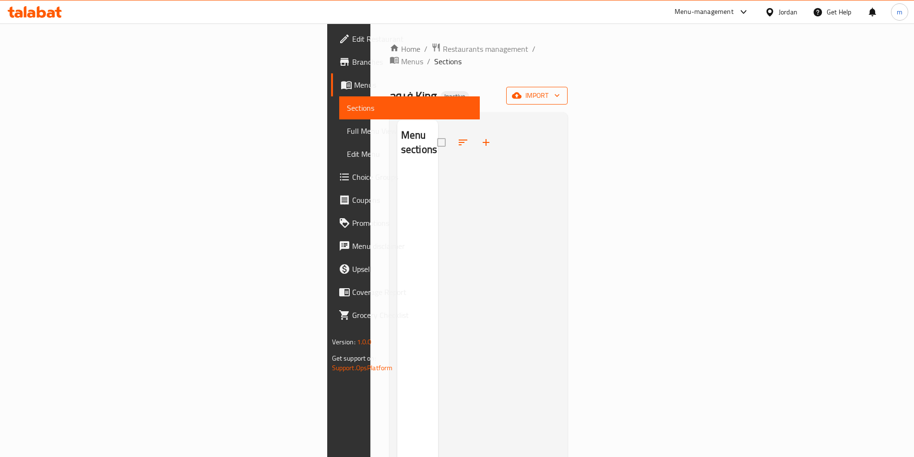
click at [560, 90] on span "import" at bounding box center [537, 96] width 46 height 12
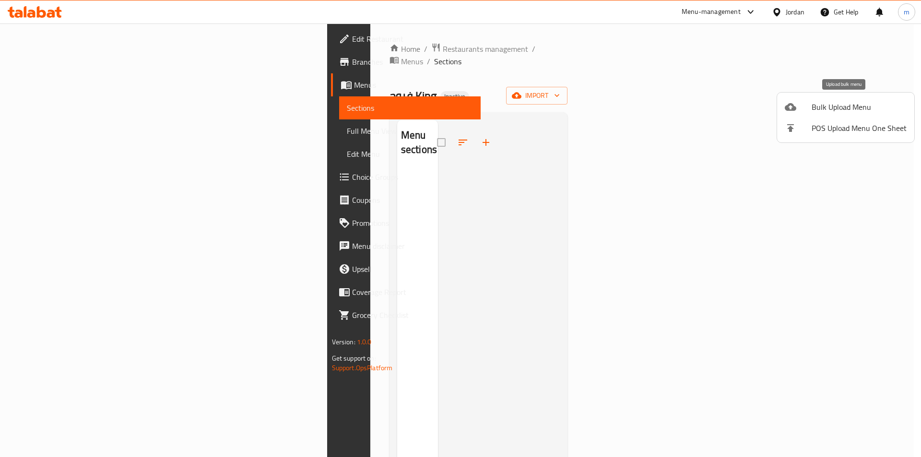
click at [814, 114] on li "Bulk Upload Menu" at bounding box center [845, 106] width 137 height 21
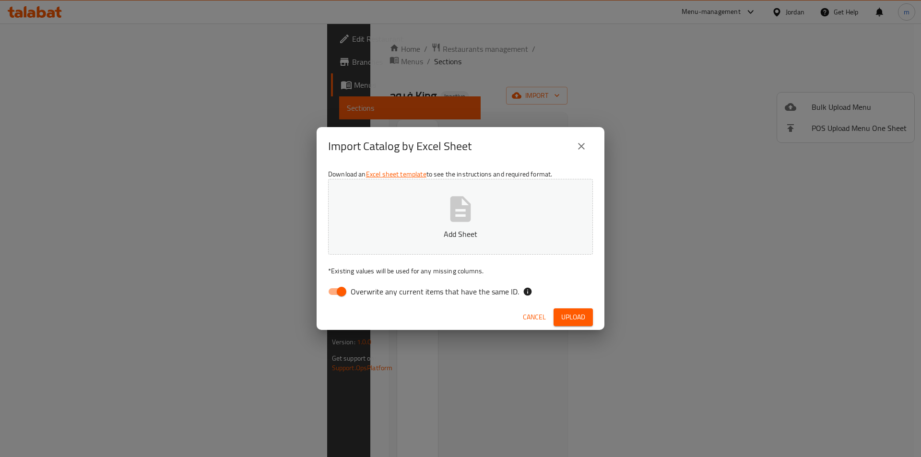
click at [344, 293] on input "Overwrite any current items that have the same ID." at bounding box center [341, 292] width 55 height 18
checkbox input "false"
click at [376, 250] on button "Add Sheet" at bounding box center [460, 217] width 265 height 76
click at [561, 323] on button "Upload" at bounding box center [573, 317] width 39 height 18
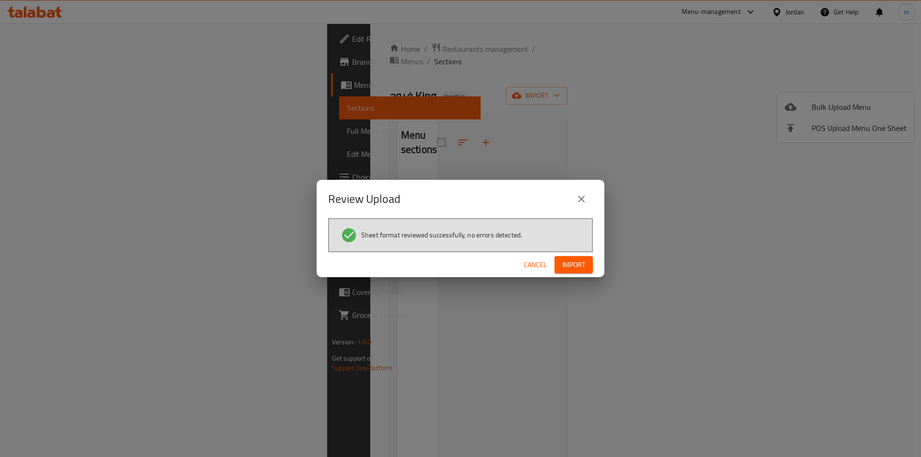
click at [578, 267] on span "Import" at bounding box center [573, 265] width 23 height 12
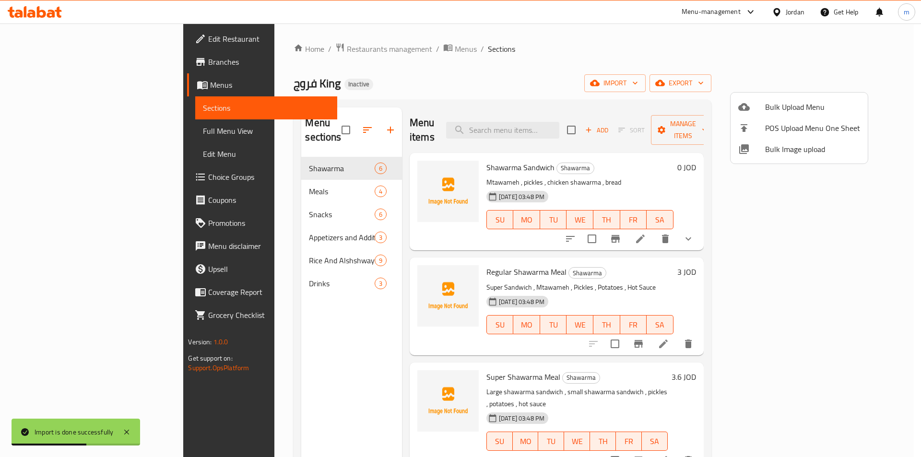
click at [462, 67] on div at bounding box center [460, 228] width 921 height 457
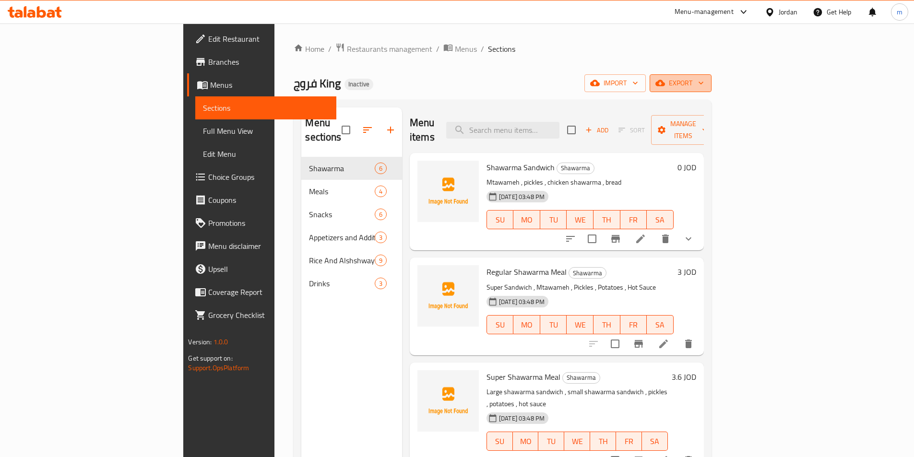
click at [665, 82] on icon "button" at bounding box center [660, 83] width 10 height 10
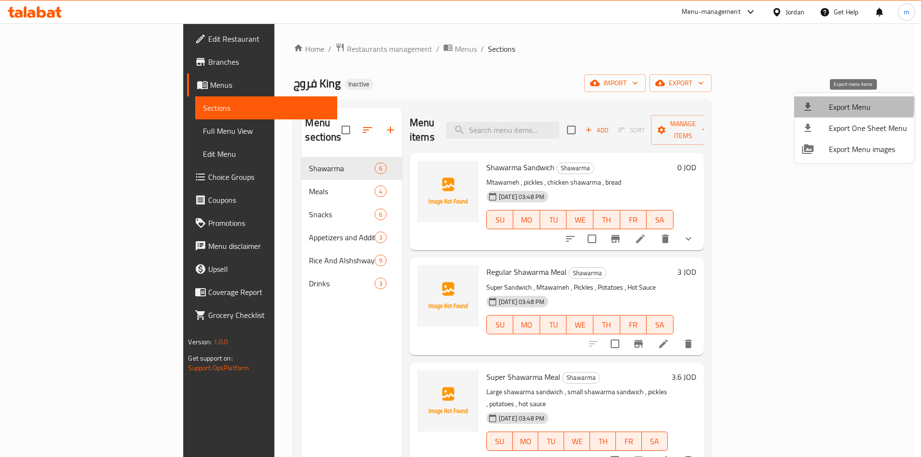
click at [799, 104] on li "Export Menu" at bounding box center [854, 106] width 120 height 21
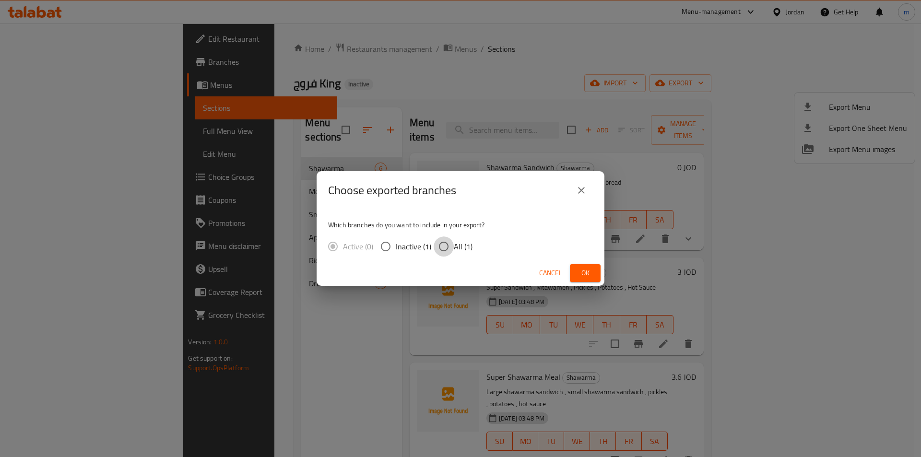
click at [452, 246] on input "All (1)" at bounding box center [444, 247] width 20 height 20
radio input "true"
click at [578, 271] on span "Ok" at bounding box center [585, 273] width 15 height 12
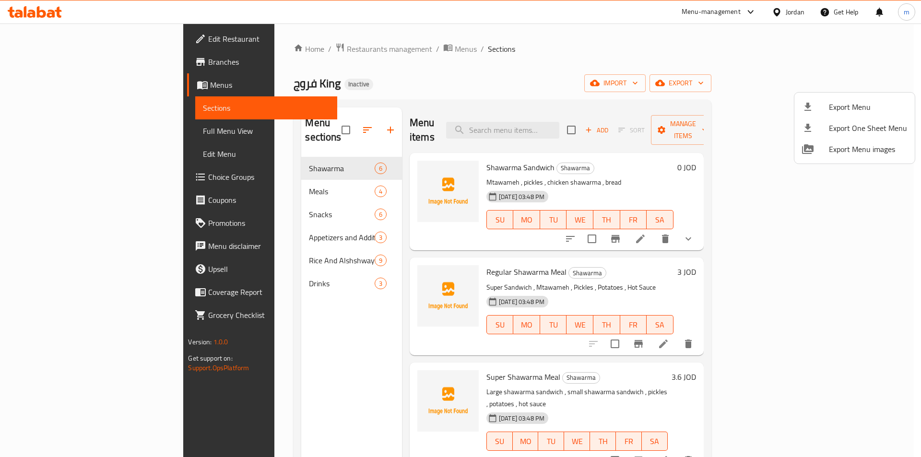
click at [103, 138] on div at bounding box center [460, 228] width 921 height 457
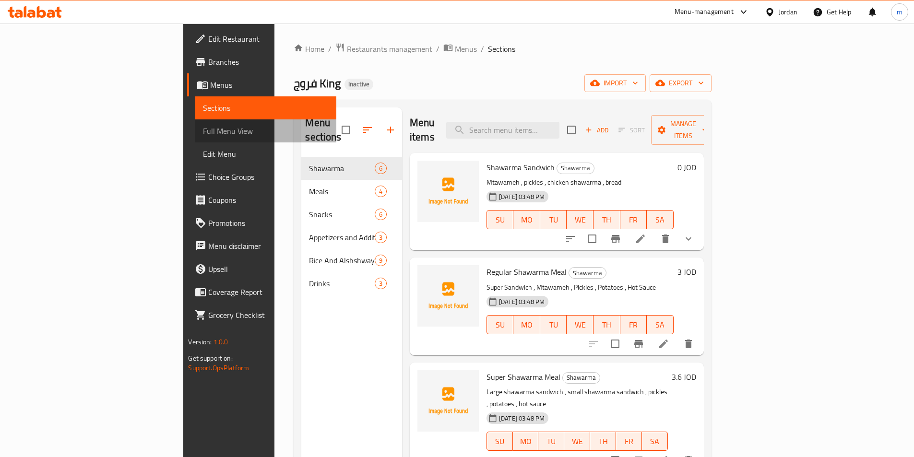
click at [203, 132] on span "Full Menu View" at bounding box center [265, 131] width 125 height 12
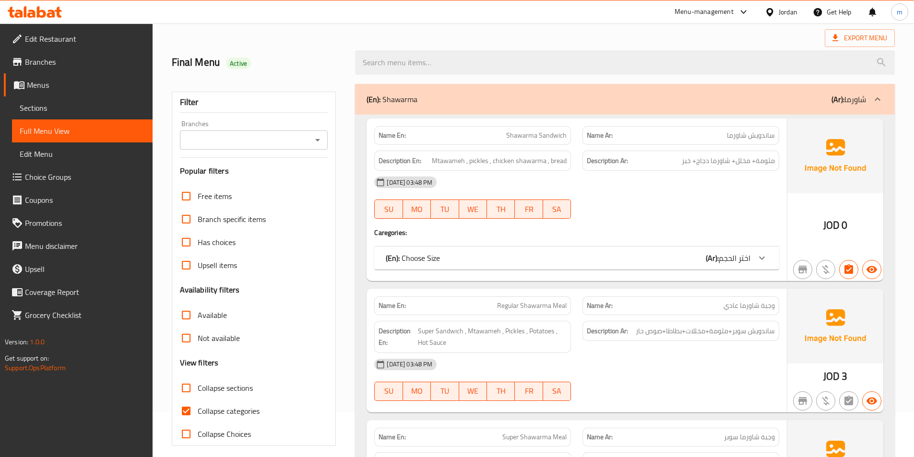
scroll to position [96, 0]
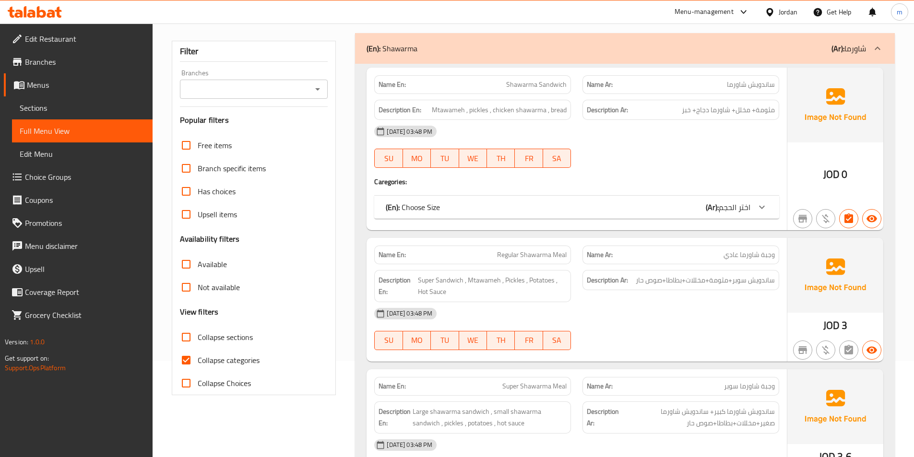
click at [188, 353] on input "Collapse categories" at bounding box center [186, 360] width 23 height 23
checkbox input "false"
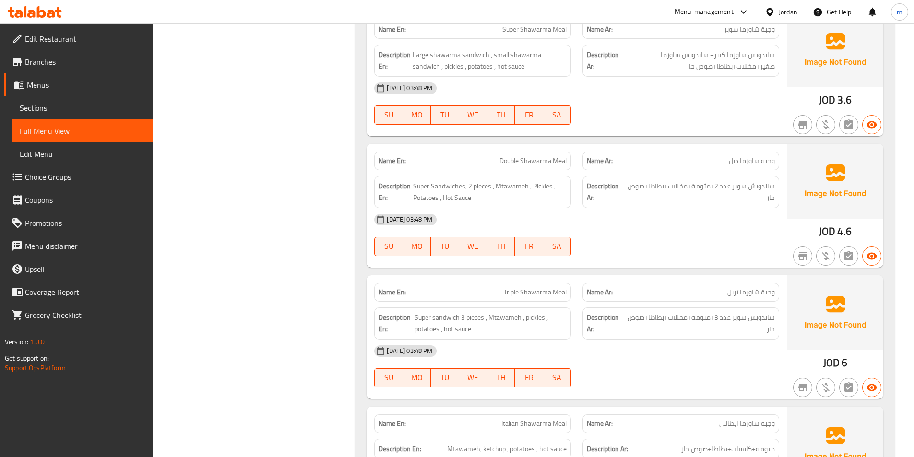
scroll to position [576, 0]
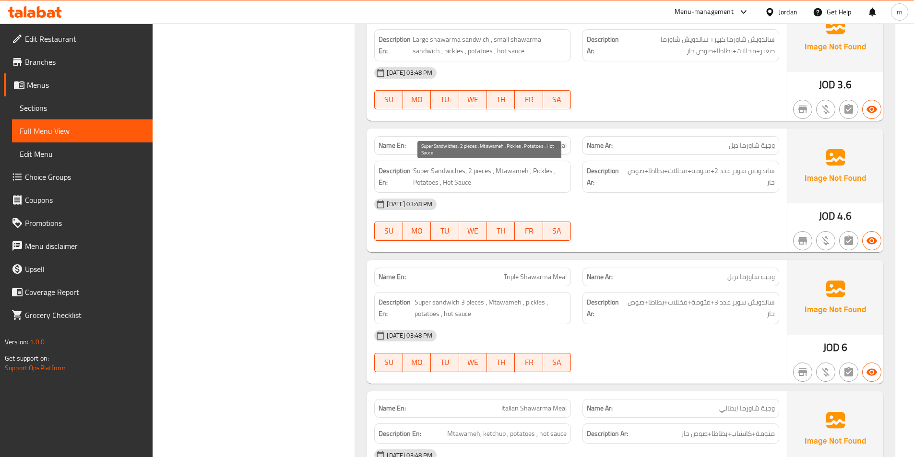
click at [479, 173] on span "Super Sandwiches, 2 pieces , Mtawameh , Pickles , Potatoes , Hot Sauce" at bounding box center [490, 177] width 154 height 24
click at [664, 245] on div at bounding box center [681, 241] width 208 height 12
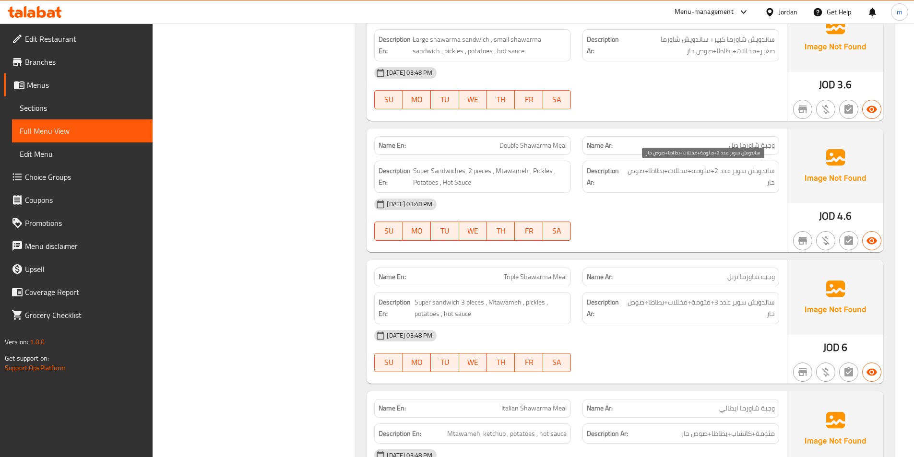
click at [730, 170] on span "ساندويش سوبر عدد 2+مثومة+مخللات+بطاطا+صوص حار" at bounding box center [701, 177] width 147 height 24
click at [757, 245] on div at bounding box center [681, 241] width 208 height 12
click at [721, 173] on span "ساندويش سوبر عدد 2+مثومة+مخللات+بطاطا+صوص حار" at bounding box center [701, 177] width 147 height 24
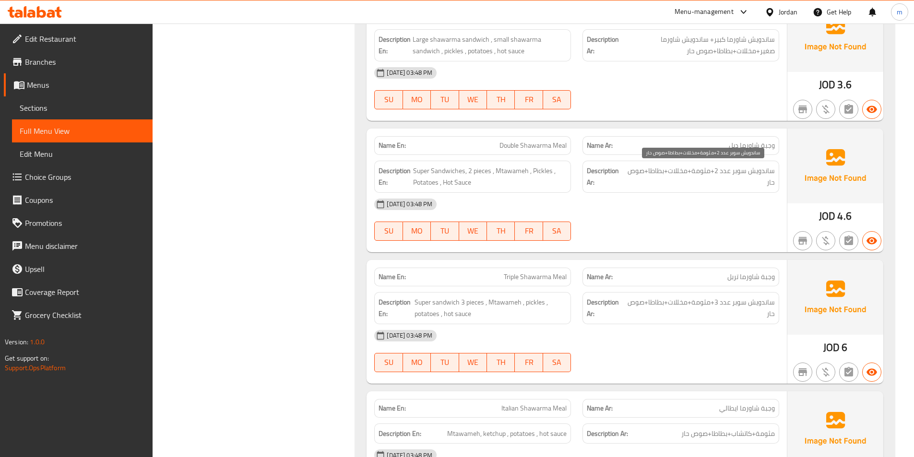
click at [726, 172] on span "ساندويش سوبر عدد 2+مثومة+مخللات+بطاطا+صوص حار" at bounding box center [701, 177] width 147 height 24
copy span "عدد"
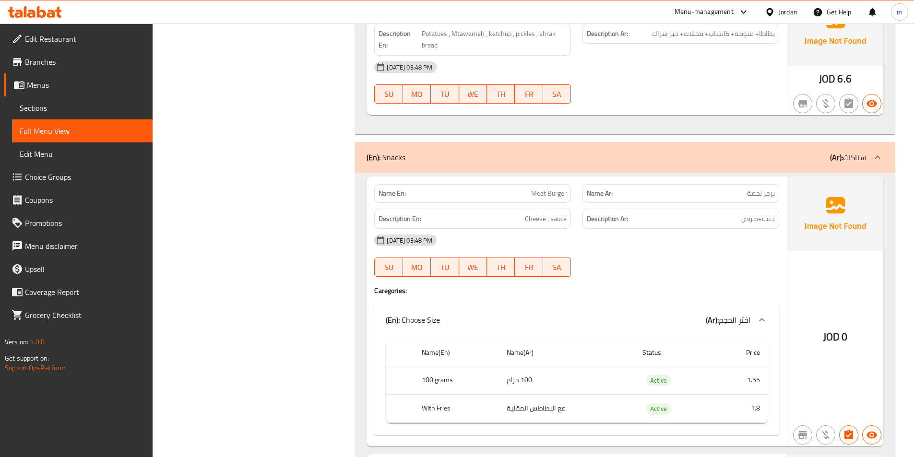
scroll to position [1535, 0]
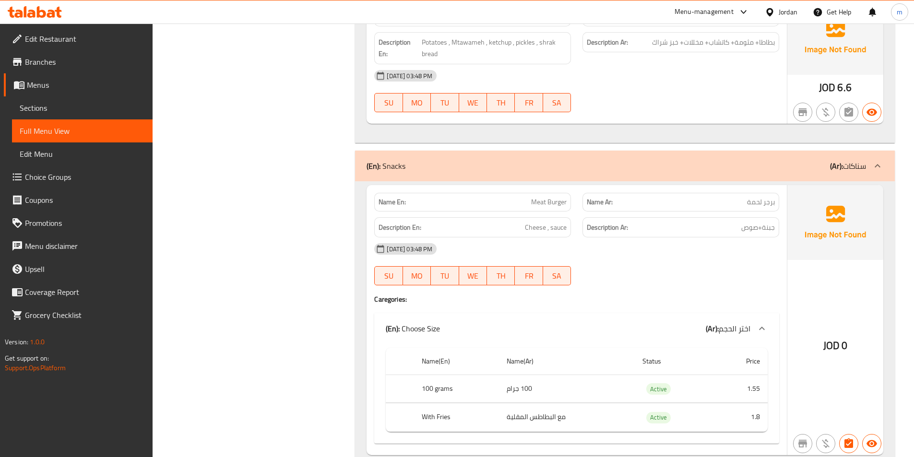
click at [44, 171] on span "Choice Groups" at bounding box center [85, 177] width 120 height 12
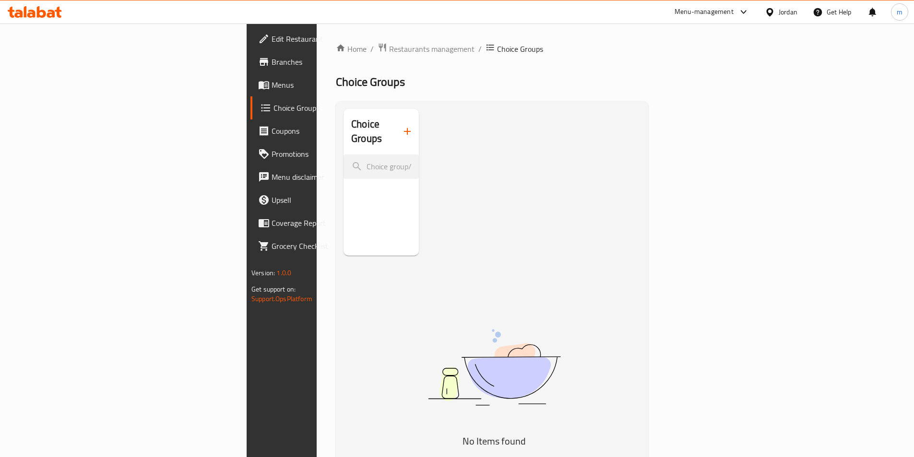
click at [273, 107] on span "Choice Groups" at bounding box center [332, 108] width 118 height 12
click at [402, 126] on icon "button" at bounding box center [408, 132] width 12 height 12
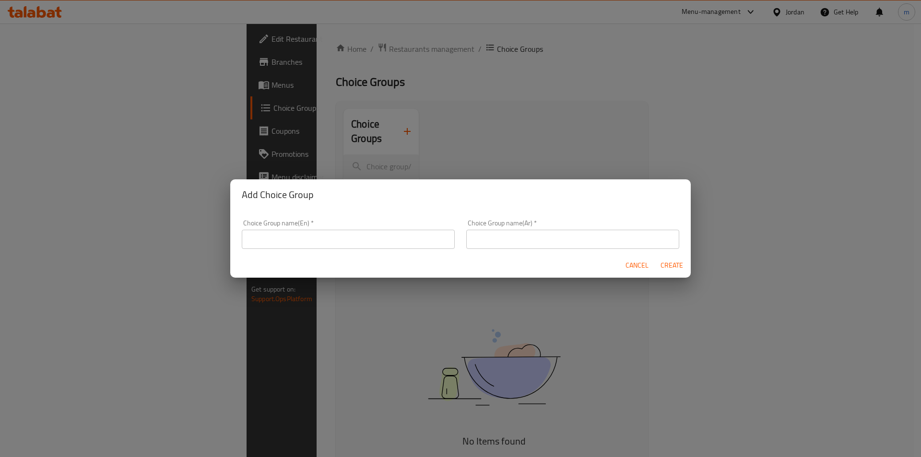
click at [305, 232] on input "text" at bounding box center [348, 239] width 213 height 19
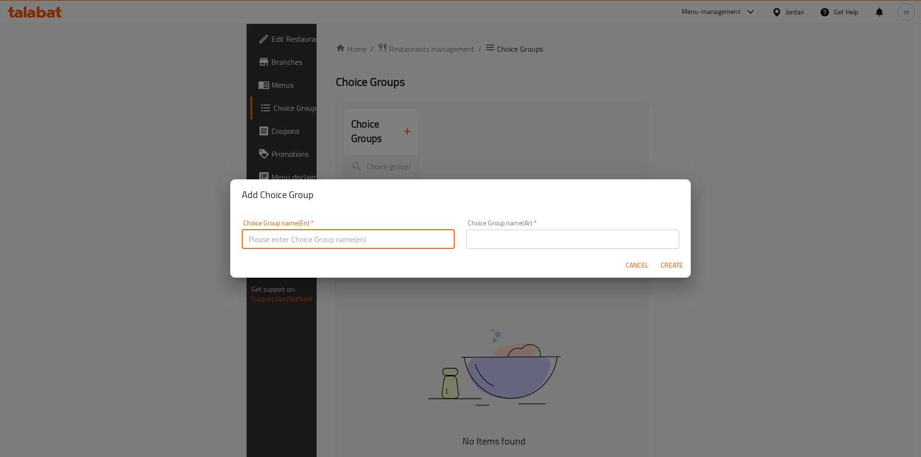
type input "Your Choice Of"
click at [511, 234] on input "text" at bounding box center [572, 239] width 213 height 19
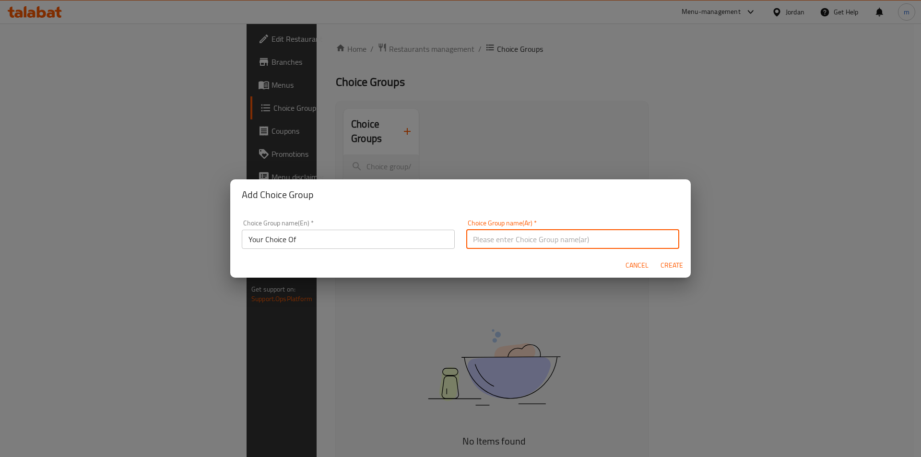
type input "اختيارك من"
click at [343, 239] on input "Your Choice Of" at bounding box center [348, 239] width 213 height 19
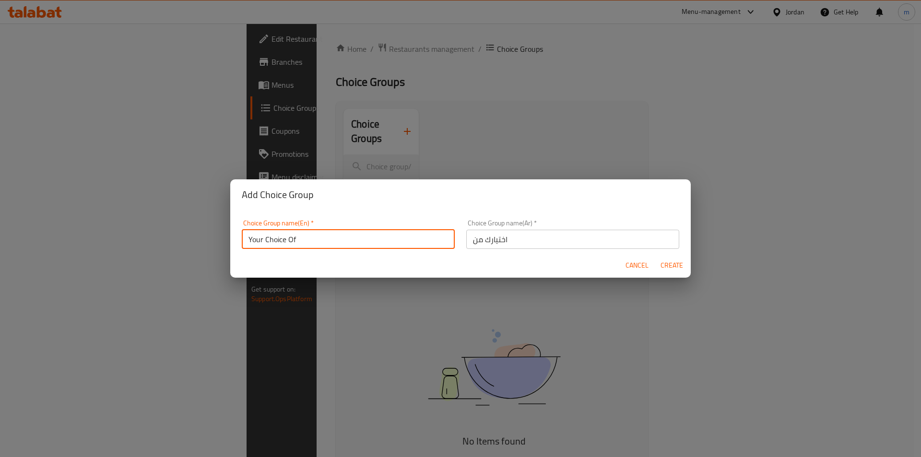
type input "Your Choice Of"
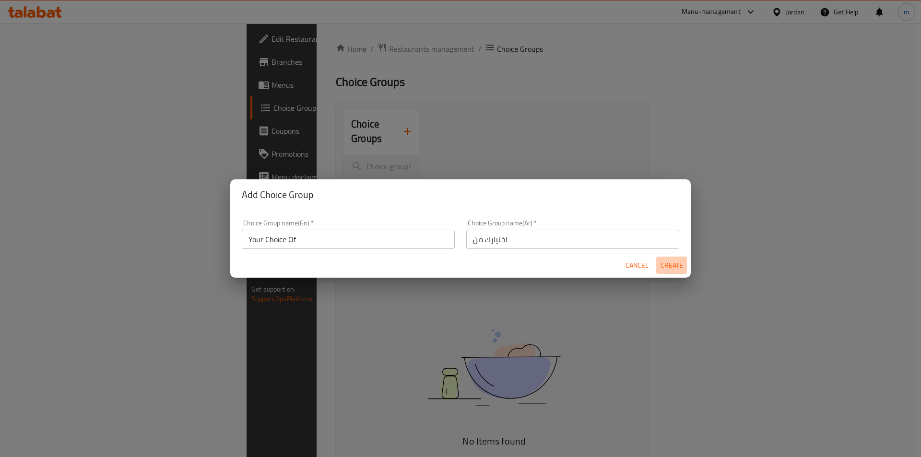
click at [670, 265] on span "Create" at bounding box center [671, 266] width 23 height 12
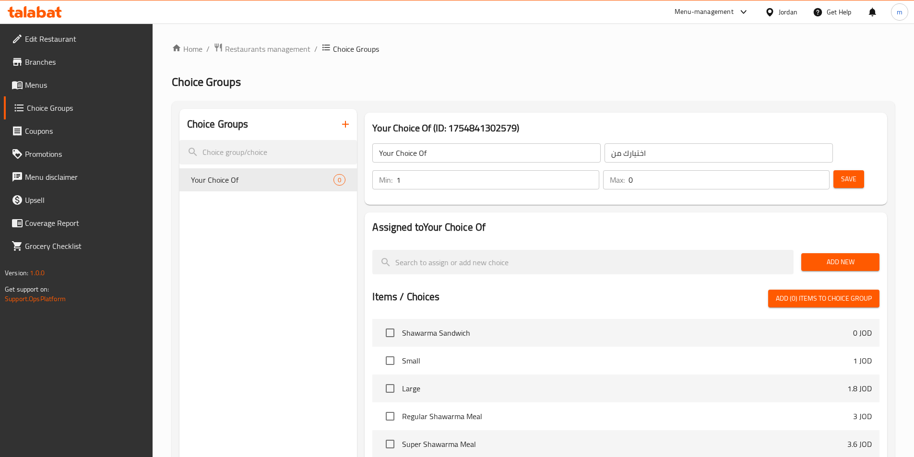
type input "1"
click at [599, 170] on input "1" at bounding box center [497, 179] width 202 height 19
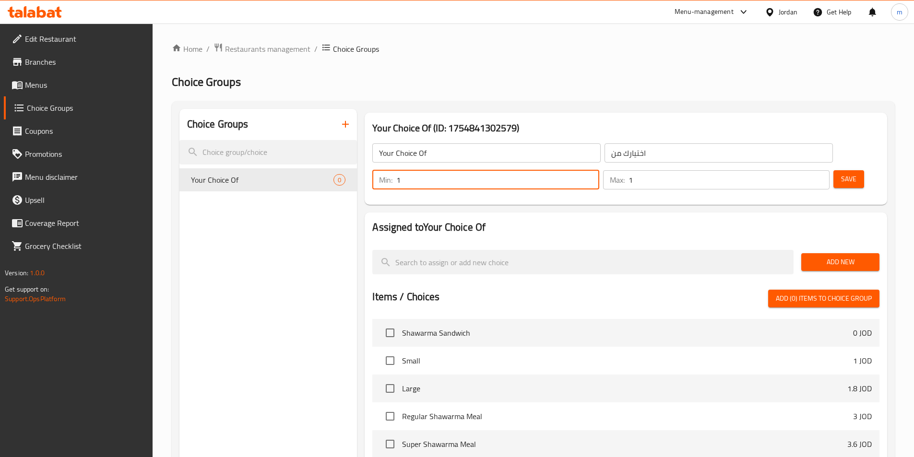
type input "1"
click at [803, 170] on input "1" at bounding box center [728, 179] width 201 height 19
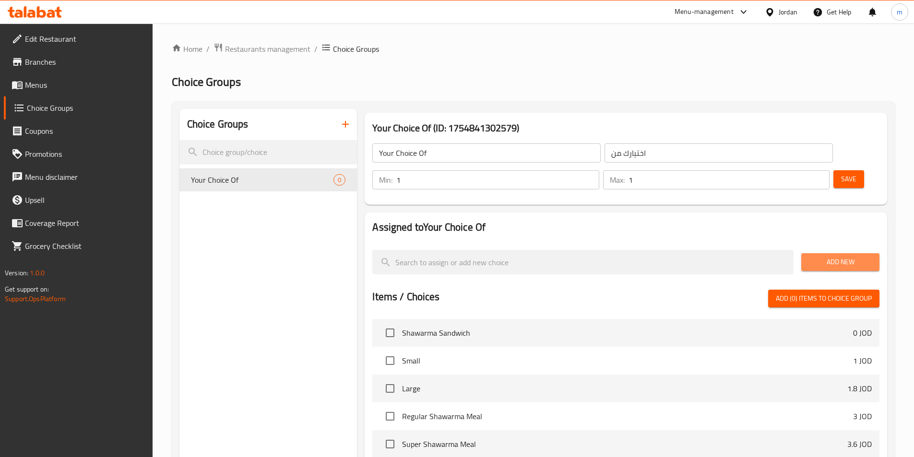
click at [829, 256] on span "Add New" at bounding box center [840, 262] width 63 height 12
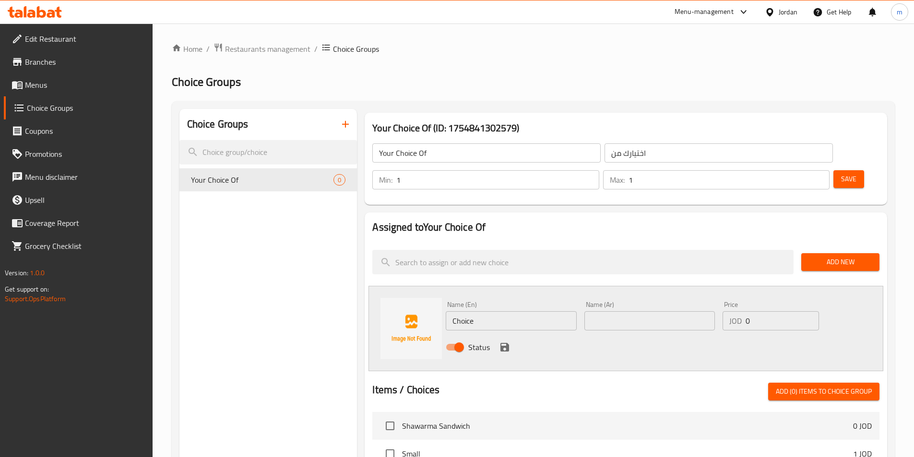
click at [474, 311] on input "Choice" at bounding box center [511, 320] width 130 height 19
type input "sandwich"
click at [595, 311] on input "text" at bounding box center [649, 320] width 130 height 19
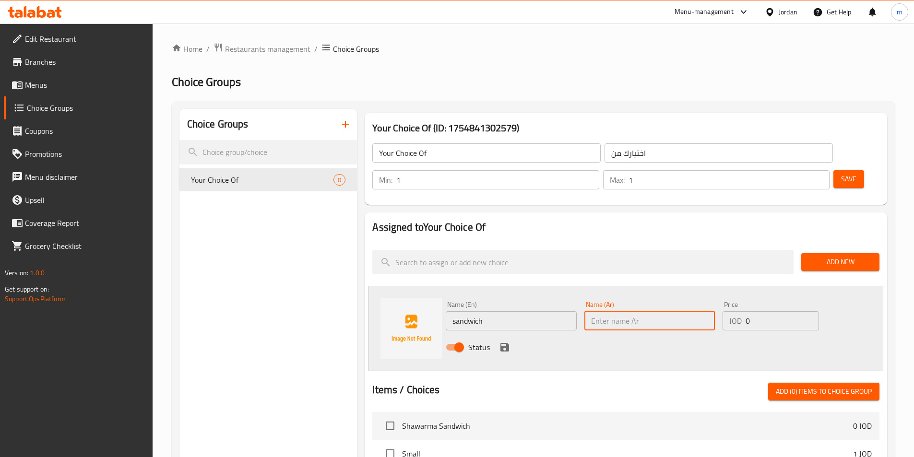
type input "س"
paste input "sandwich"
click at [625, 311] on input "sandwich" at bounding box center [649, 320] width 130 height 19
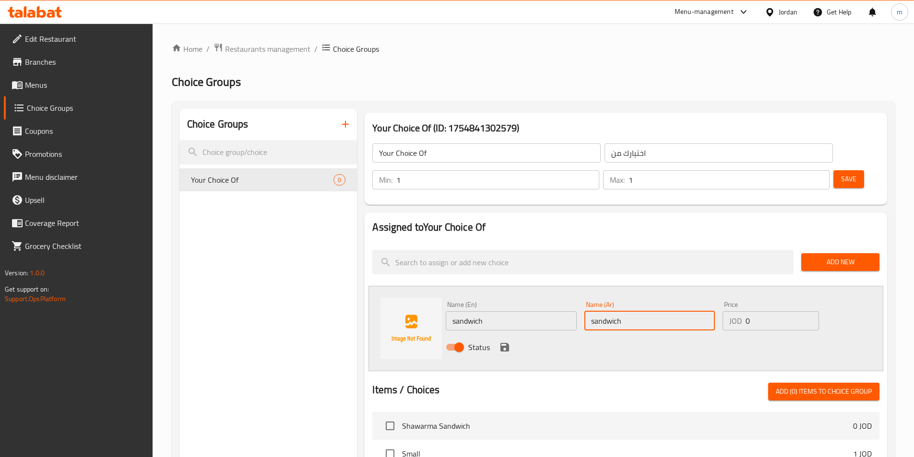
paste input "ساندويش"
type input "ساندويش"
click at [766, 311] on input "0" at bounding box center [782, 320] width 73 height 19
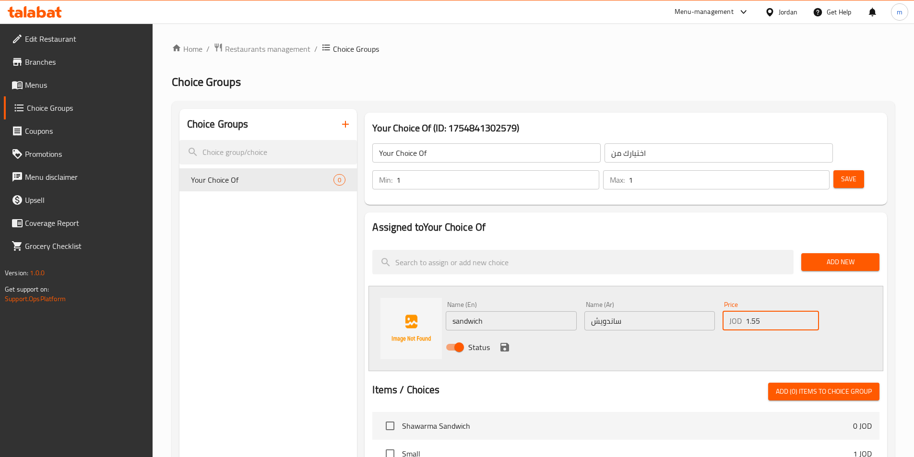
type input "1.55"
click at [500, 342] on icon "save" at bounding box center [505, 348] width 12 height 12
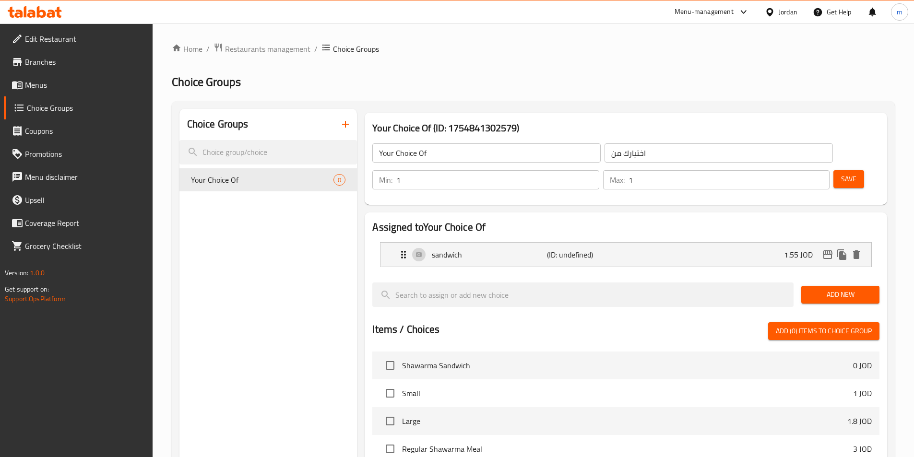
click at [840, 289] on span "Add New" at bounding box center [840, 295] width 63 height 12
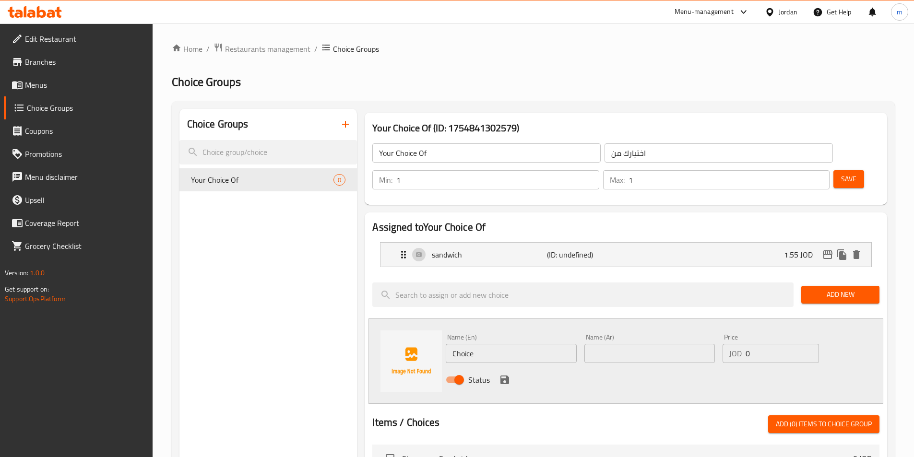
click at [469, 344] on input "Choice" at bounding box center [511, 353] width 130 height 19
click at [597, 344] on input "text" at bounding box center [649, 353] width 130 height 19
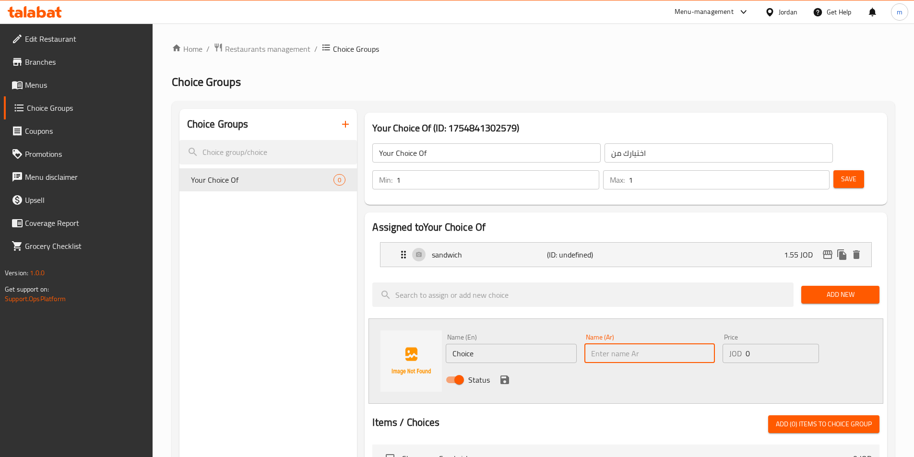
paste input "مع بطاطا"
type input "مع بطاطا"
click at [493, 344] on input "Choice" at bounding box center [511, 353] width 130 height 19
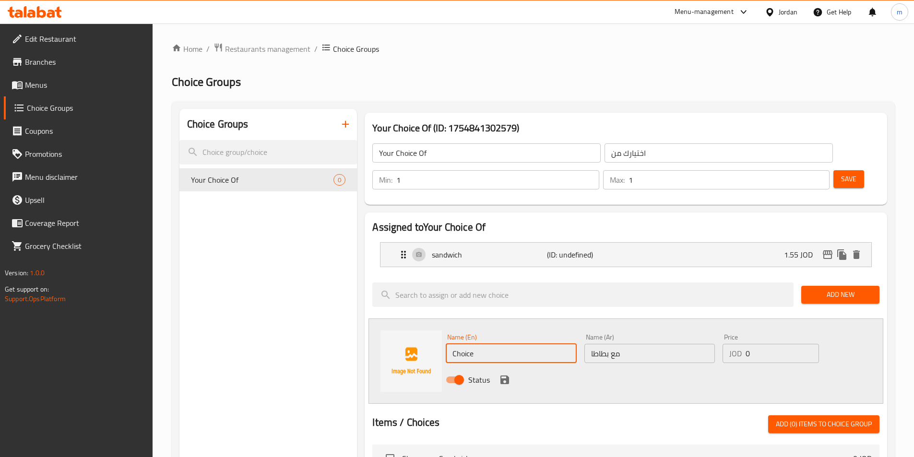
click at [493, 344] on input "Choice" at bounding box center [511, 353] width 130 height 19
type input "ص"
type input "with potato"
click at [765, 344] on input "0" at bounding box center [782, 353] width 73 height 19
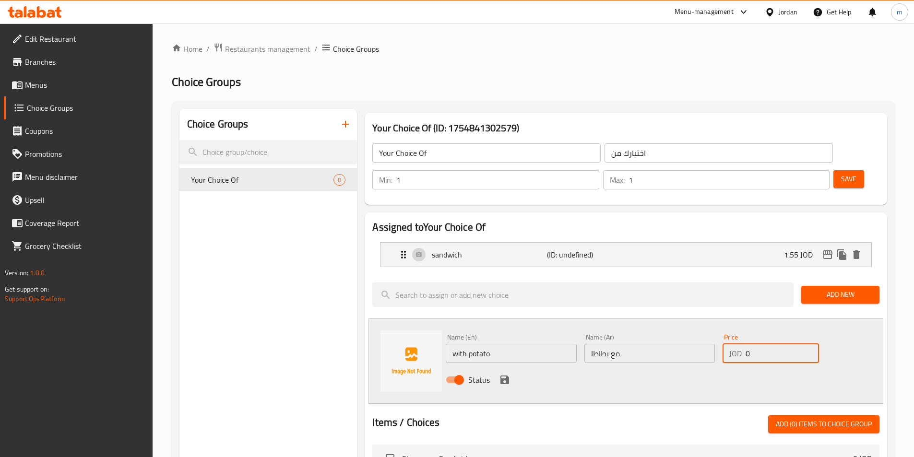
click at [765, 344] on input "0" at bounding box center [782, 353] width 73 height 19
type input "1.8"
click at [500, 367] on div "Status" at bounding box center [649, 380] width 415 height 26
click at [500, 374] on icon "save" at bounding box center [505, 380] width 12 height 12
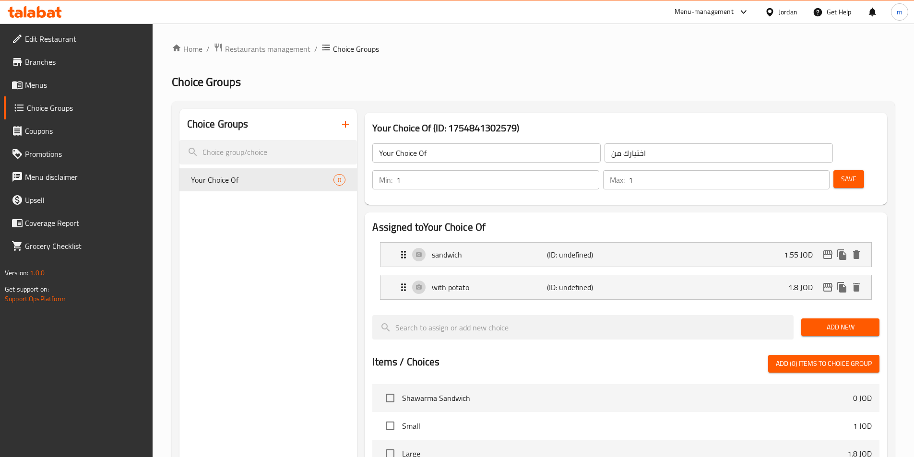
click at [841, 173] on span "Save" at bounding box center [848, 179] width 15 height 12
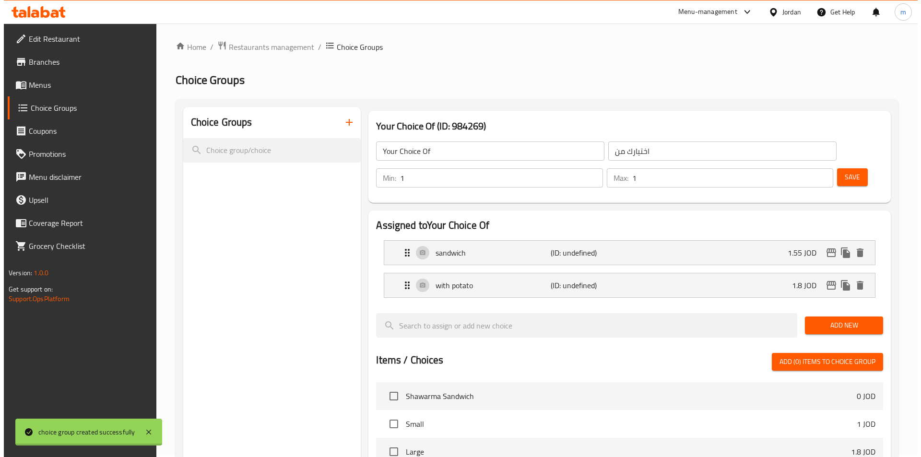
scroll to position [276, 0]
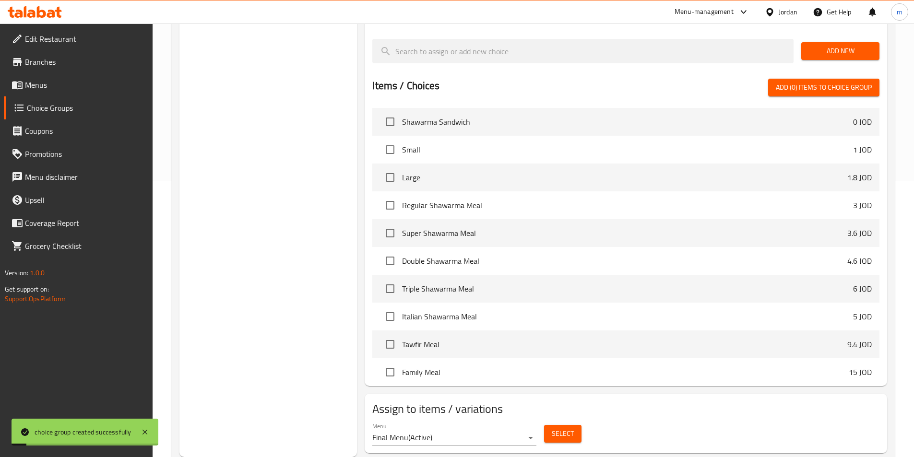
click at [559, 428] on span "Select" at bounding box center [563, 434] width 22 height 12
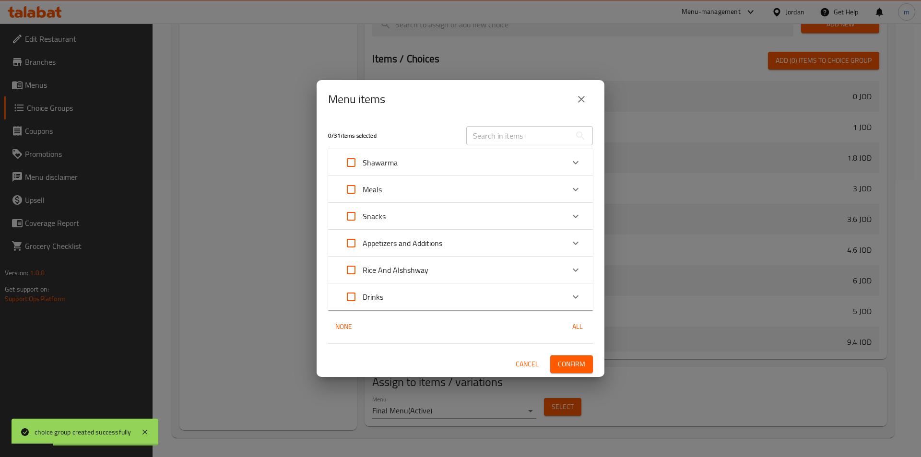
click at [365, 222] on p "Snacks" at bounding box center [374, 217] width 23 height 12
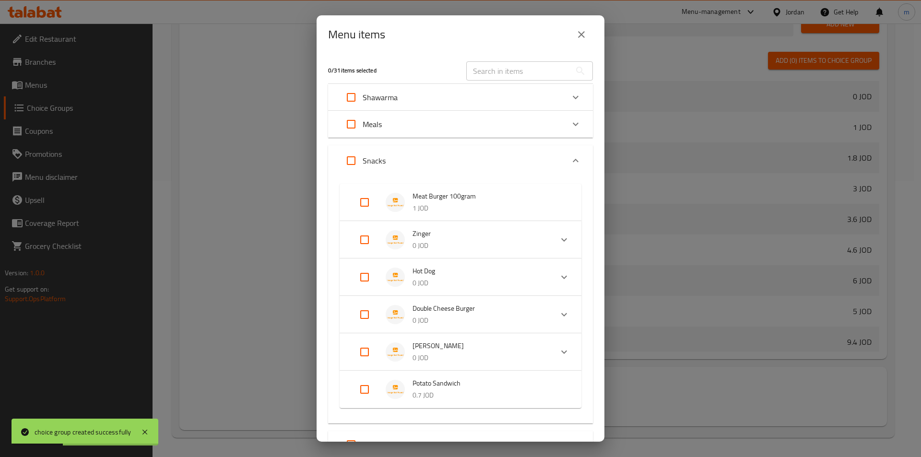
click at [391, 181] on ul "Meat Burger 100gram 1 JOD Zinger 0 JOD Choose Size 150 grams 1.8 JOD With Fries…" at bounding box center [461, 296] width 242 height 232
click at [373, 200] on input "Expand" at bounding box center [364, 202] width 23 height 23
checkbox input "true"
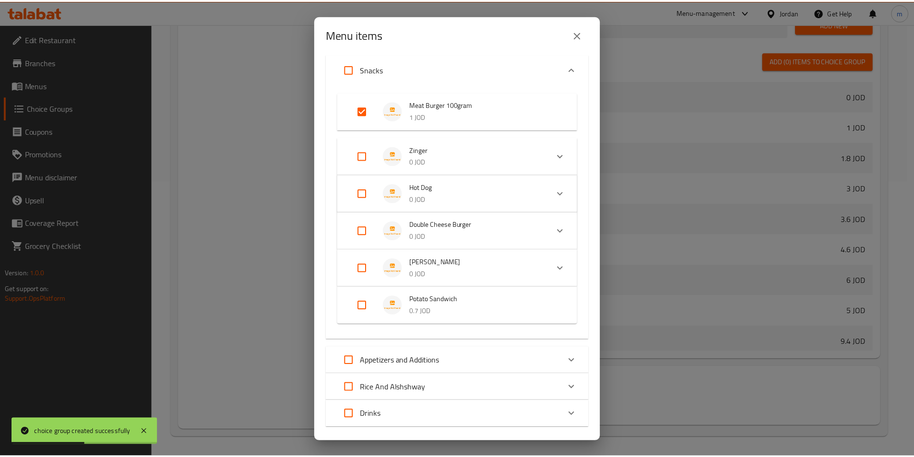
scroll to position [144, 0]
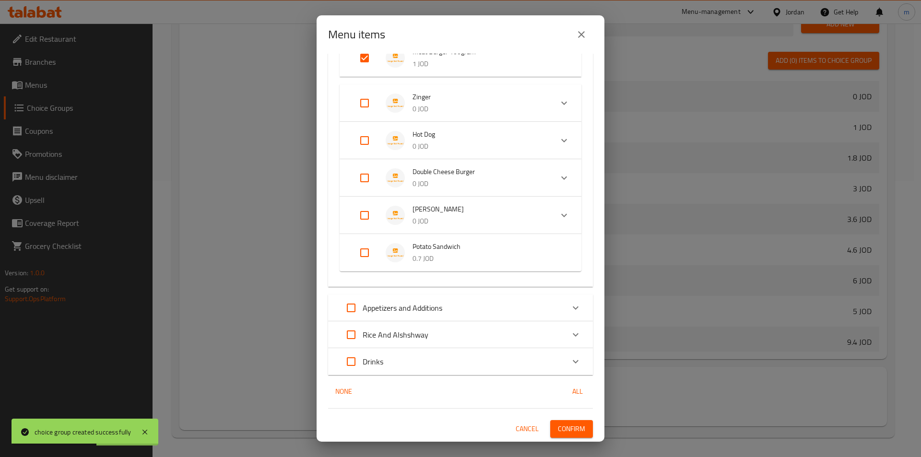
click at [560, 423] on span "Confirm" at bounding box center [571, 429] width 27 height 12
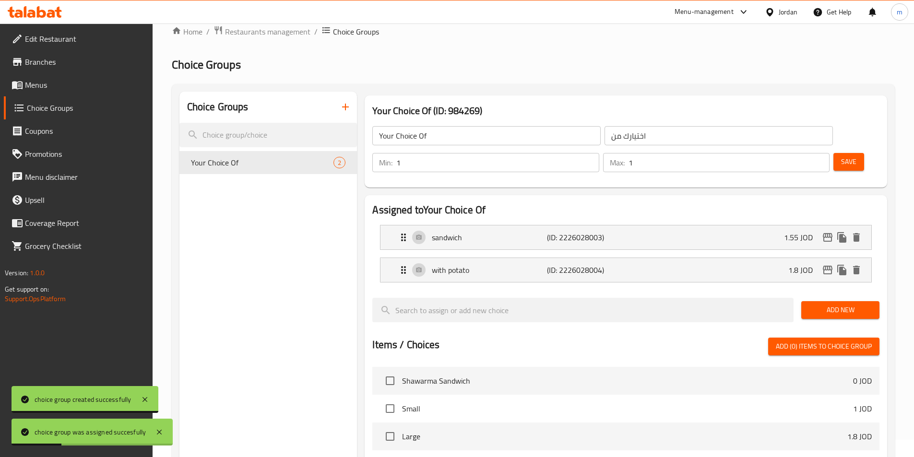
scroll to position [0, 0]
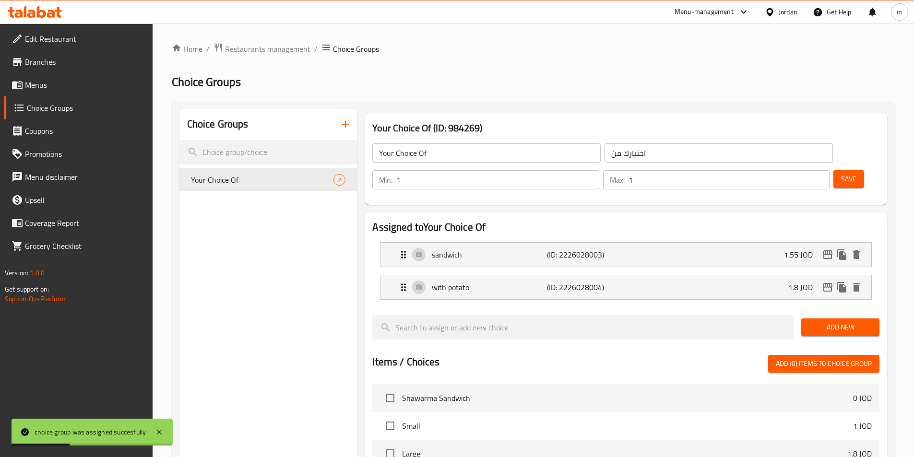
click at [49, 86] on span "Menus" at bounding box center [85, 85] width 120 height 12
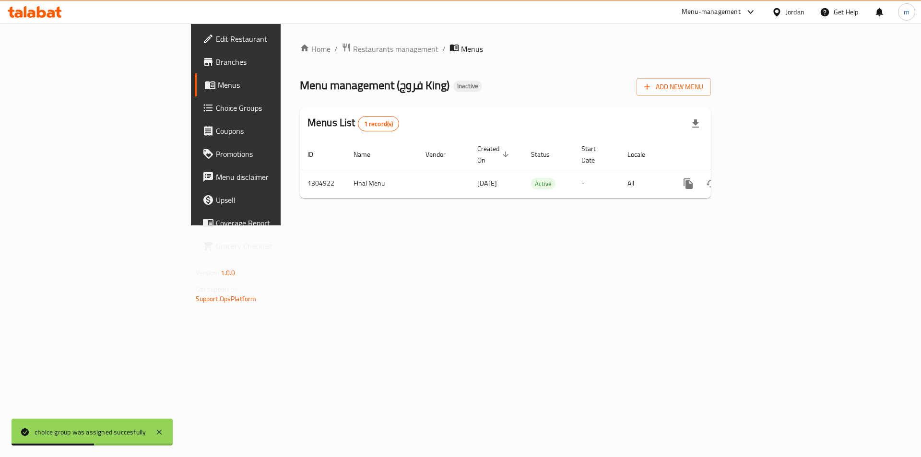
click at [216, 102] on span "Choice Groups" at bounding box center [276, 108] width 121 height 12
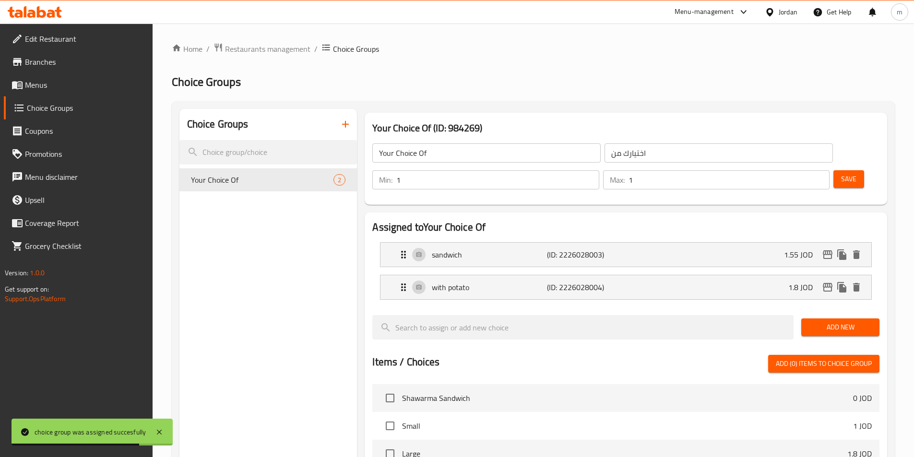
click at [42, 83] on span "Menus" at bounding box center [85, 85] width 120 height 12
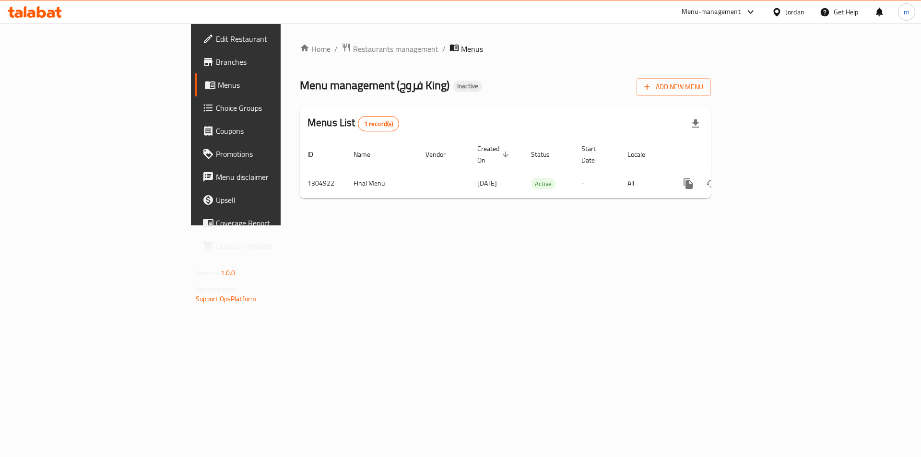
click at [216, 104] on span "Choice Groups" at bounding box center [276, 108] width 121 height 12
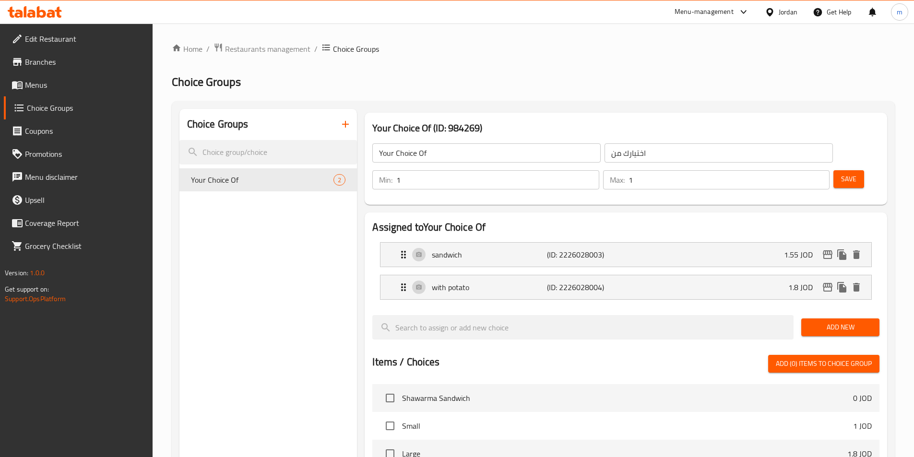
click at [347, 126] on icon "button" at bounding box center [346, 125] width 12 height 12
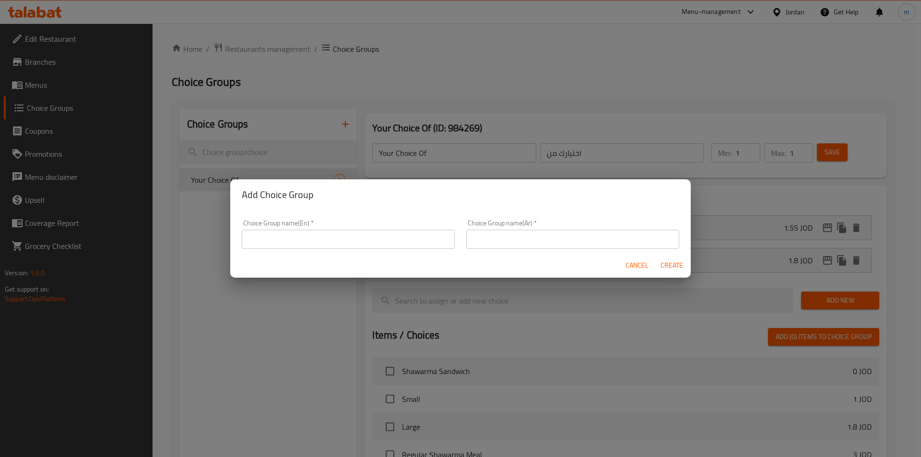
click at [363, 232] on input "text" at bounding box center [348, 239] width 213 height 19
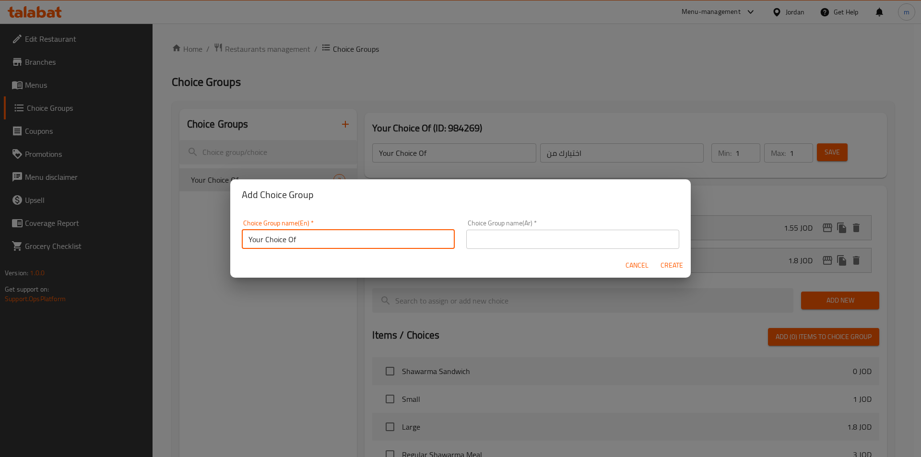
type input "Your Choice Of"
click at [495, 237] on input "text" at bounding box center [572, 239] width 213 height 19
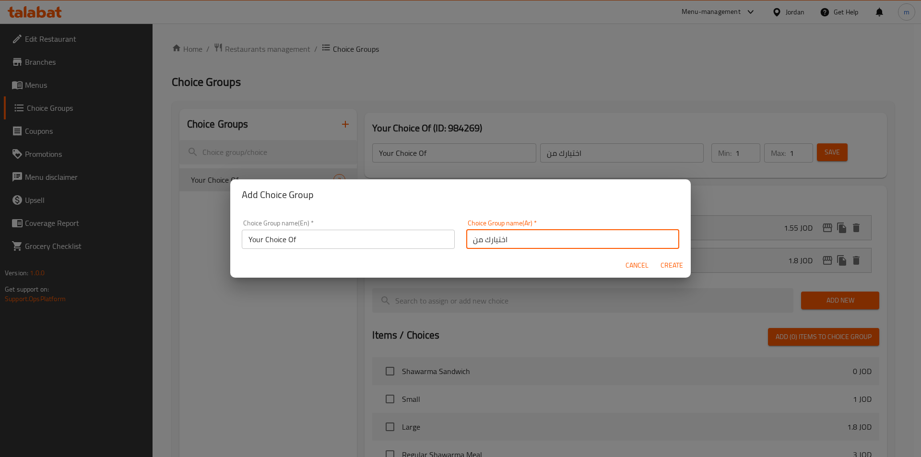
type input "اختيارك من"
click at [666, 266] on span "Create" at bounding box center [671, 266] width 23 height 12
type input "Your Choice Of"
type input "اختيارك من"
type input "0"
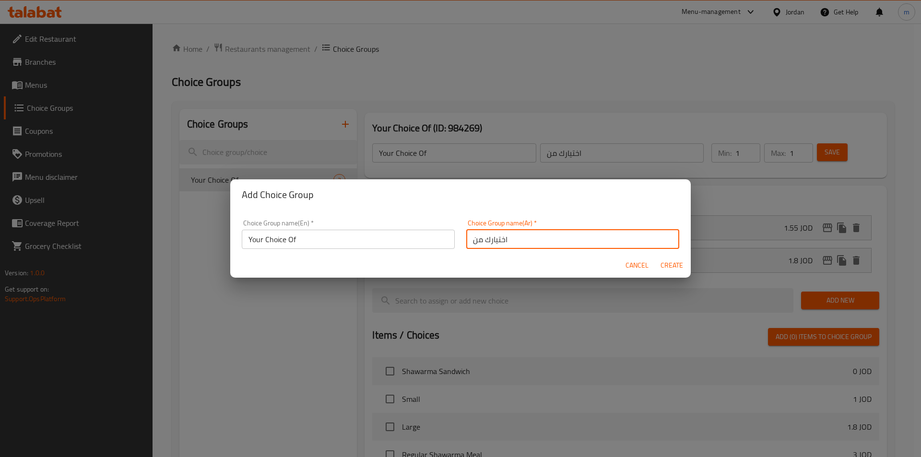
type input "0"
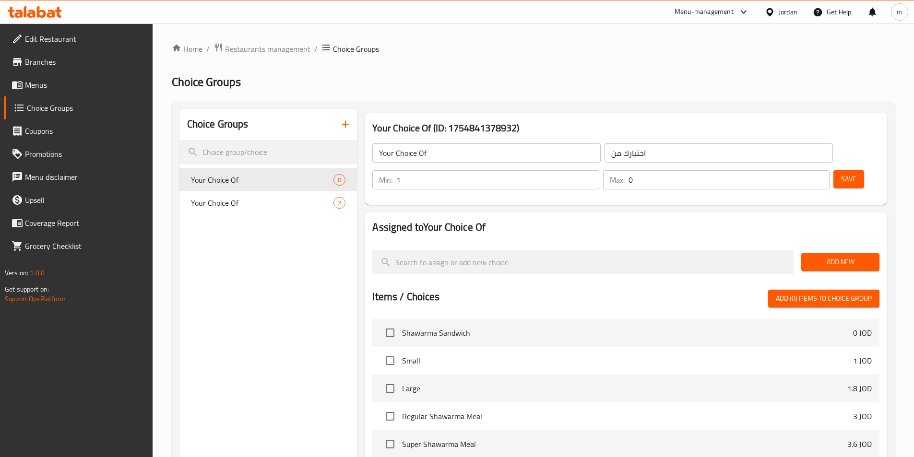
type input "1"
click at [599, 170] on input "1" at bounding box center [497, 179] width 202 height 19
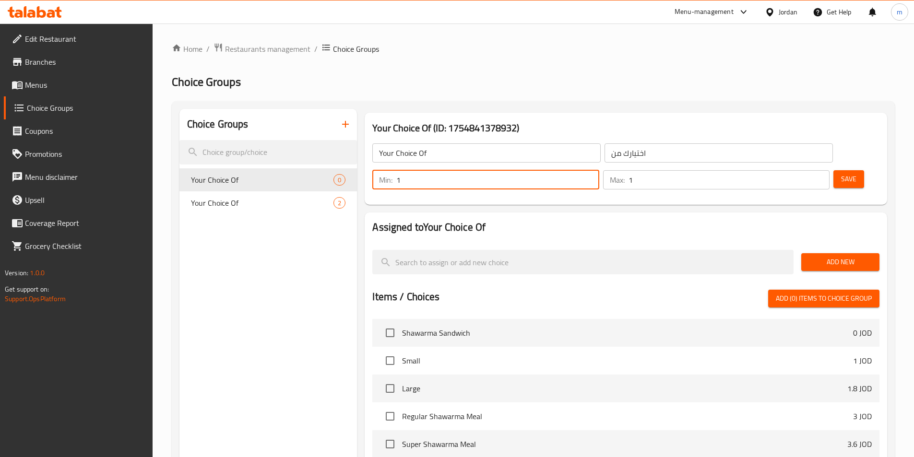
type input "1"
click at [803, 170] on input "1" at bounding box center [728, 179] width 201 height 19
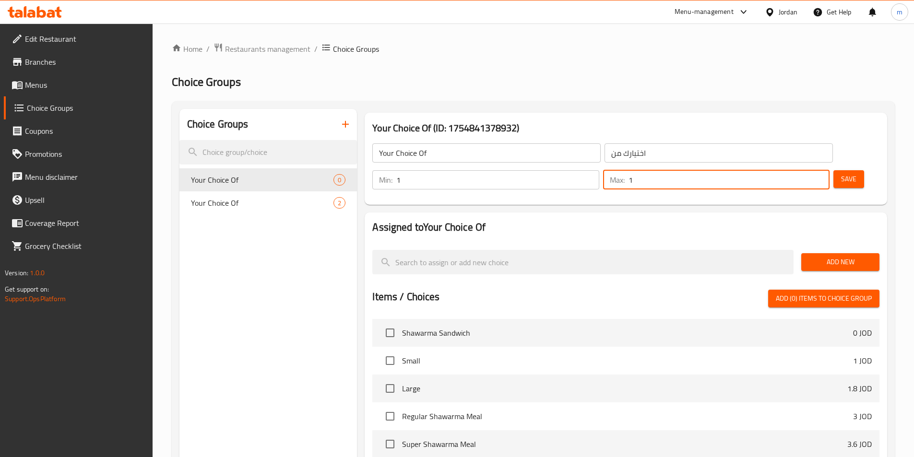
click at [818, 256] on span "Add New" at bounding box center [840, 262] width 63 height 12
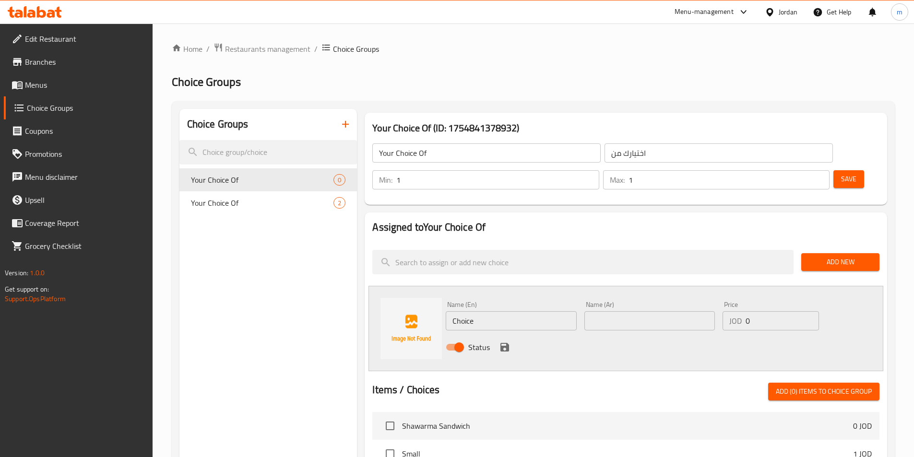
click at [549, 311] on input "Choice" at bounding box center [511, 320] width 130 height 19
click at [540, 311] on input "text" at bounding box center [511, 320] width 130 height 19
type input "sandwich"
click at [606, 311] on input "text" at bounding box center [649, 320] width 130 height 19
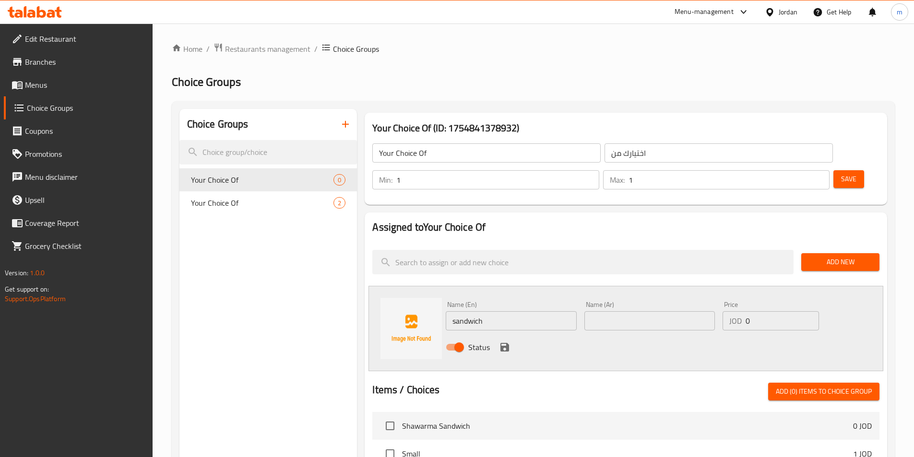
click at [597, 311] on input "text" at bounding box center [649, 320] width 130 height 19
paste input "ساندويش"
type input "ساندويش"
click at [770, 311] on input "0" at bounding box center [782, 320] width 73 height 19
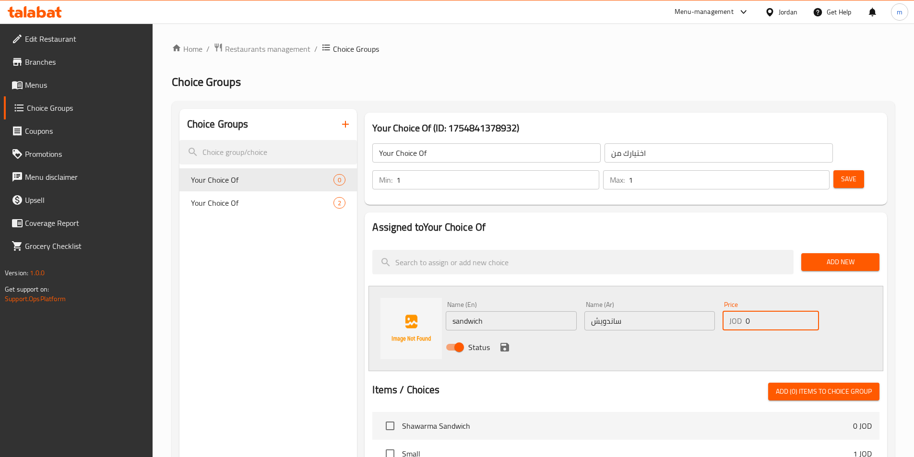
click at [770, 311] on input "0" at bounding box center [782, 320] width 73 height 19
type input "1.8"
click at [507, 343] on icon "save" at bounding box center [504, 347] width 9 height 9
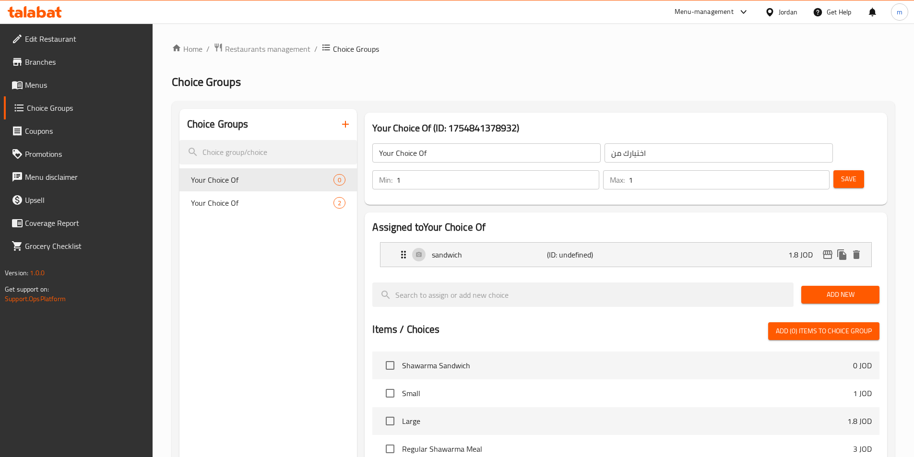
click at [835, 289] on span "Add New" at bounding box center [840, 295] width 63 height 12
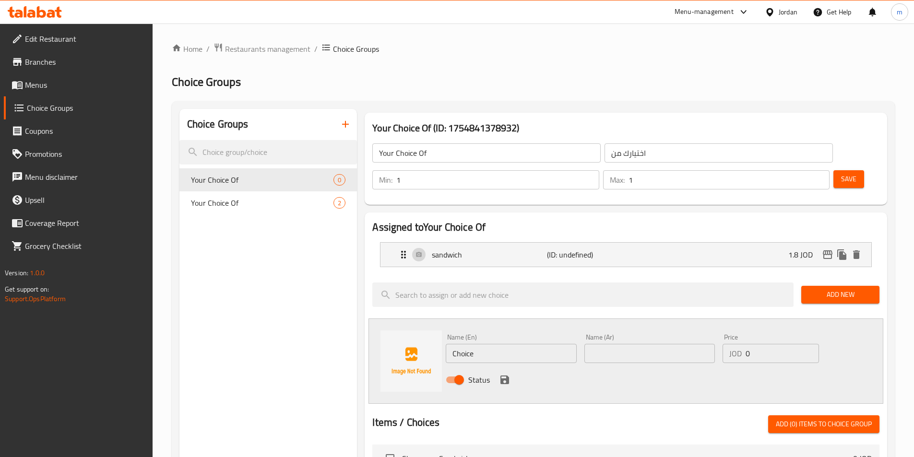
click at [508, 344] on input "Choice" at bounding box center [511, 353] width 130 height 19
type input "With Potato"
click at [612, 344] on input "text" at bounding box center [649, 353] width 130 height 19
type input "مع بطاطا"
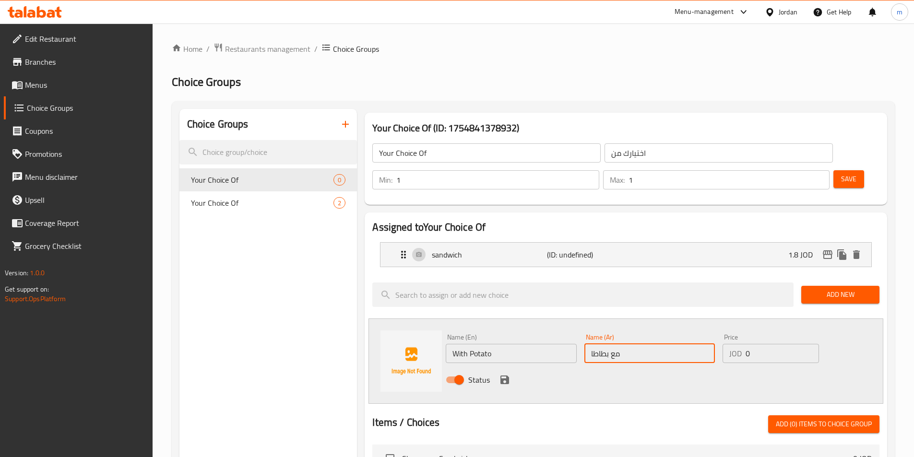
click at [758, 344] on input "0" at bounding box center [782, 353] width 73 height 19
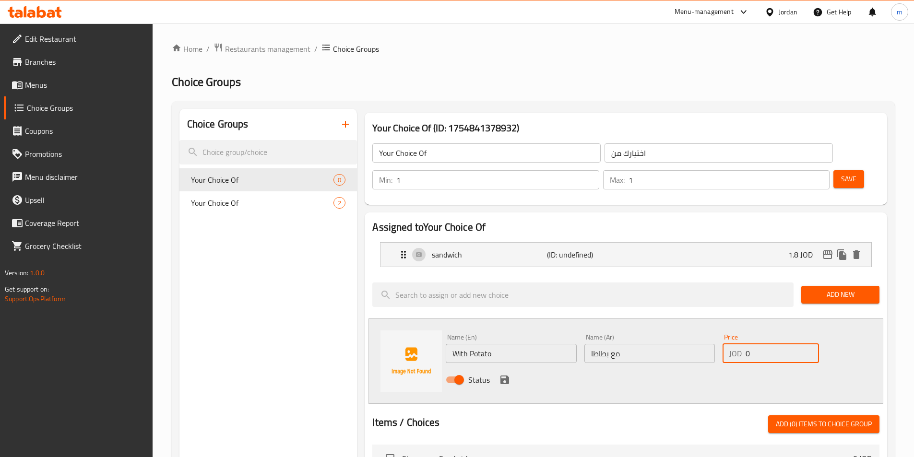
click at [758, 344] on input "0" at bounding box center [782, 353] width 73 height 19
type input "2.4"
click at [841, 173] on span "Save" at bounding box center [848, 179] width 15 height 12
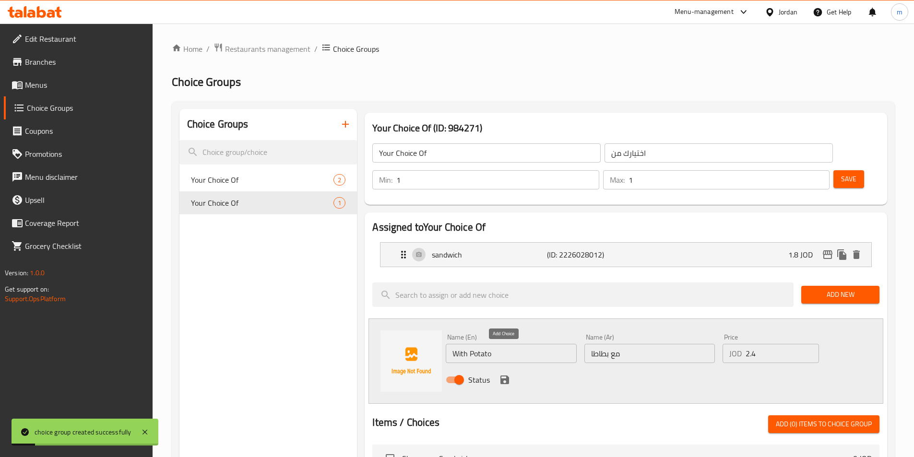
click at [507, 376] on icon "save" at bounding box center [504, 380] width 9 height 9
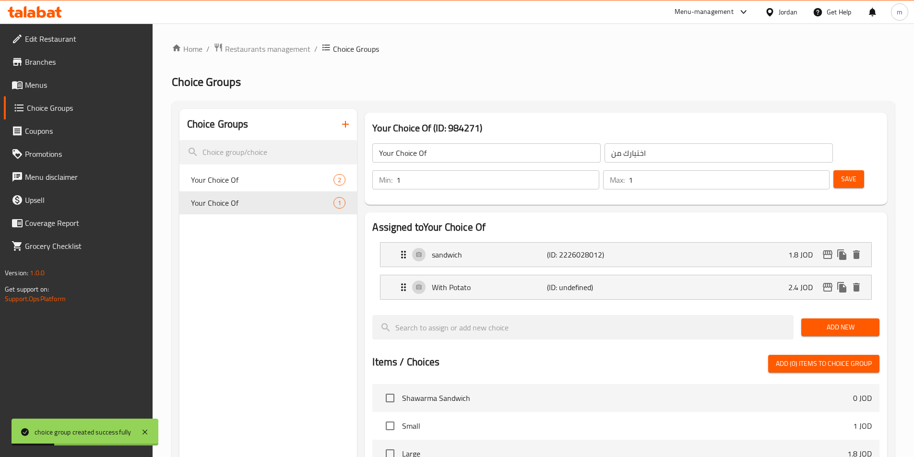
click at [841, 173] on span "Save" at bounding box center [848, 179] width 15 height 12
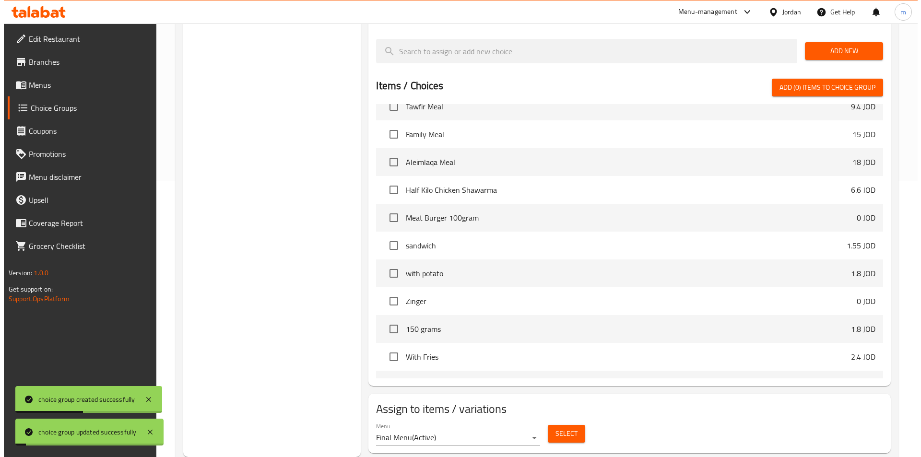
scroll to position [240, 0]
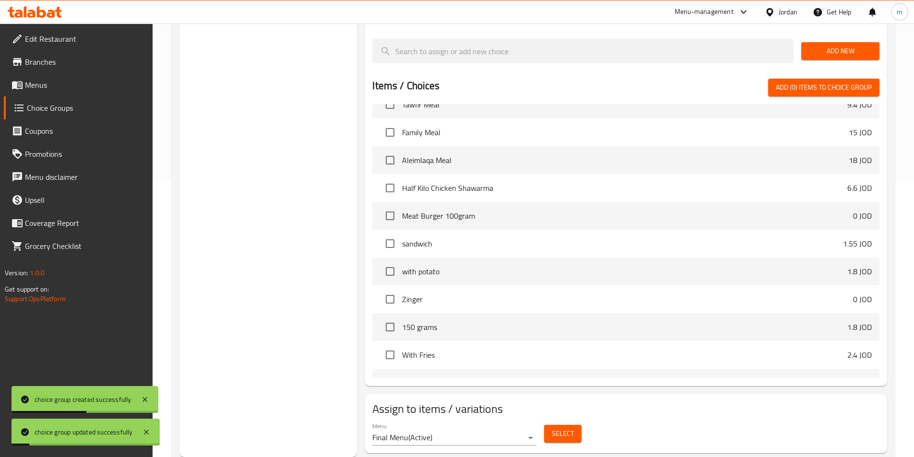
click at [551, 425] on button "Select" at bounding box center [562, 434] width 37 height 18
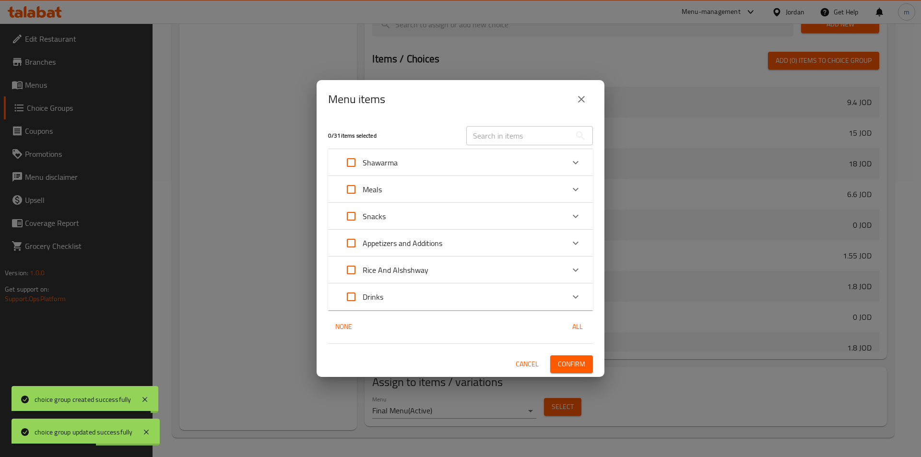
click at [353, 219] on input "Expand" at bounding box center [351, 216] width 23 height 23
checkbox input "true"
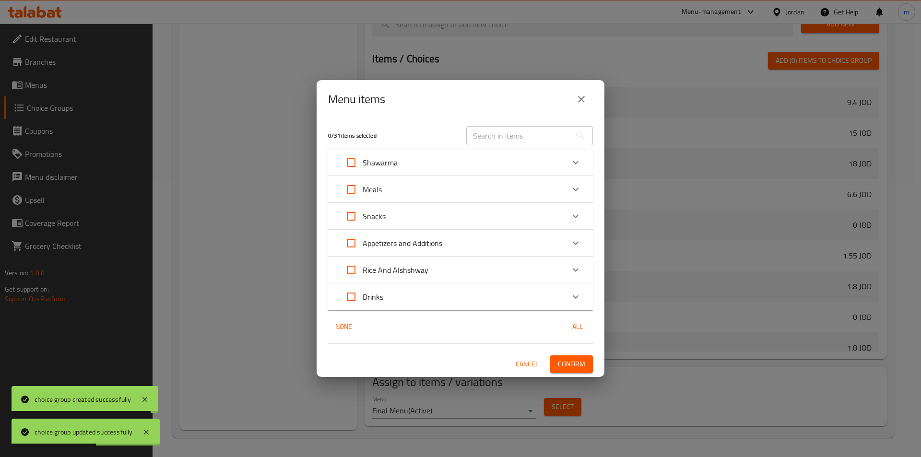
checkbox input "true"
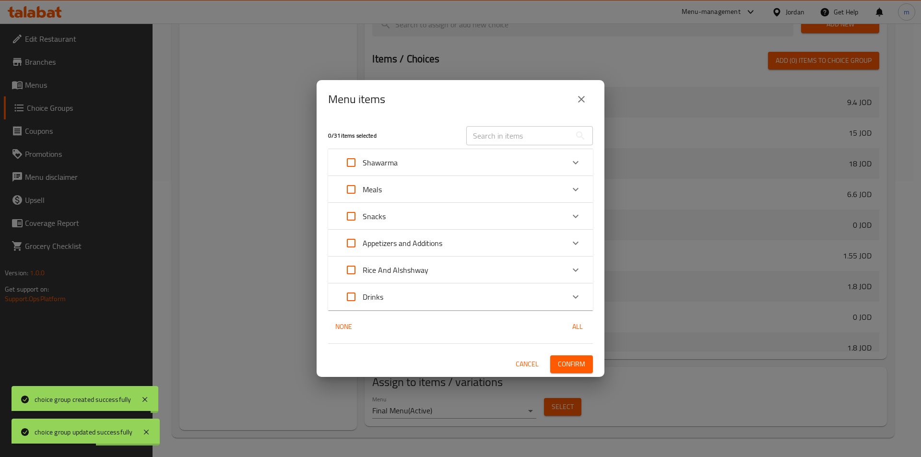
checkbox input "true"
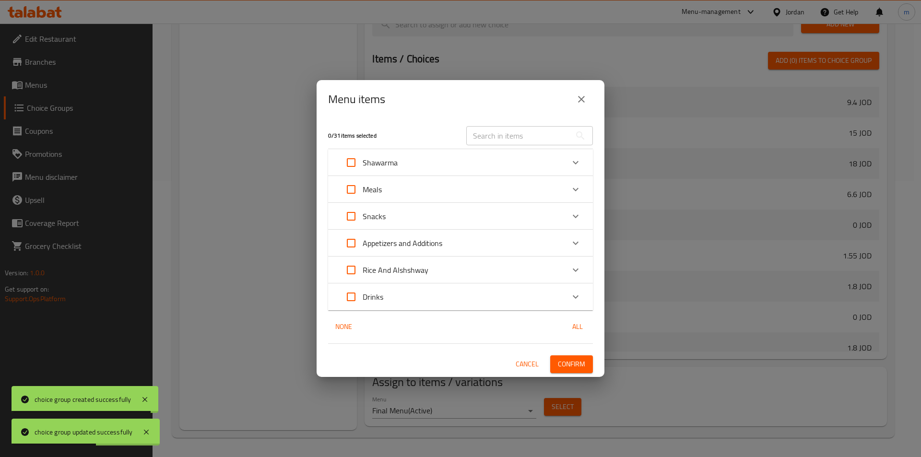
checkbox input "true"
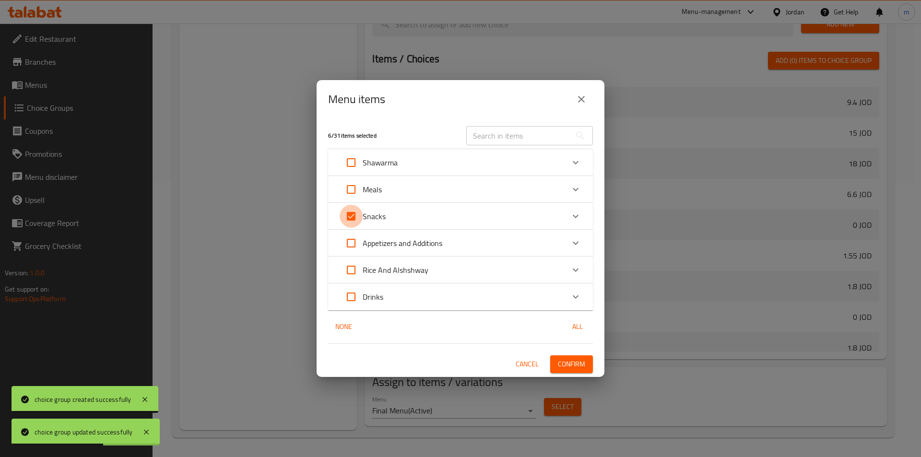
click at [353, 219] on input "Expand" at bounding box center [351, 216] width 23 height 23
checkbox input "false"
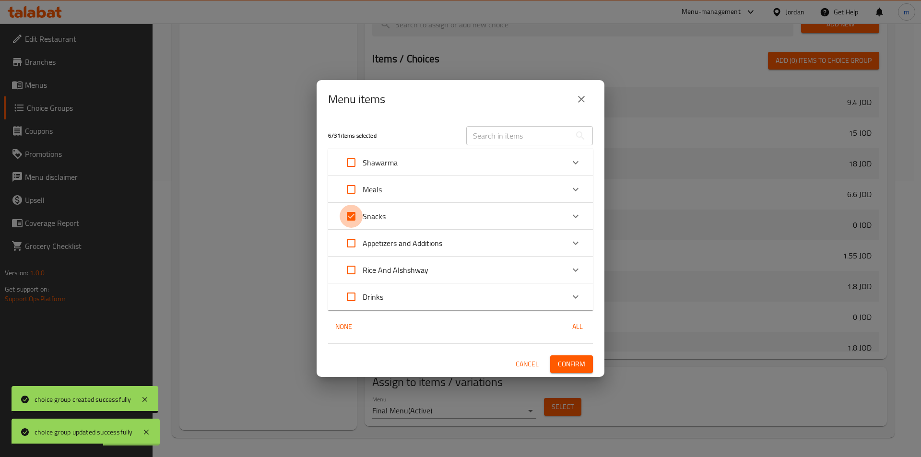
checkbox input "false"
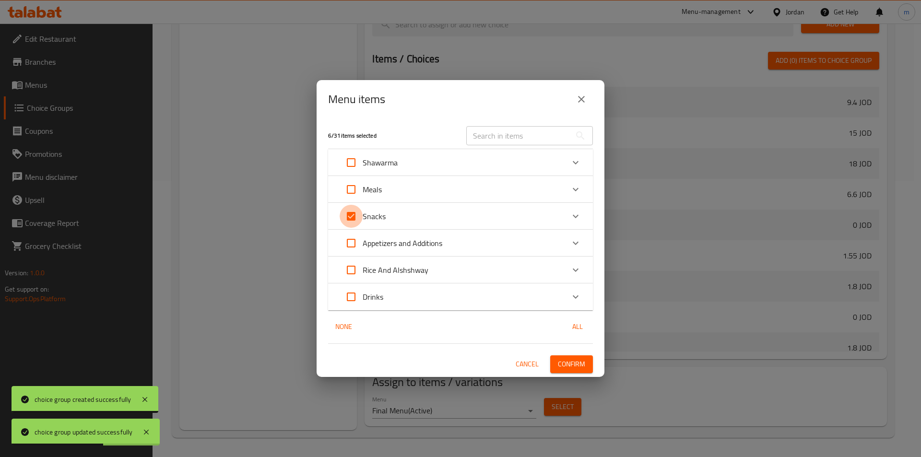
checkbox input "false"
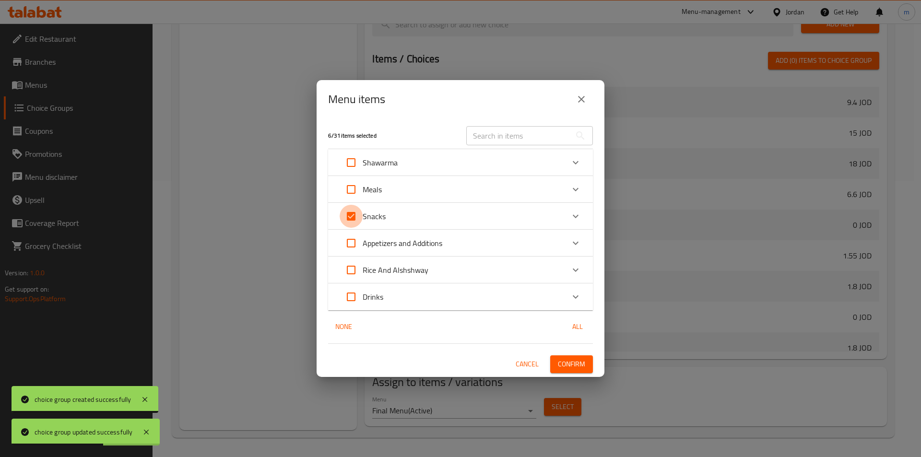
checkbox input "false"
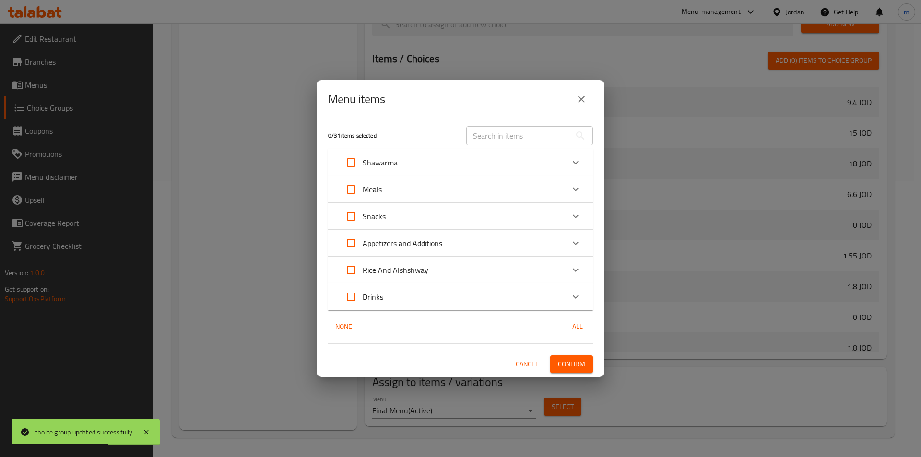
click at [364, 219] on p "Snacks" at bounding box center [374, 217] width 23 height 12
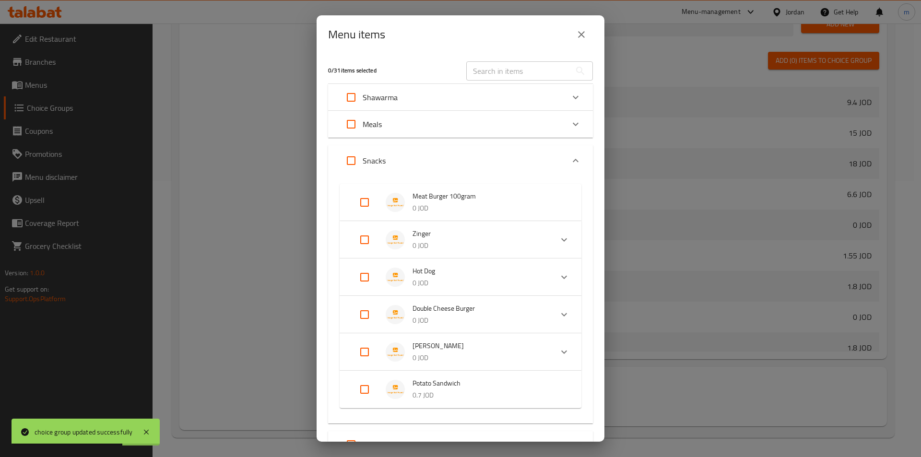
click at [397, 232] on img "Expand" at bounding box center [395, 239] width 19 height 19
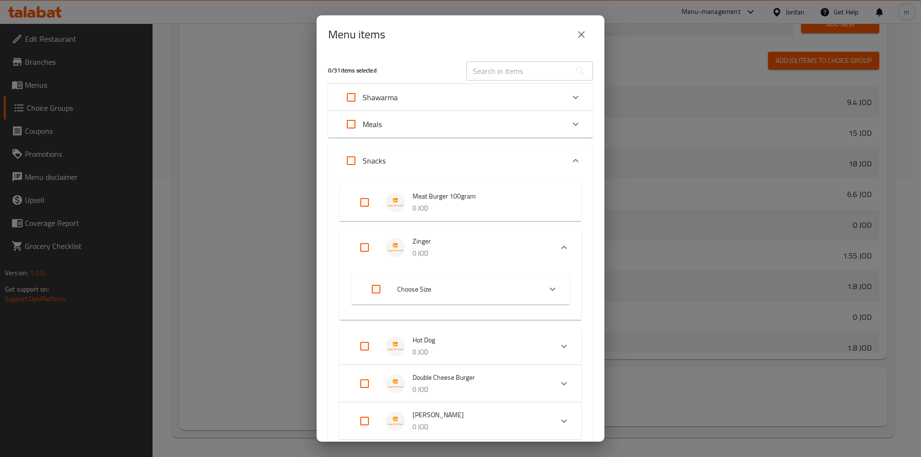
click at [366, 249] on input "Expand" at bounding box center [364, 247] width 23 height 23
checkbox input "true"
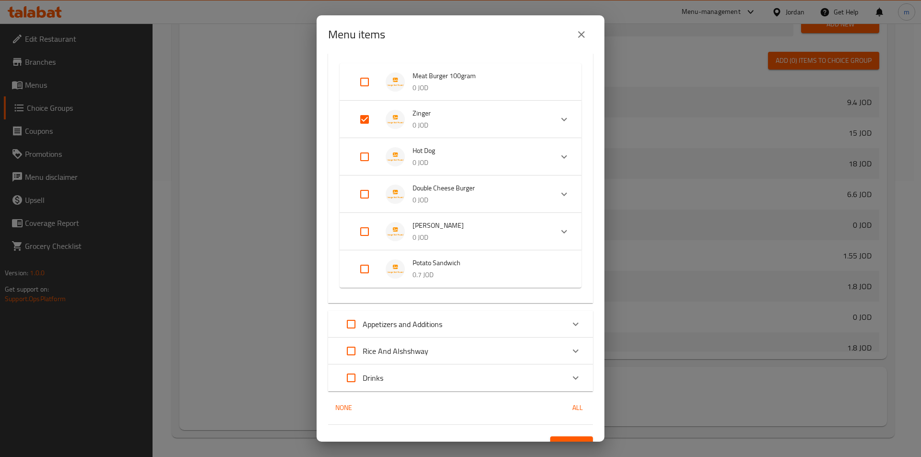
scroll to position [137, 0]
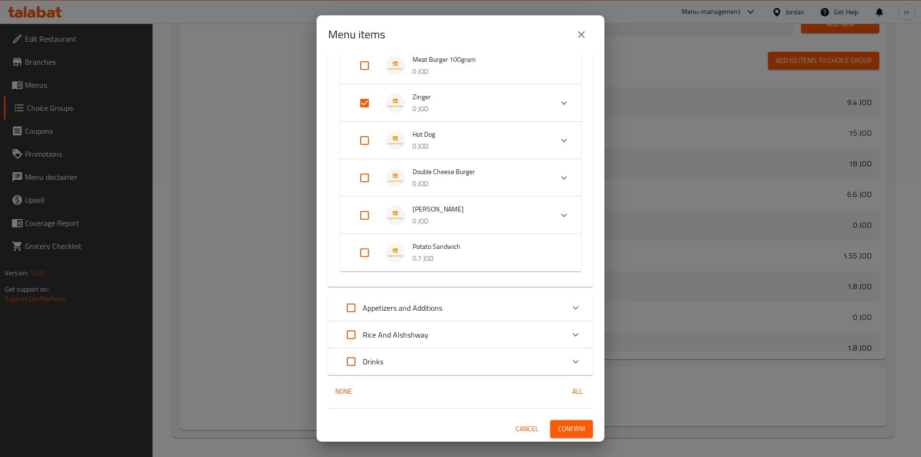
click at [565, 428] on span "Confirm" at bounding box center [571, 429] width 27 height 12
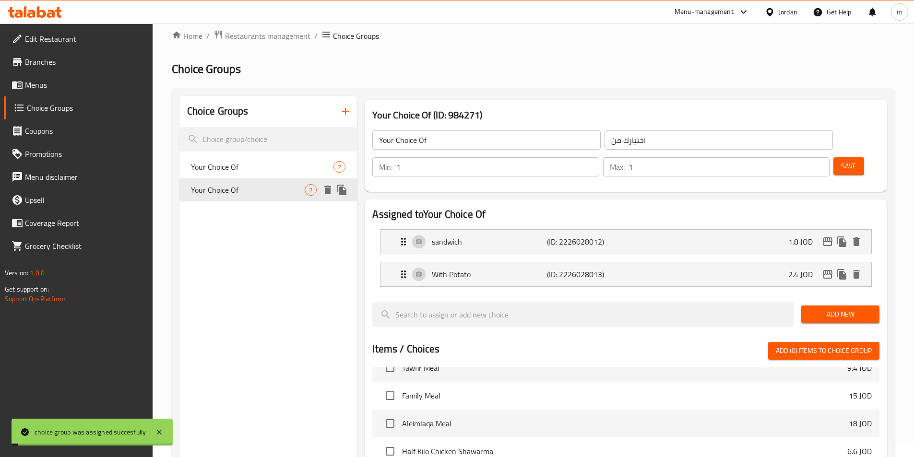
scroll to position [0, 0]
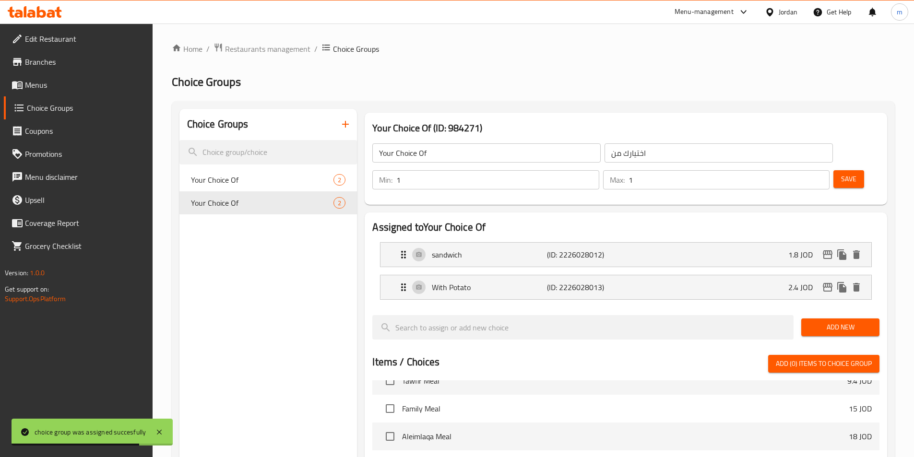
click at [33, 83] on span "Menus" at bounding box center [85, 85] width 120 height 12
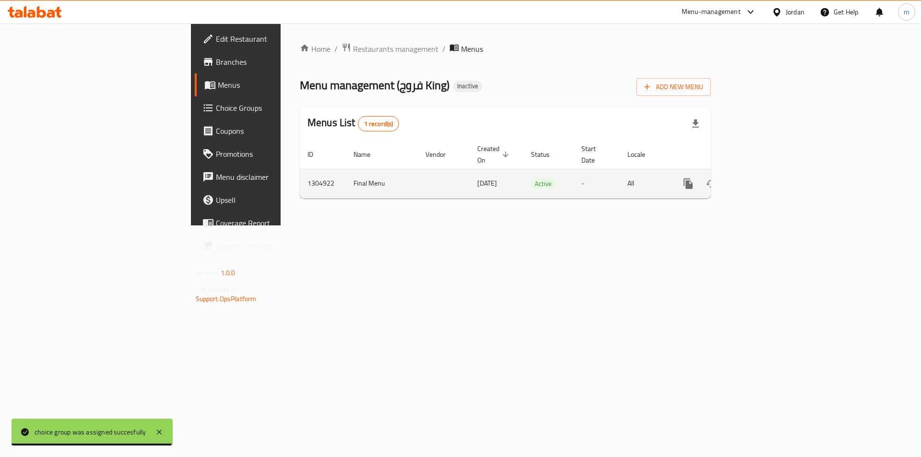
click at [763, 178] on icon "enhanced table" at bounding box center [758, 184] width 12 height 12
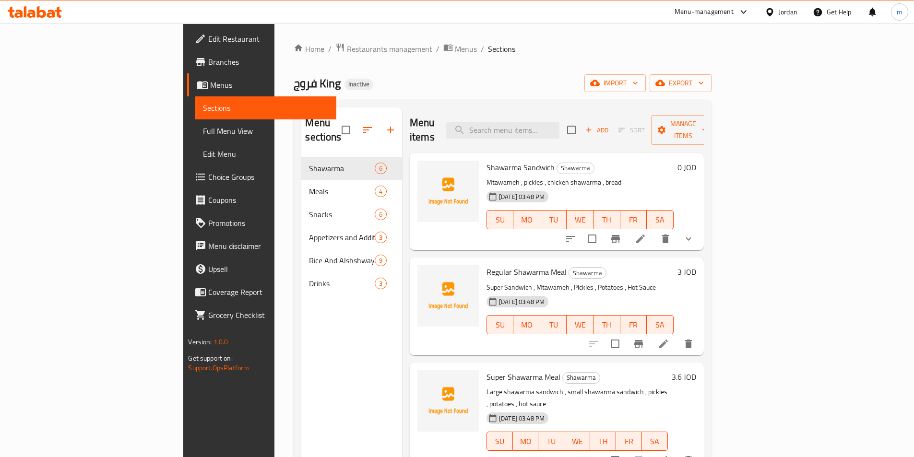
click at [203, 130] on span "Full Menu View" at bounding box center [265, 131] width 125 height 12
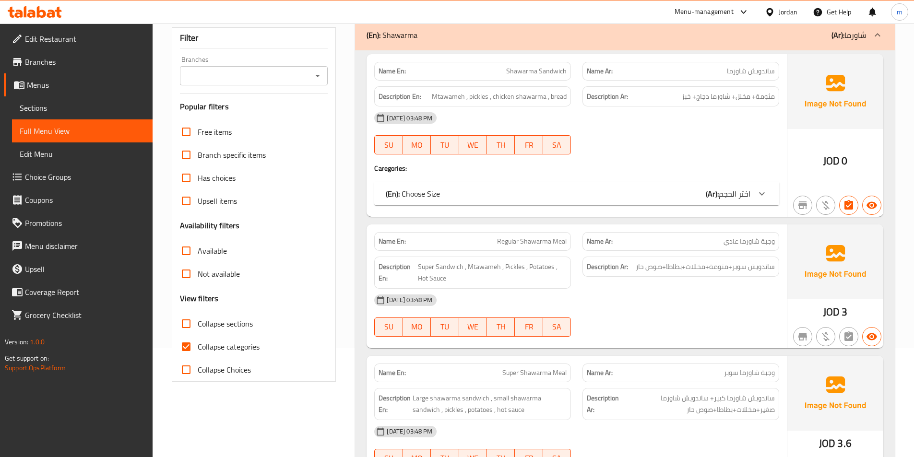
scroll to position [192, 0]
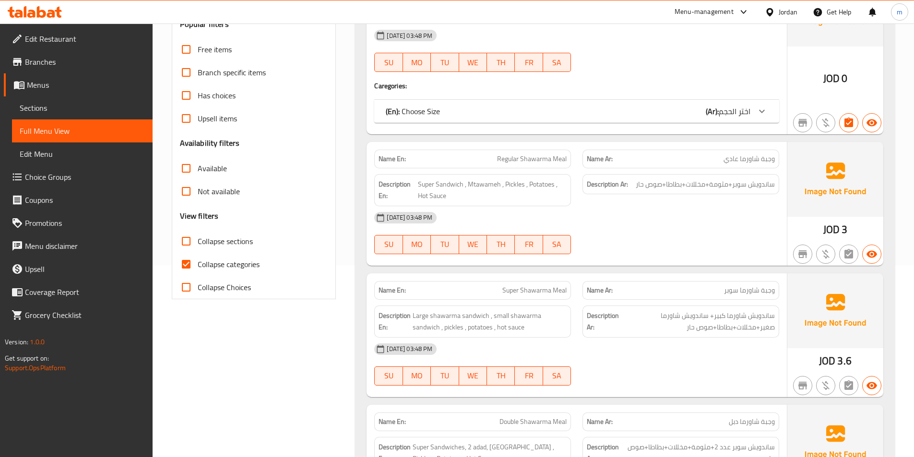
click at [186, 262] on input "Collapse categories" at bounding box center [186, 264] width 23 height 23
checkbox input "false"
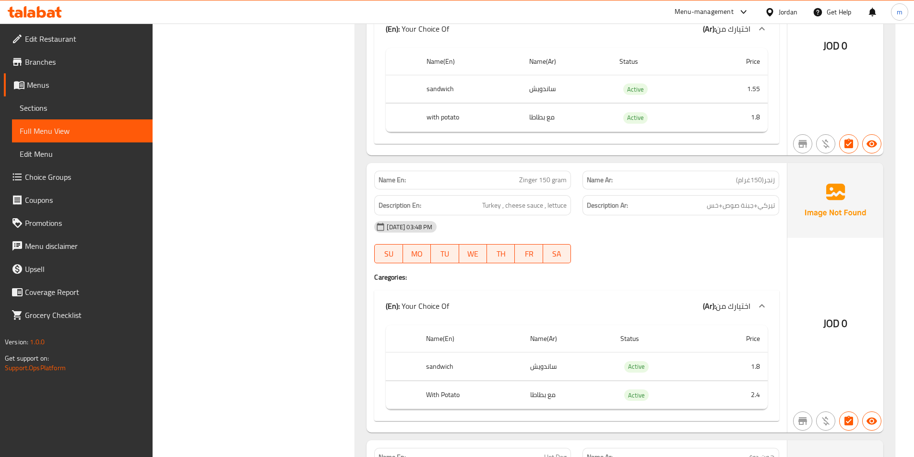
scroll to position [1727, 0]
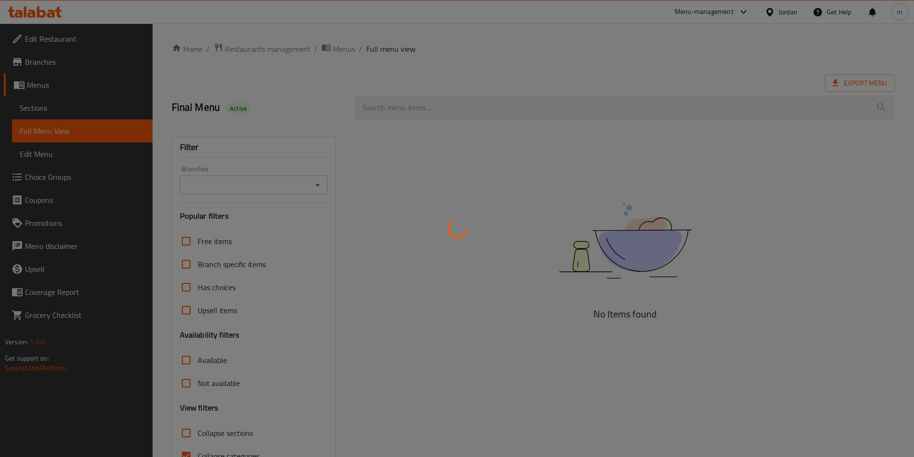
click at [47, 111] on div at bounding box center [457, 228] width 914 height 457
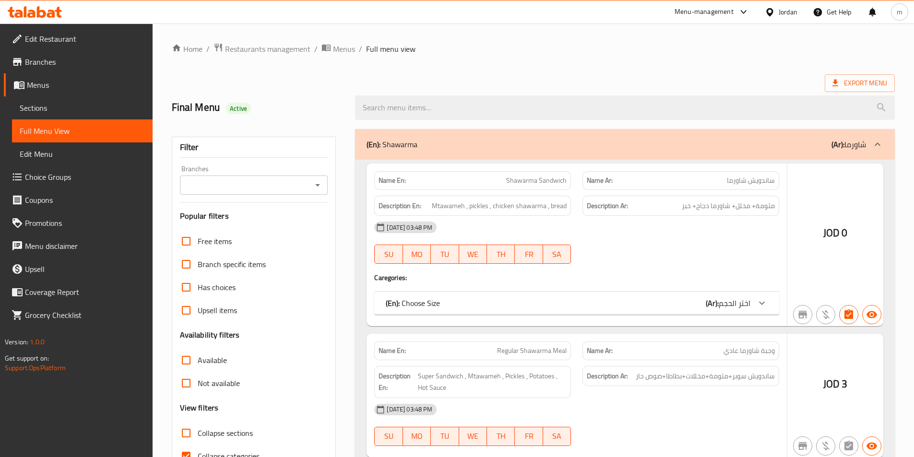
click at [47, 111] on div at bounding box center [457, 228] width 914 height 457
click at [47, 111] on span "Sections" at bounding box center [82, 108] width 125 height 12
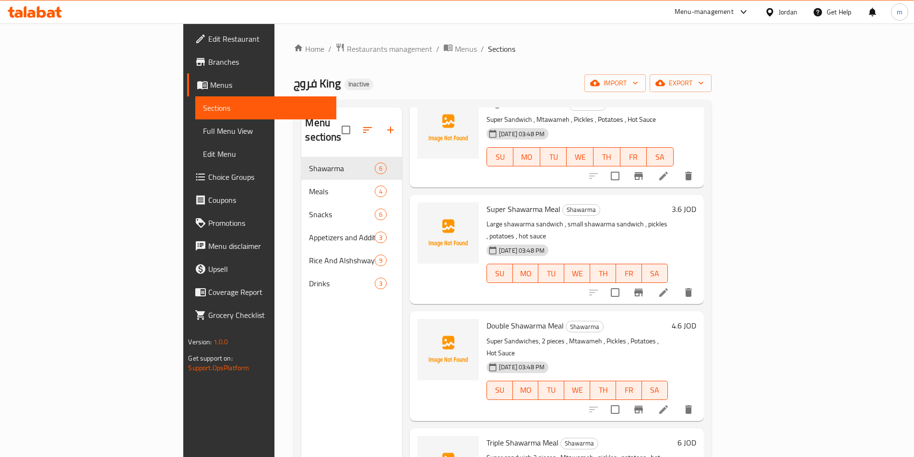
scroll to position [192, 0]
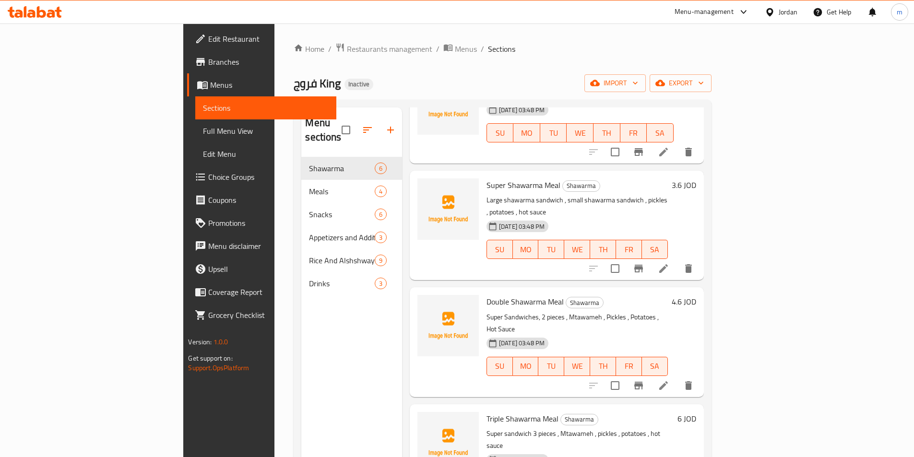
click at [677, 377] on li at bounding box center [663, 385] width 27 height 17
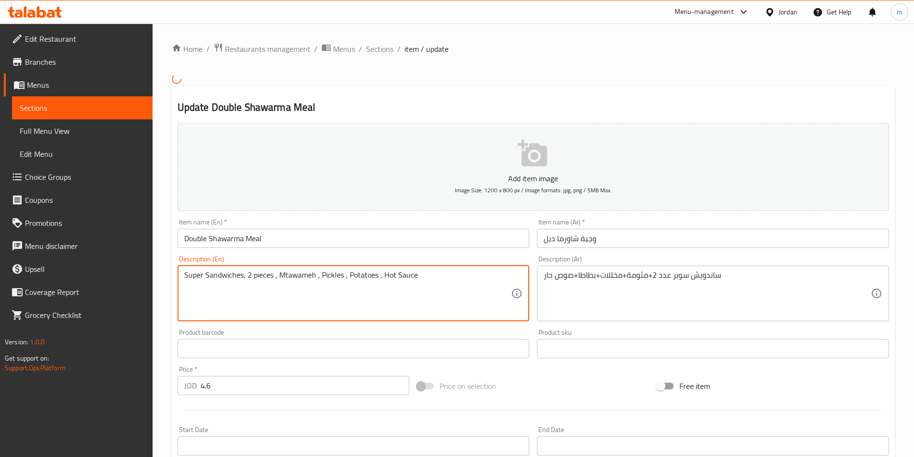
click at [259, 279] on textarea "Super Sandwiches, 2 pieces , Mtawameh , Pickles , Potatoes , Hot Sauce" at bounding box center [347, 294] width 327 height 46
paste textarea "eadad"
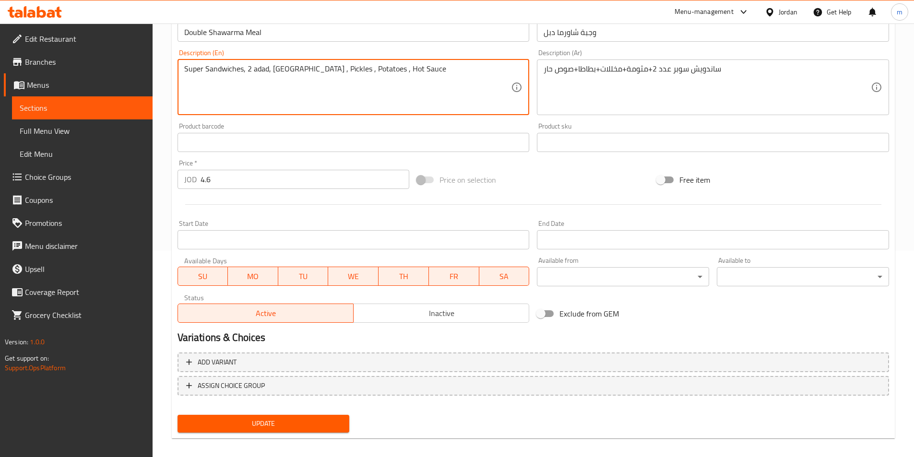
scroll to position [214, 0]
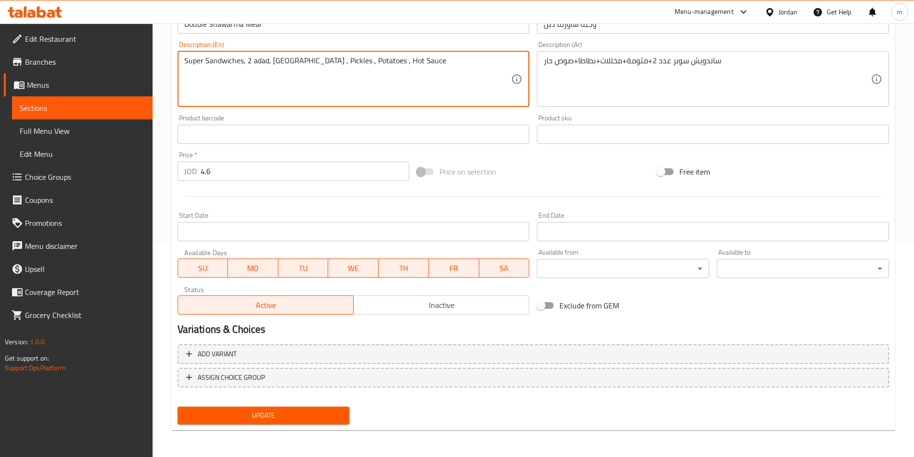
type textarea "Super Sandwiches, 2 adad, [GEOGRAPHIC_DATA] , Pickles , Potatoes , Hot Sauce"
click at [212, 418] on span "Update" at bounding box center [263, 416] width 157 height 12
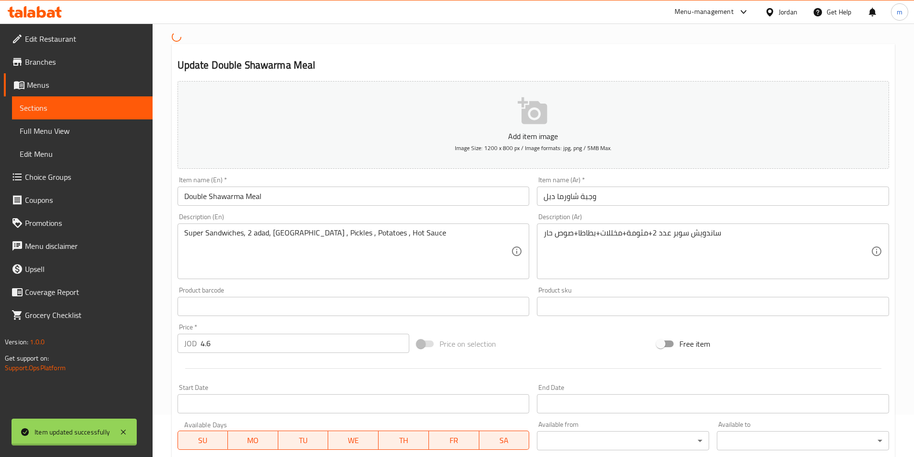
scroll to position [0, 0]
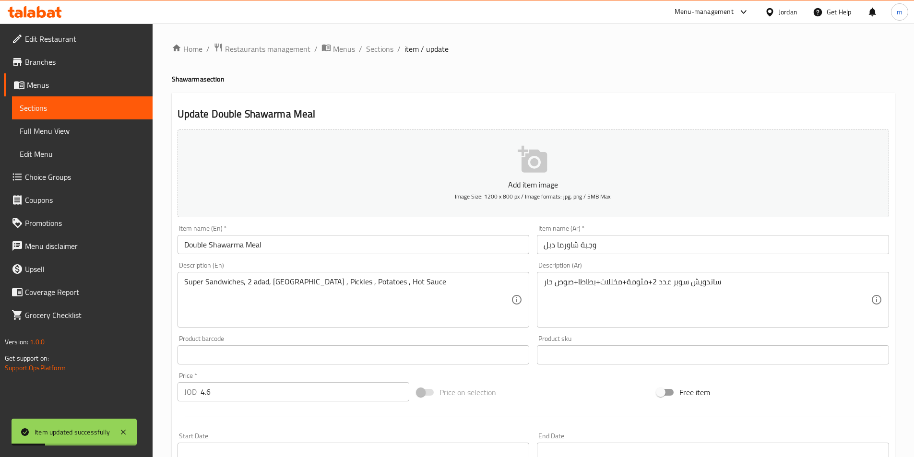
click at [57, 104] on span "Sections" at bounding box center [82, 108] width 125 height 12
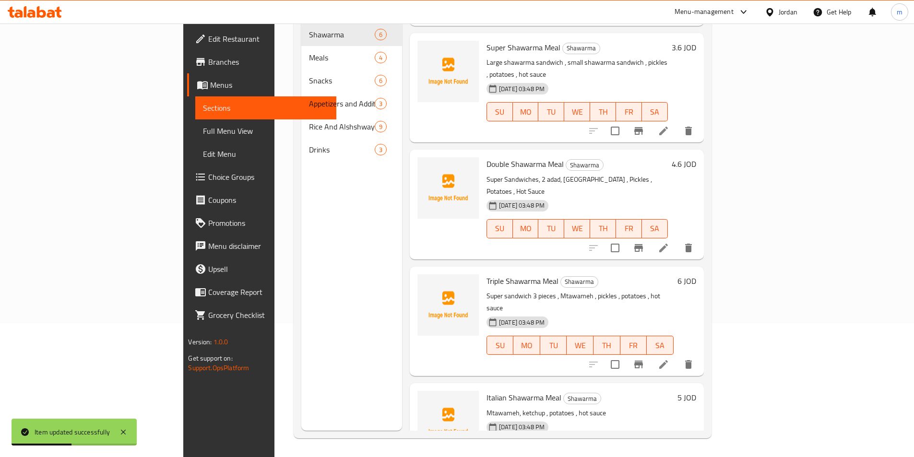
scroll to position [134, 0]
click at [677, 356] on li at bounding box center [663, 364] width 27 height 17
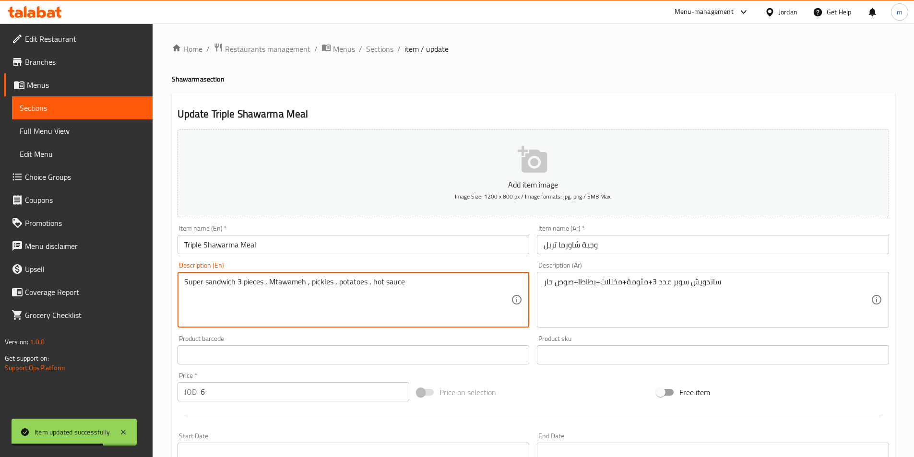
click at [257, 280] on textarea "Super sandwich 3 pieces , Mtawameh , pickles , potatoes , hot sauce" at bounding box center [347, 300] width 327 height 46
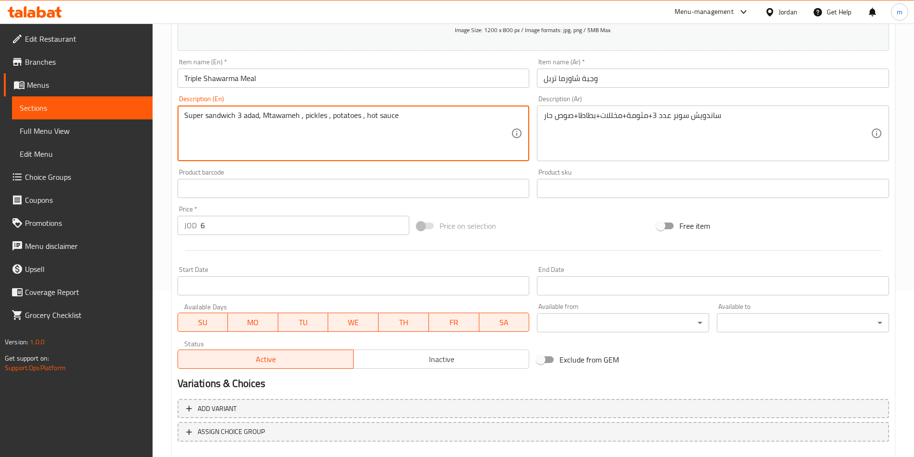
scroll to position [221, 0]
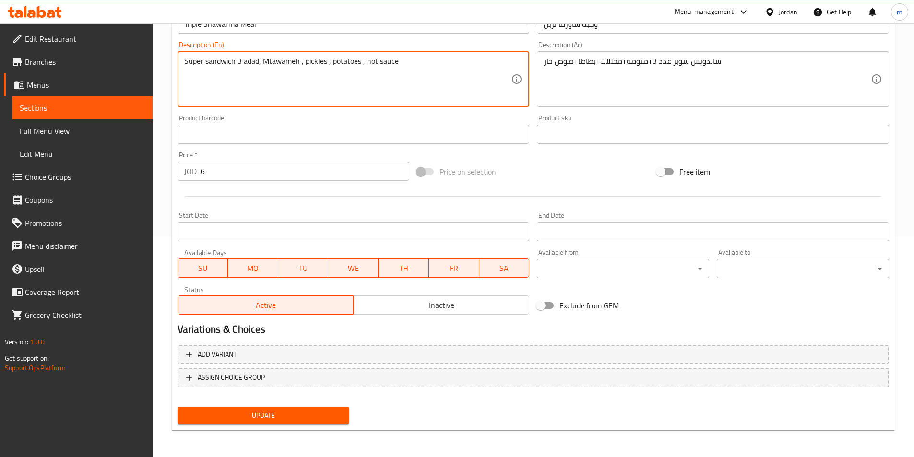
type textarea "Super sandwich 3 adad, Mtawameh , pickles , potatoes , hot sauce"
click at [206, 419] on span "Update" at bounding box center [263, 416] width 157 height 12
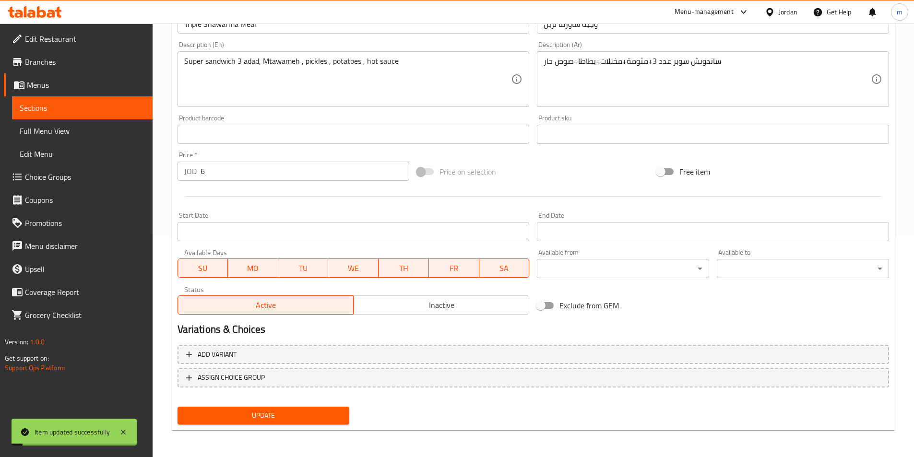
click at [79, 105] on span "Sections" at bounding box center [82, 108] width 125 height 12
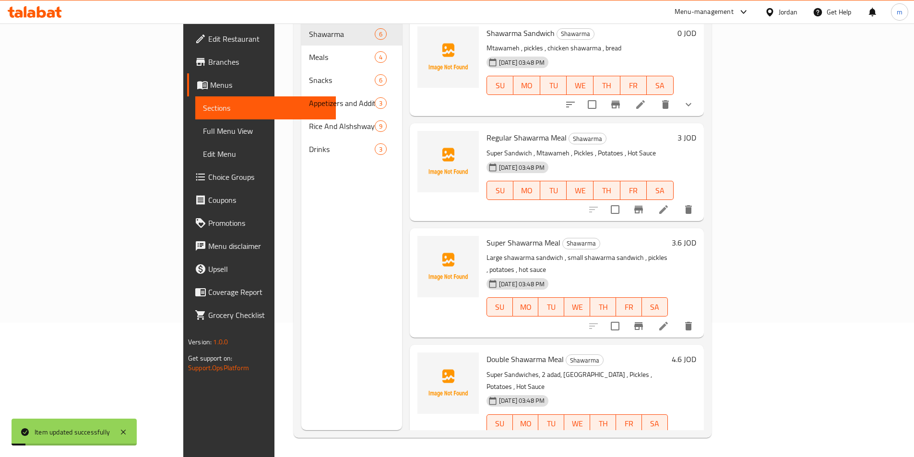
scroll to position [134, 0]
click at [203, 106] on span "Sections" at bounding box center [265, 108] width 125 height 12
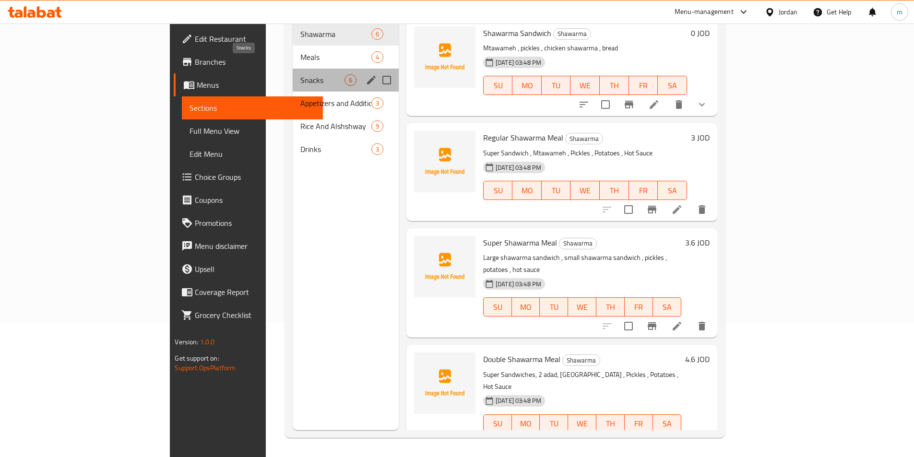
click at [300, 74] on span "Snacks" at bounding box center [322, 80] width 44 height 12
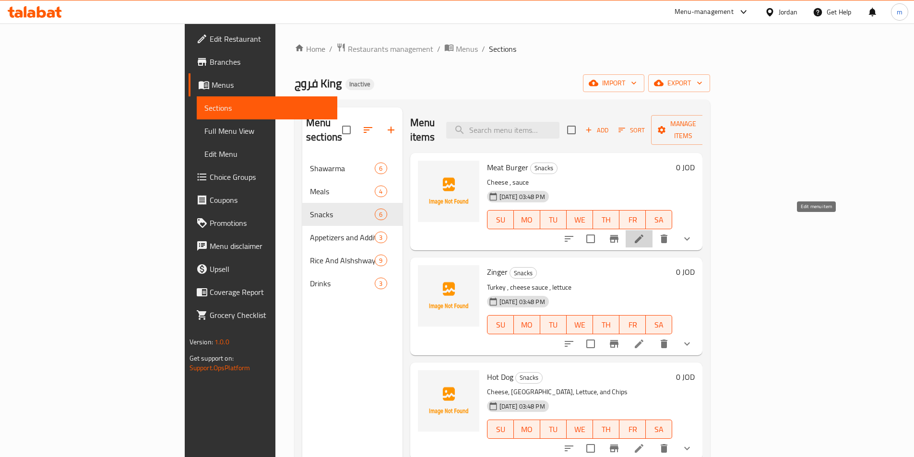
click at [645, 233] on icon at bounding box center [639, 239] width 12 height 12
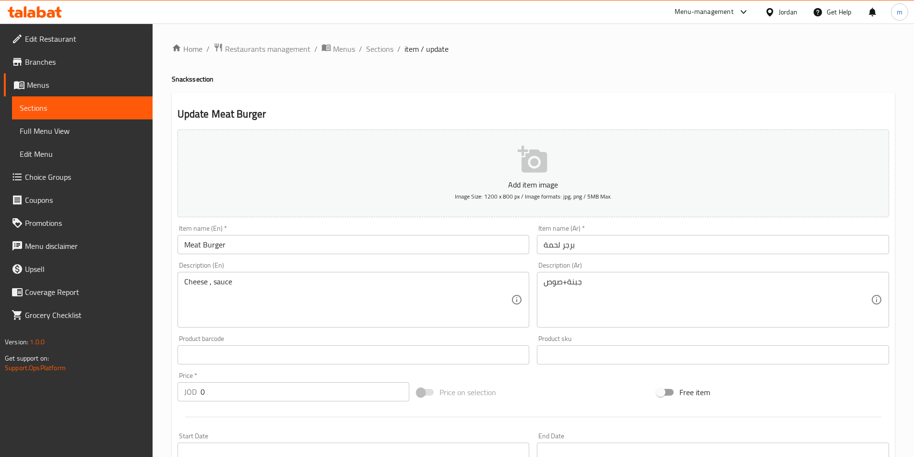
click at [248, 245] on input "Meat Burger" at bounding box center [354, 244] width 352 height 19
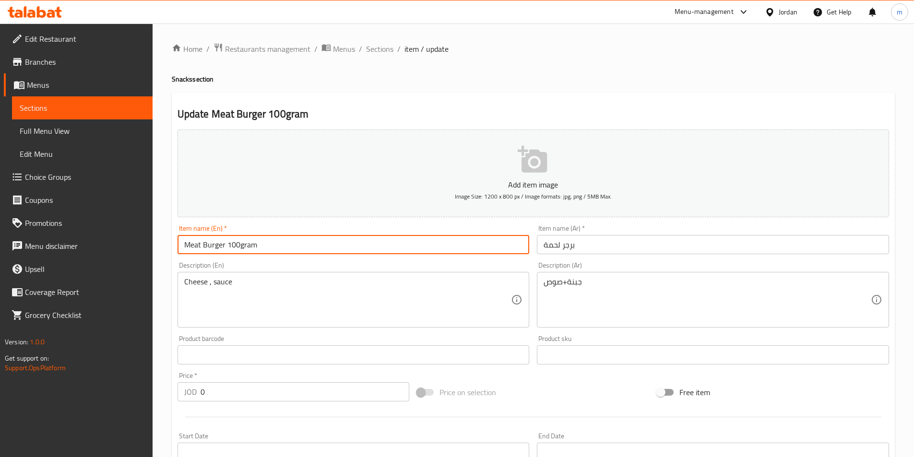
type input "Meat Burger 100gram"
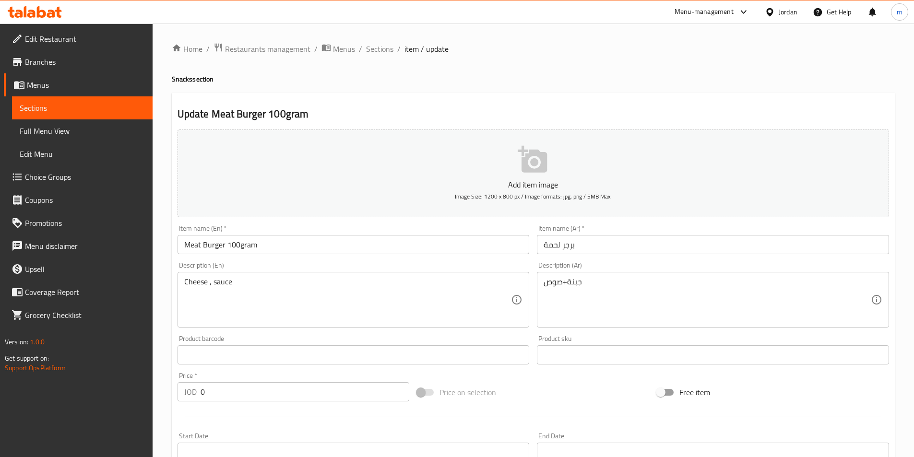
click at [576, 250] on input "برجر لحمة" at bounding box center [713, 244] width 352 height 19
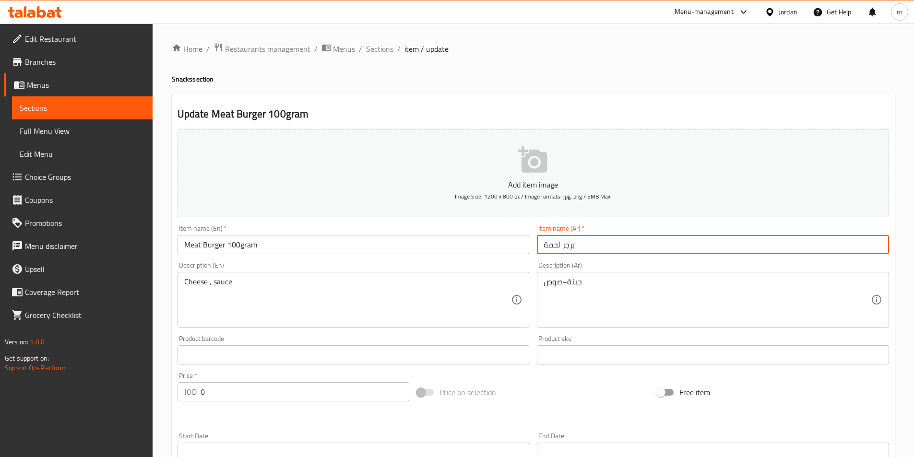
click at [576, 250] on input "برجر لحمة" at bounding box center [713, 244] width 352 height 19
paste input "(100غرام)"
click at [576, 250] on input "برجر لحمة" at bounding box center [713, 244] width 352 height 19
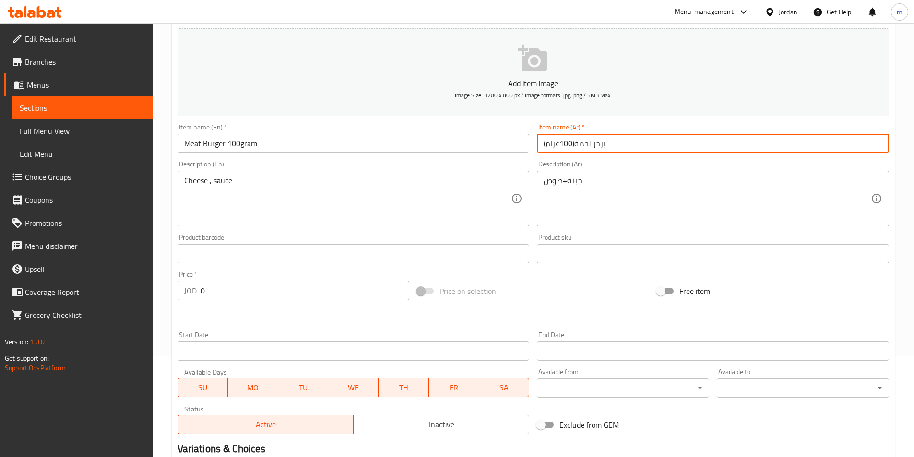
scroll to position [242, 0]
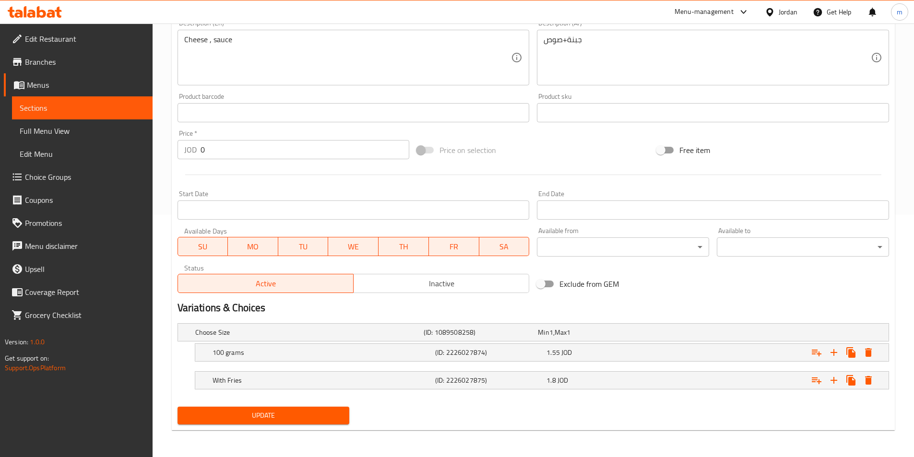
type input "برجر لحمة(100غرام)"
click at [242, 419] on span "Update" at bounding box center [263, 416] width 157 height 12
click at [223, 337] on h5 "100 grams" at bounding box center [307, 333] width 225 height 10
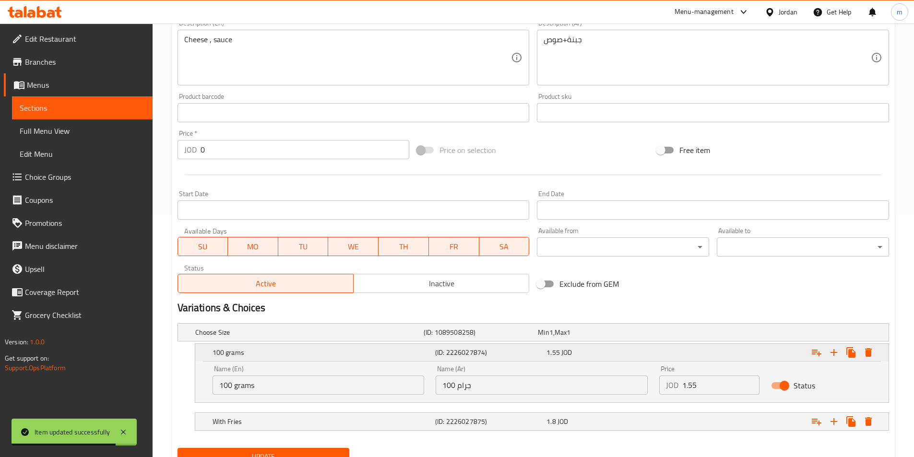
click at [868, 349] on icon "Expand" at bounding box center [868, 352] width 7 height 9
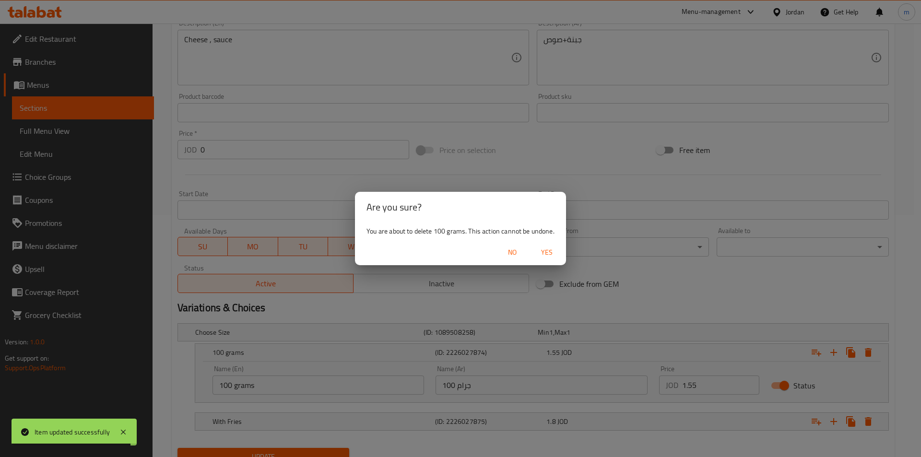
click at [549, 253] on span "Yes" at bounding box center [546, 253] width 23 height 12
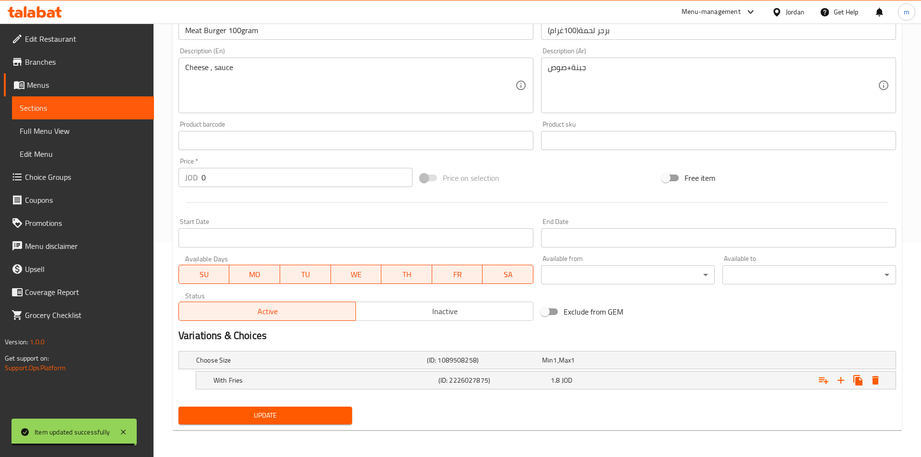
scroll to position [214, 0]
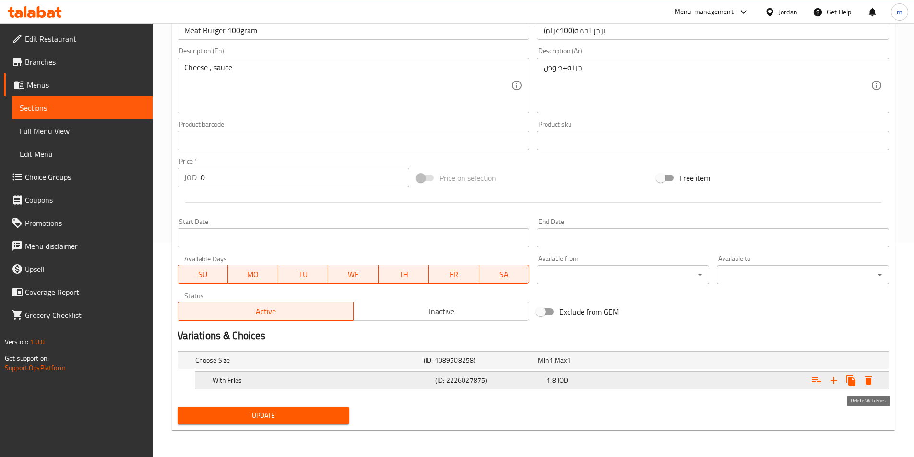
click at [868, 380] on icon "Expand" at bounding box center [868, 380] width 7 height 9
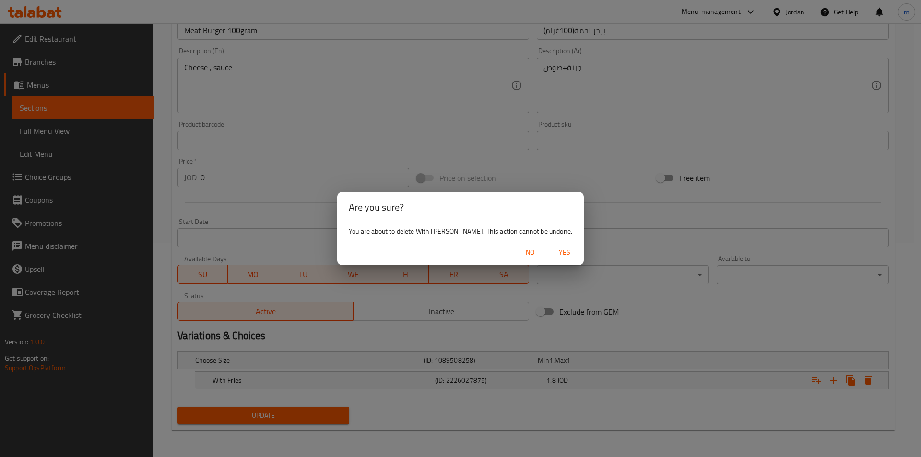
click at [553, 250] on span "Yes" at bounding box center [564, 253] width 23 height 12
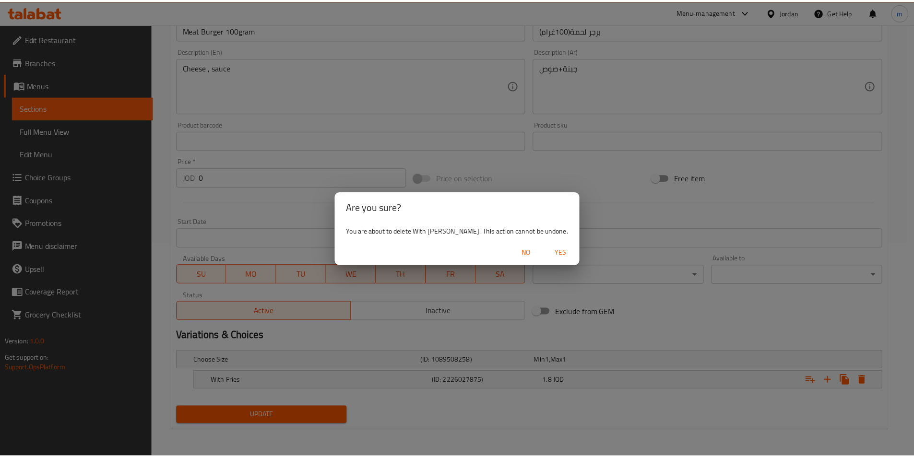
scroll to position [211, 0]
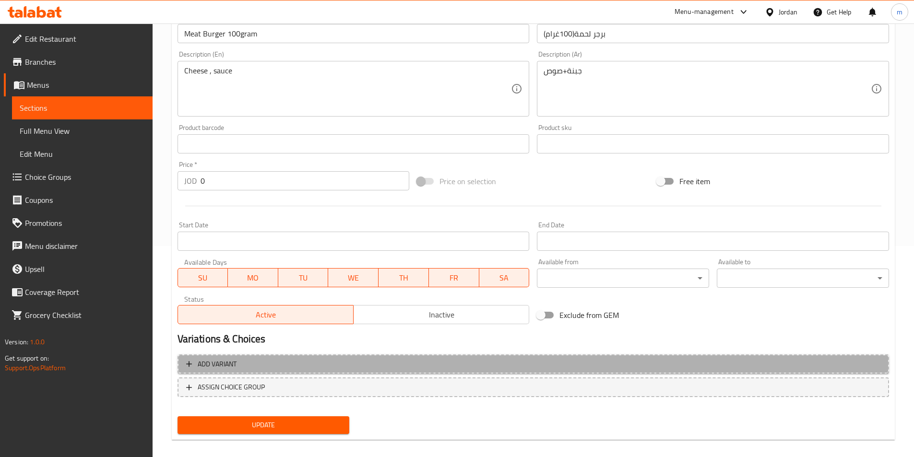
click at [285, 365] on span "Add variant" at bounding box center [533, 364] width 694 height 12
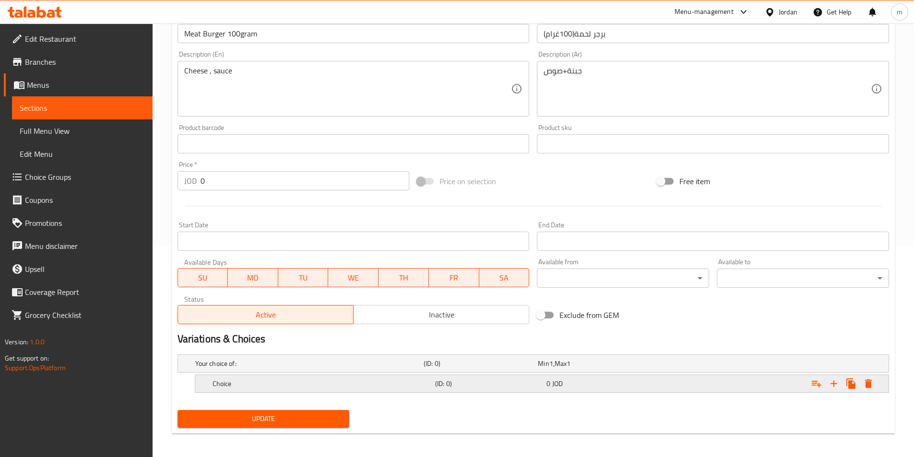
click at [274, 368] on h5 "Choice" at bounding box center [307, 364] width 225 height 10
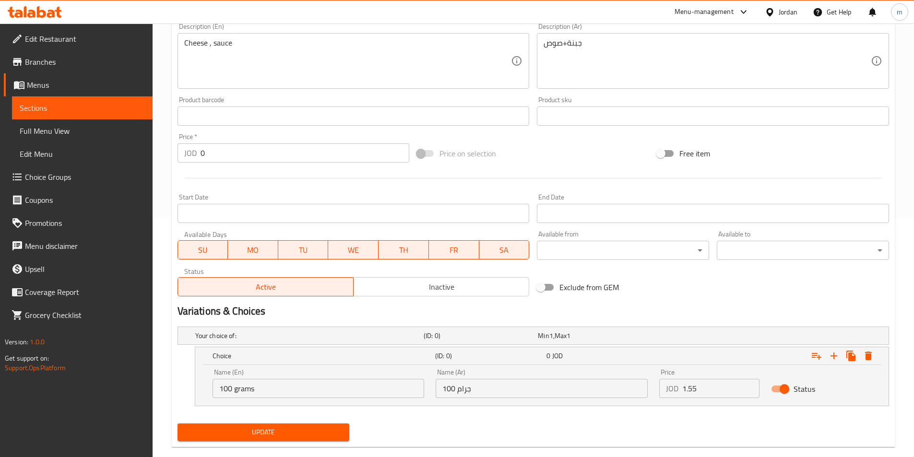
scroll to position [256, 0]
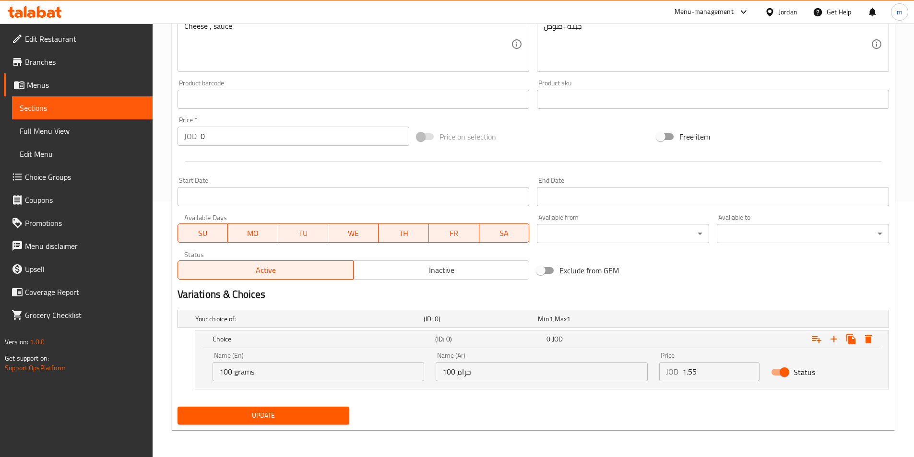
click at [254, 377] on input "100 grams" at bounding box center [319, 371] width 212 height 19
click at [236, 371] on input "sandwich" at bounding box center [319, 371] width 212 height 19
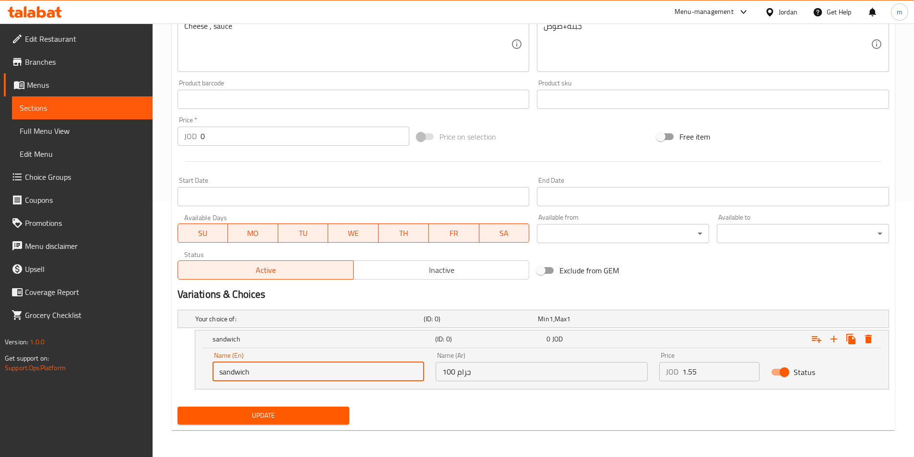
type input "sandwich"
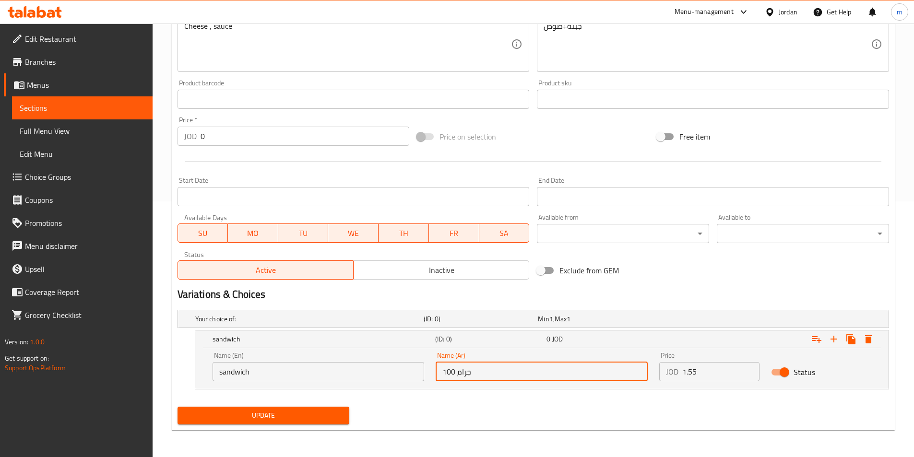
click at [513, 365] on input "100 جرام" at bounding box center [542, 371] width 212 height 19
paste input "ساندويش"
type input "ساندويش"
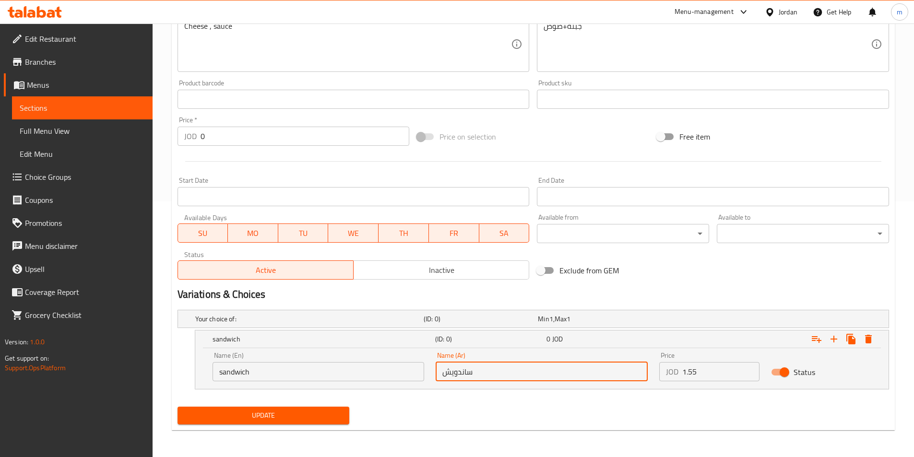
click at [281, 364] on input "sandwich" at bounding box center [319, 371] width 212 height 19
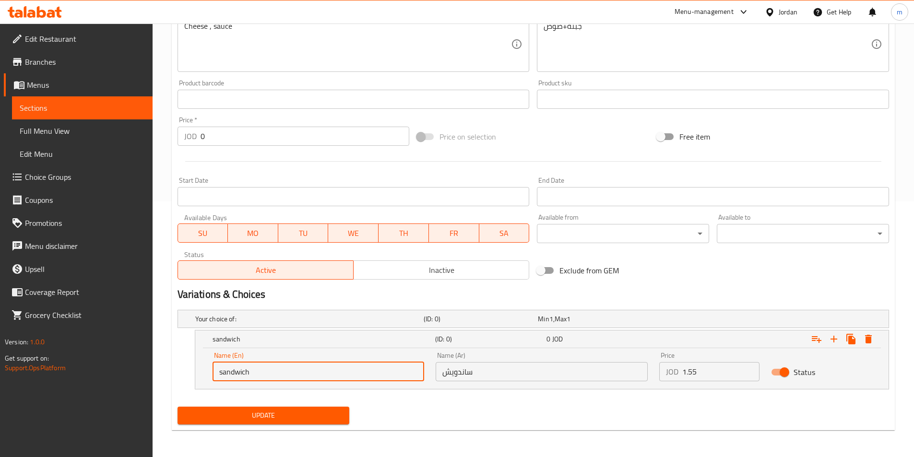
click at [281, 364] on input "sandwich" at bounding box center [319, 371] width 212 height 19
click at [847, 343] on icon "Expand" at bounding box center [851, 339] width 12 height 12
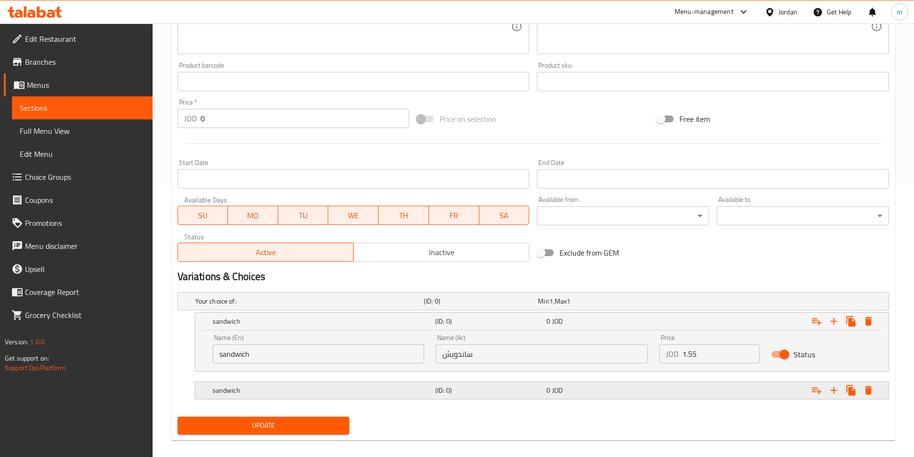
scroll to position [284, 0]
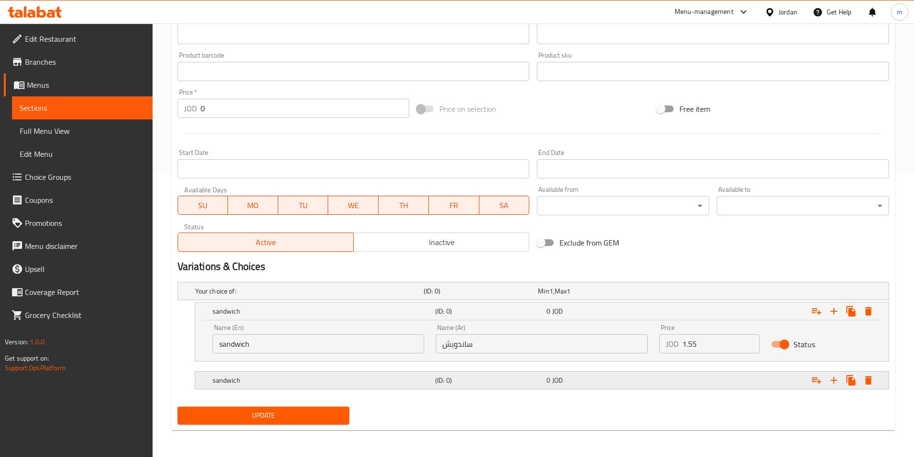
click at [316, 296] on h5 "sandwich" at bounding box center [307, 291] width 225 height 10
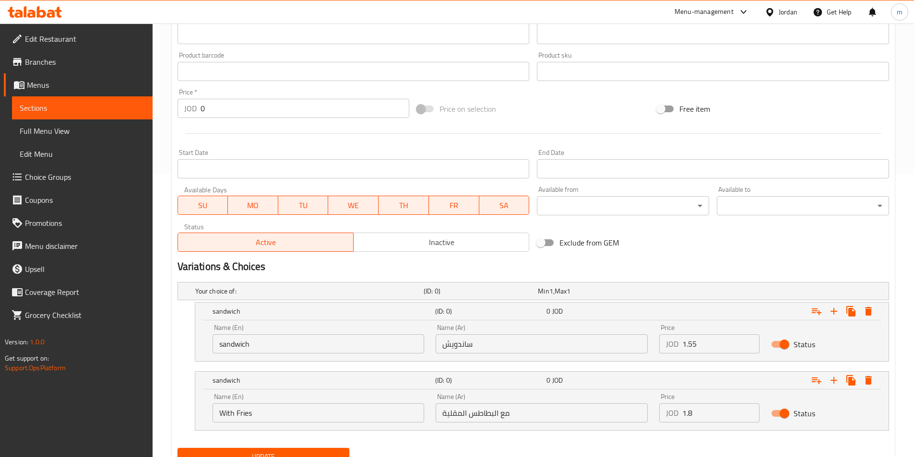
click at [281, 417] on input "With Fries" at bounding box center [319, 412] width 212 height 19
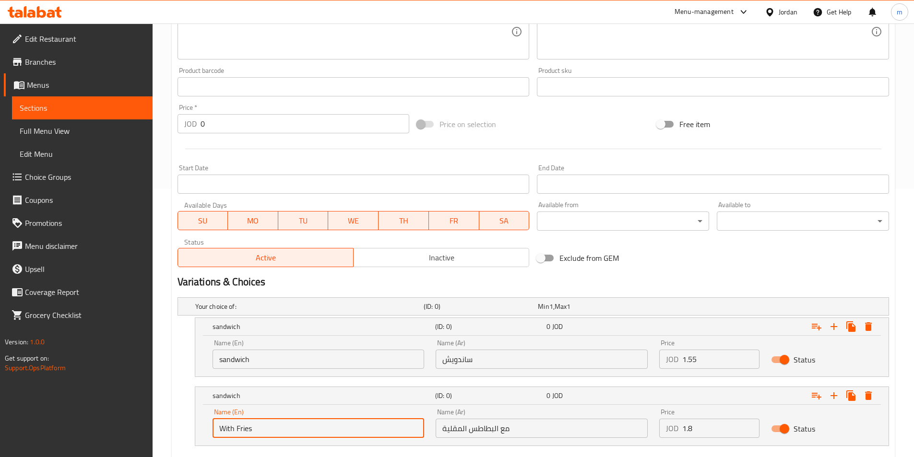
scroll to position [325, 0]
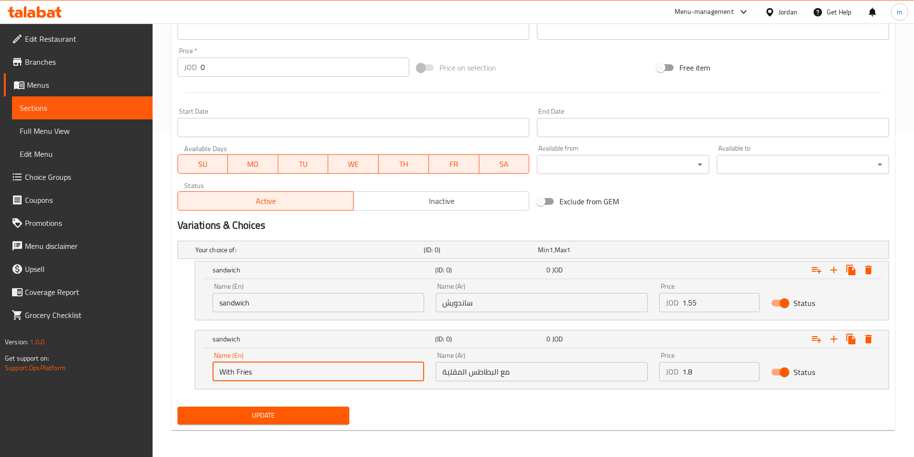
click at [262, 410] on span "Update" at bounding box center [263, 416] width 157 height 12
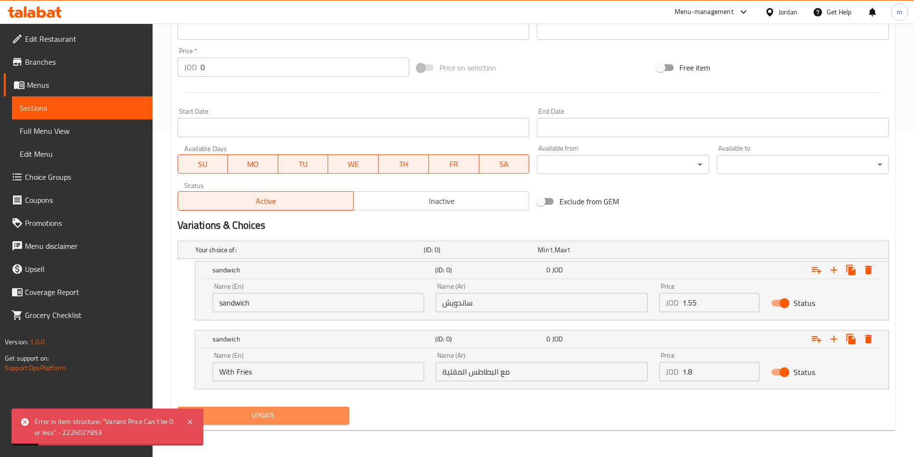
click at [249, 411] on span "Update" at bounding box center [263, 416] width 157 height 12
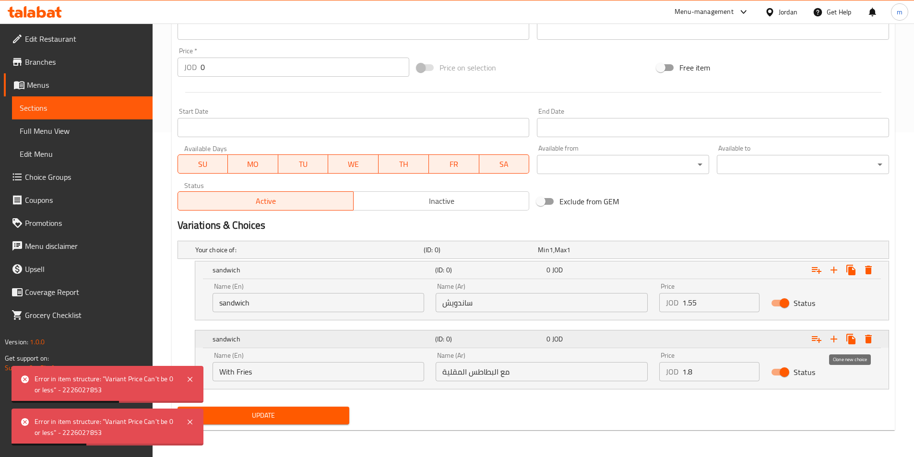
click at [871, 274] on icon "Expand" at bounding box center [868, 270] width 7 height 9
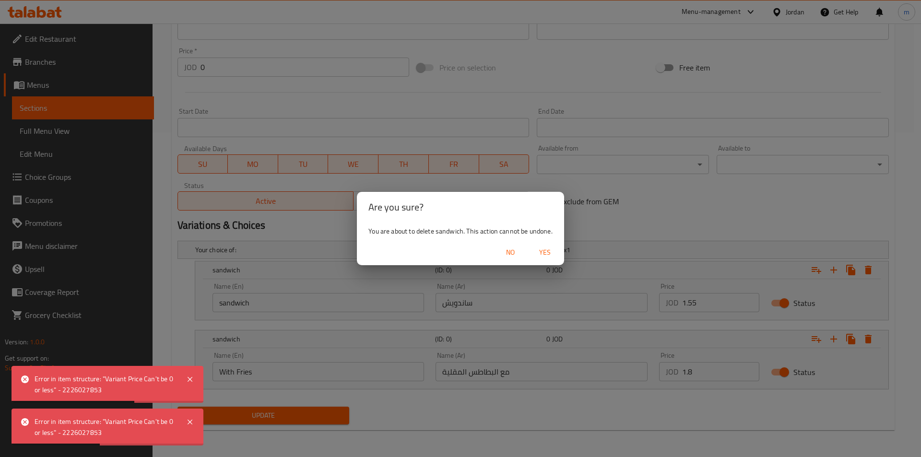
click at [546, 253] on span "Yes" at bounding box center [545, 253] width 23 height 12
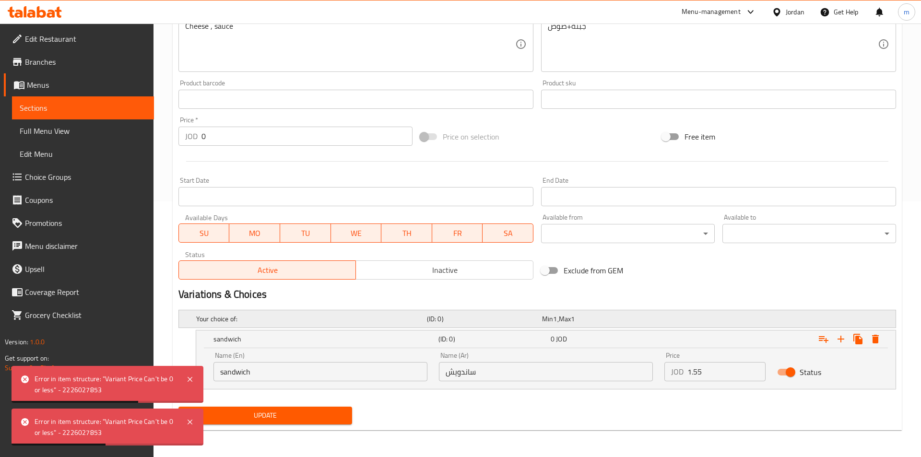
scroll to position [256, 0]
click at [870, 343] on icon "Expand" at bounding box center [868, 339] width 7 height 9
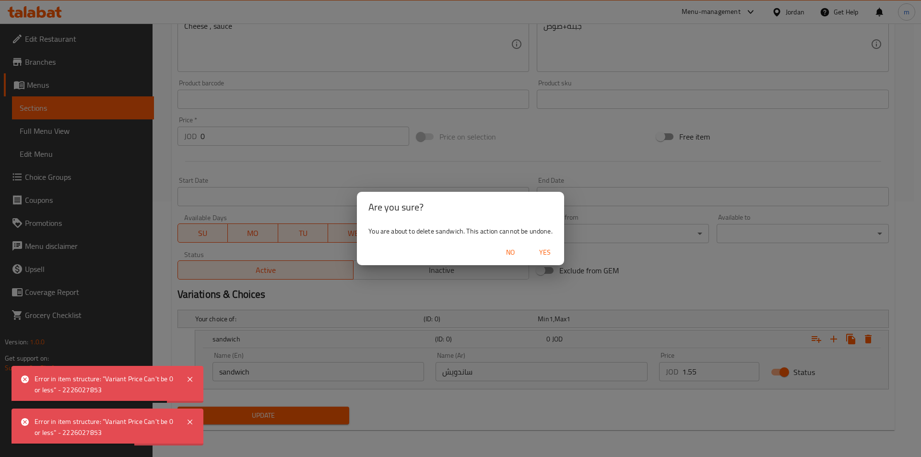
click at [551, 253] on span "Yes" at bounding box center [545, 253] width 23 height 12
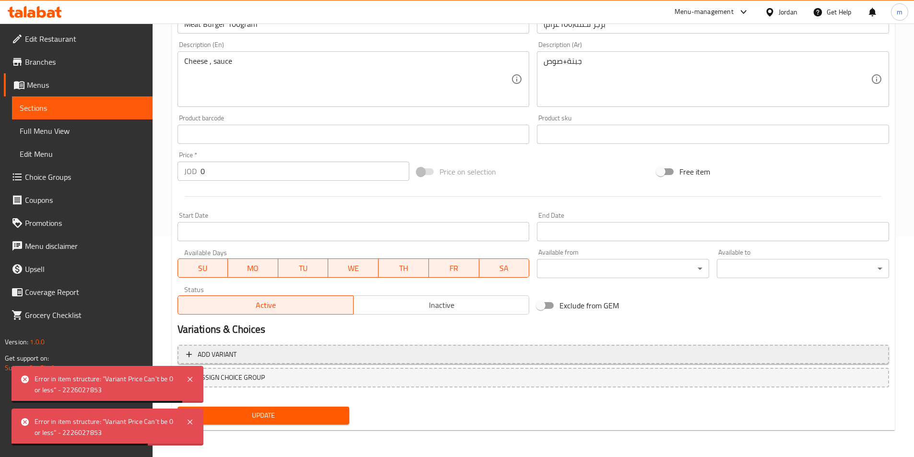
click at [272, 347] on button "Add variant" at bounding box center [533, 355] width 711 height 20
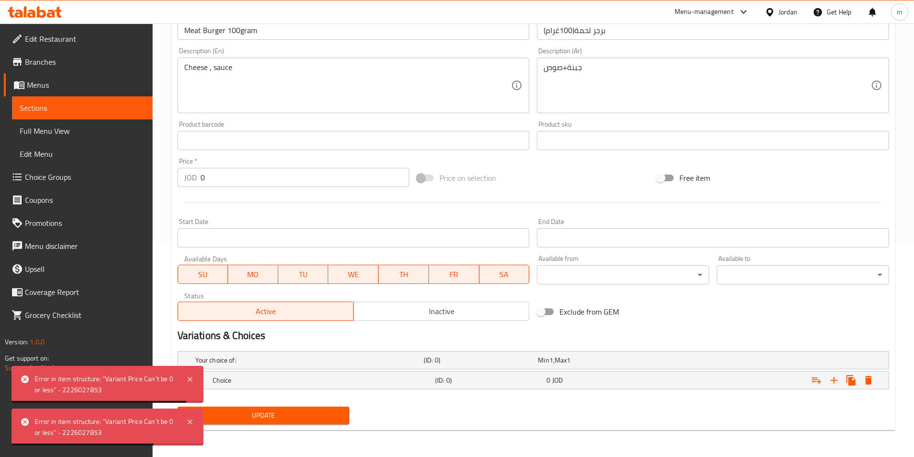
scroll to position [214, 0]
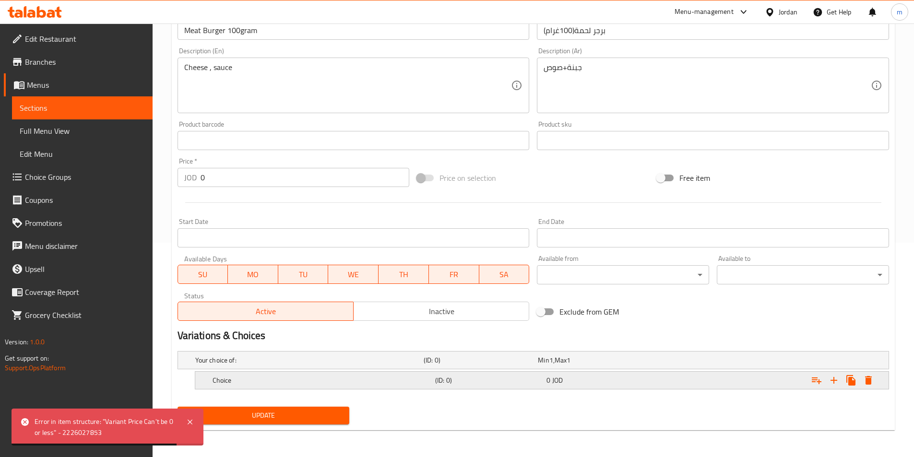
click at [498, 371] on div "Choice (ID: 0) 0 JOD" at bounding box center [536, 360] width 686 height 21
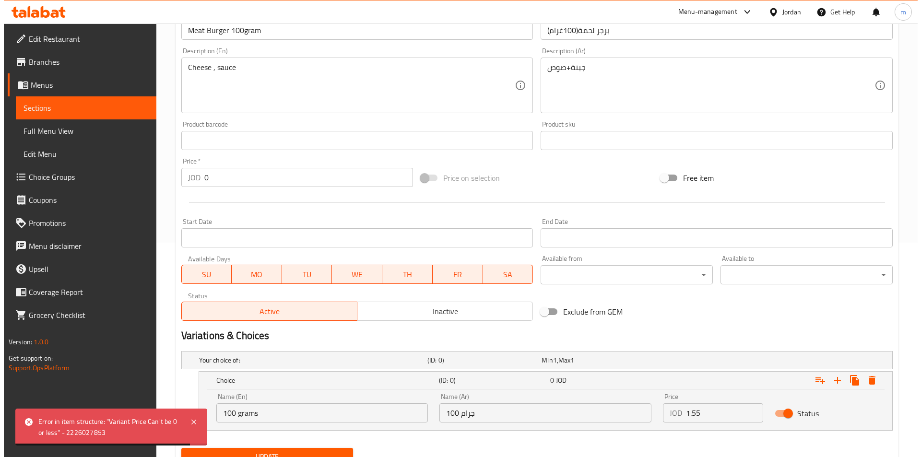
scroll to position [256, 0]
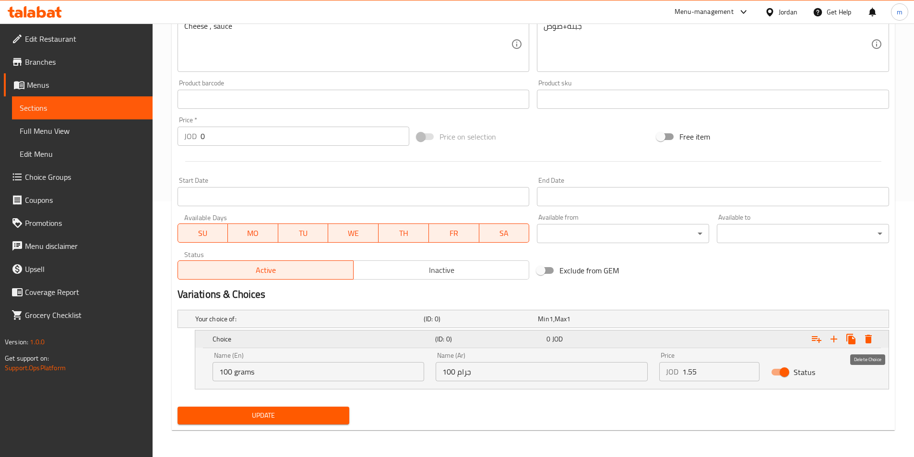
click at [864, 340] on icon "Expand" at bounding box center [869, 339] width 12 height 12
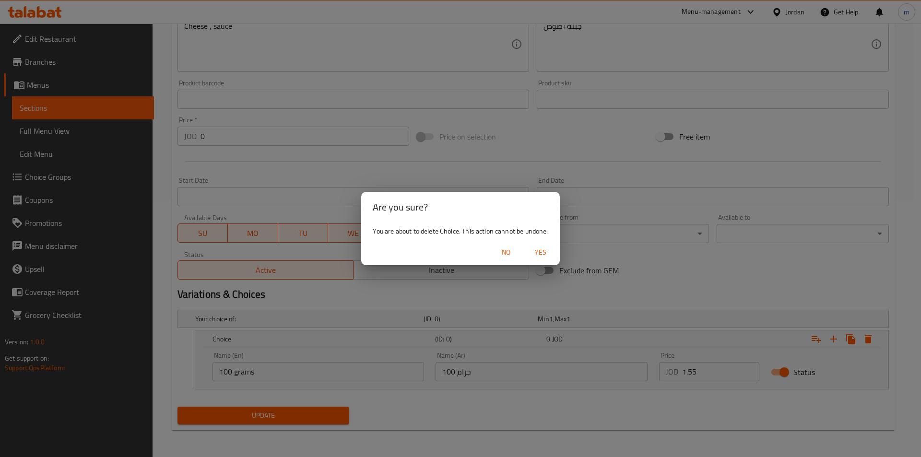
click at [534, 254] on span "Yes" at bounding box center [540, 253] width 23 height 12
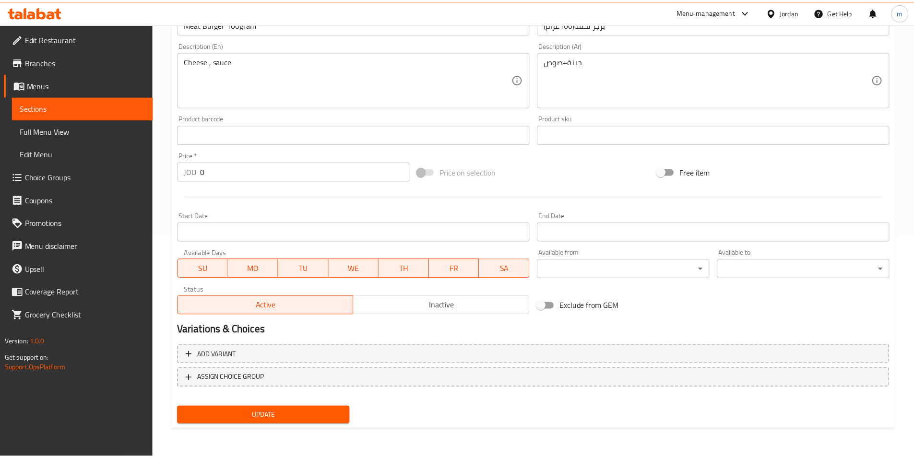
scroll to position [221, 0]
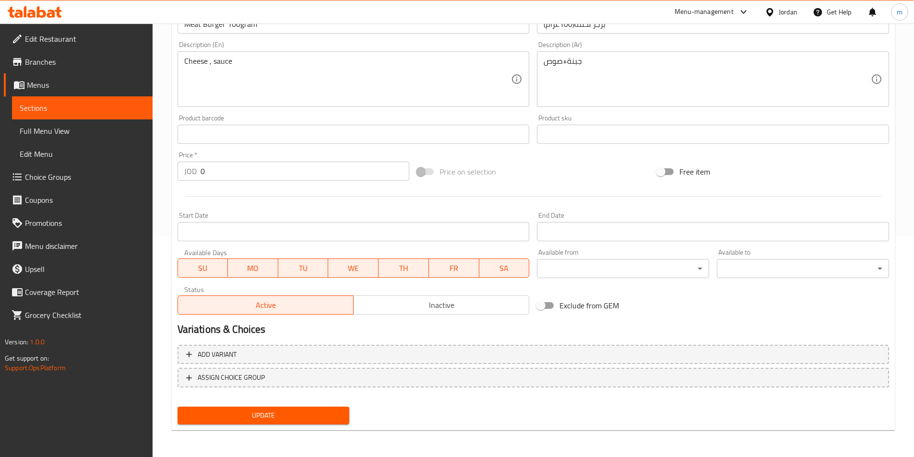
click at [212, 172] on input "0" at bounding box center [305, 171] width 209 height 19
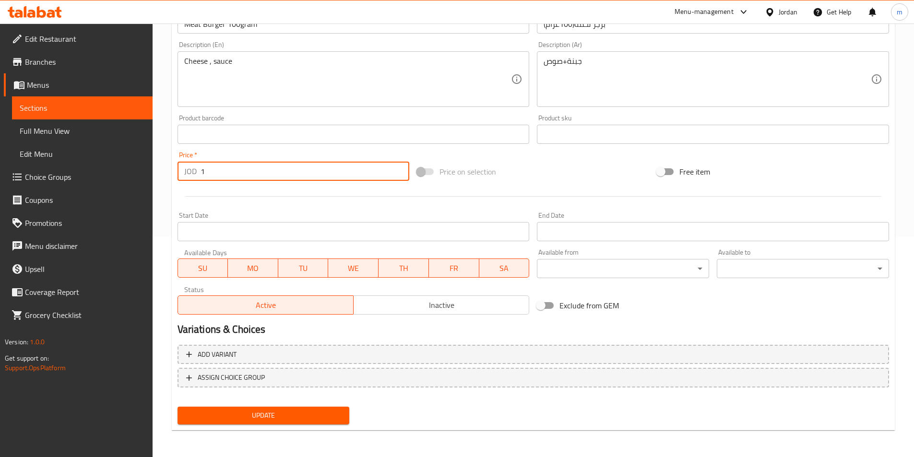
type input "1"
click at [249, 410] on span "Update" at bounding box center [263, 416] width 157 height 12
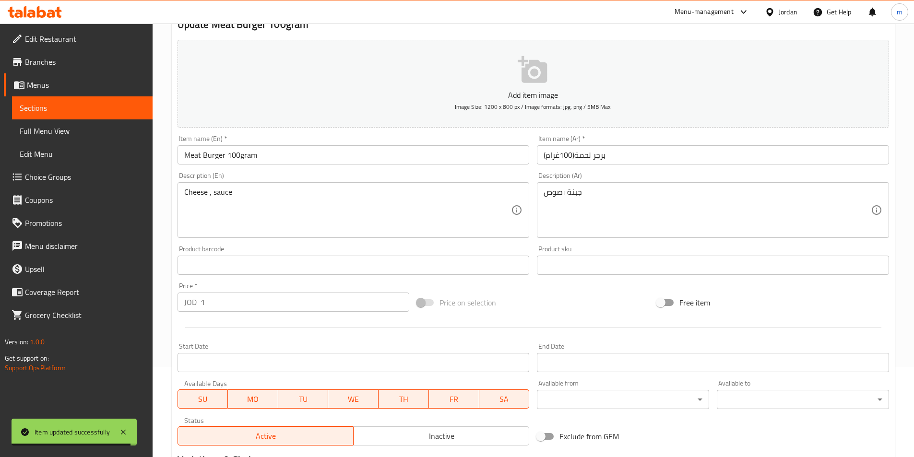
scroll to position [96, 0]
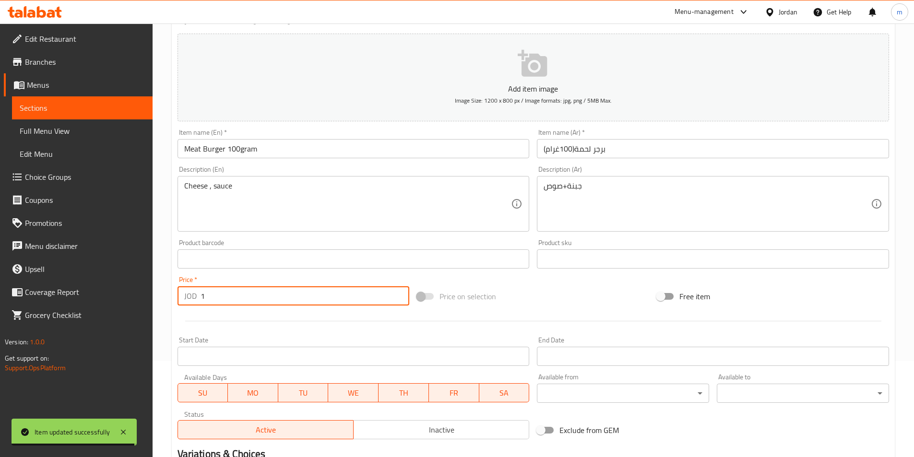
click at [219, 287] on input "1" at bounding box center [305, 295] width 209 height 19
type input "0"
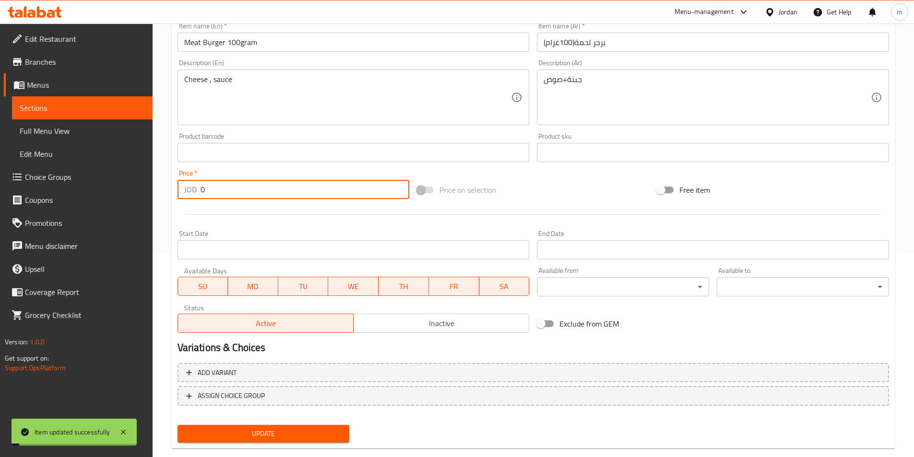
scroll to position [221, 0]
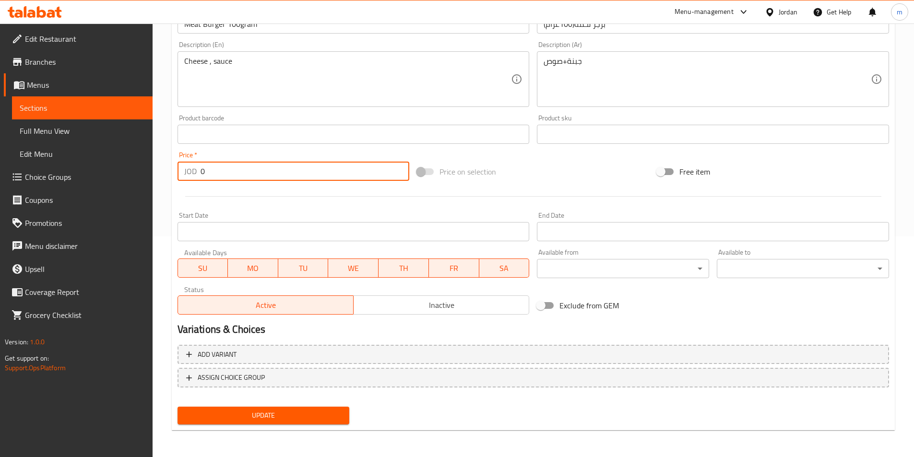
click at [99, 112] on span "Sections" at bounding box center [82, 108] width 125 height 12
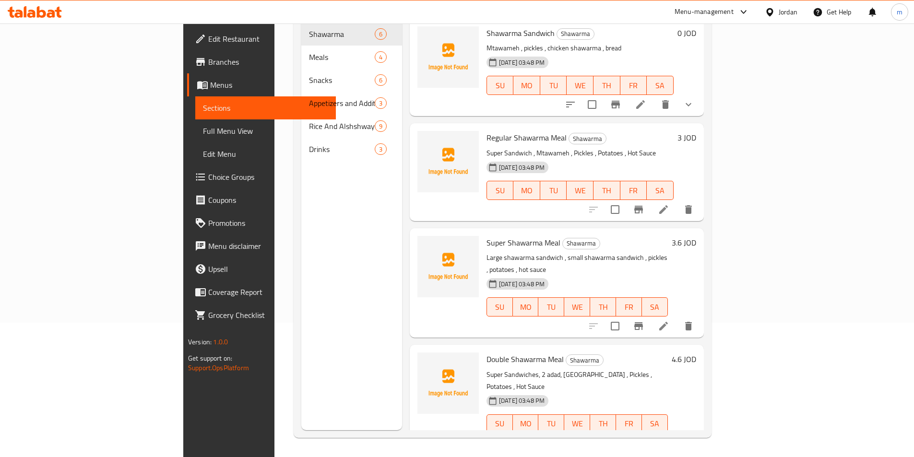
scroll to position [134, 0]
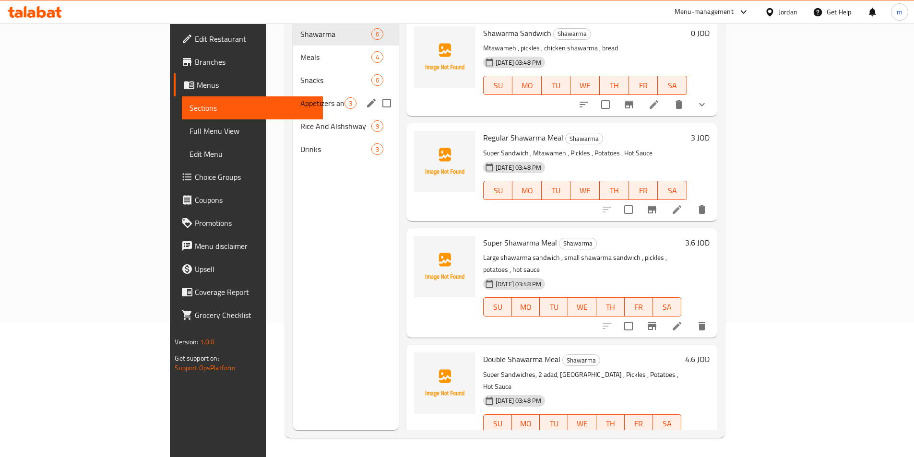
click at [293, 75] on div "Snacks 6" at bounding box center [346, 80] width 106 height 23
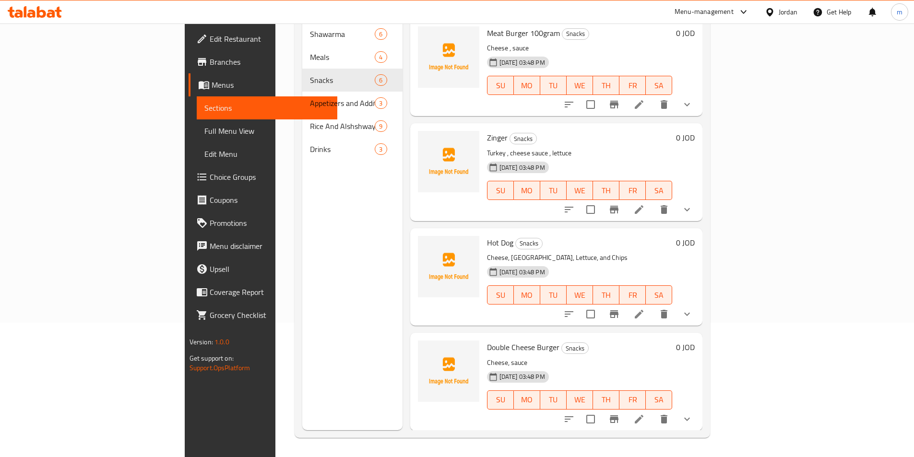
click at [652, 201] on li at bounding box center [639, 209] width 27 height 17
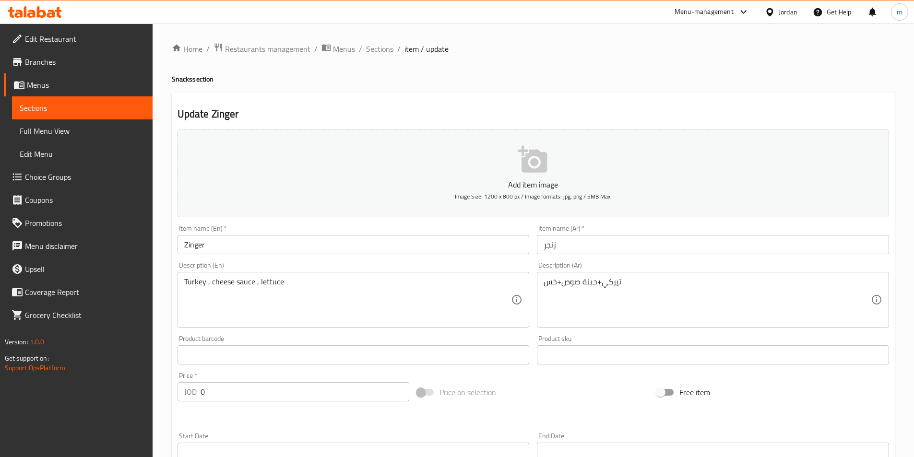
type input "اختيارك من"
type input "1"
type input "اختيارك من"
type input "1"
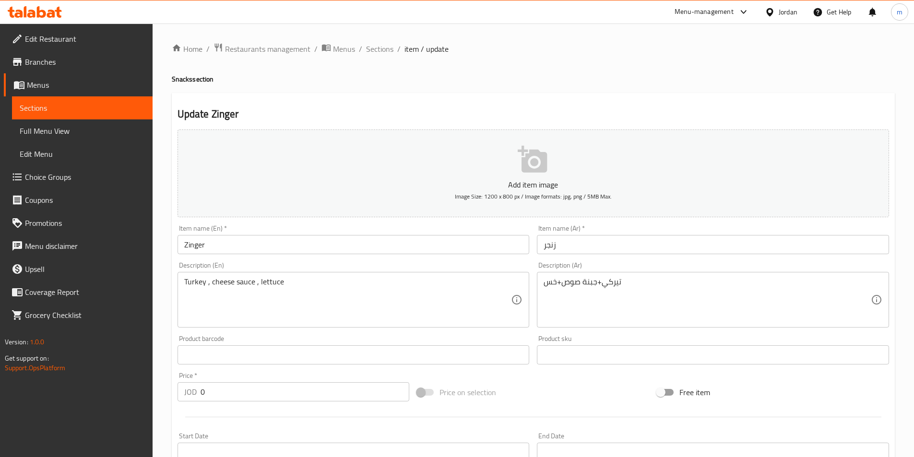
type input "1"
click at [300, 242] on input "Zinger" at bounding box center [354, 244] width 352 height 19
click at [592, 248] on input "زنجر" at bounding box center [713, 244] width 352 height 19
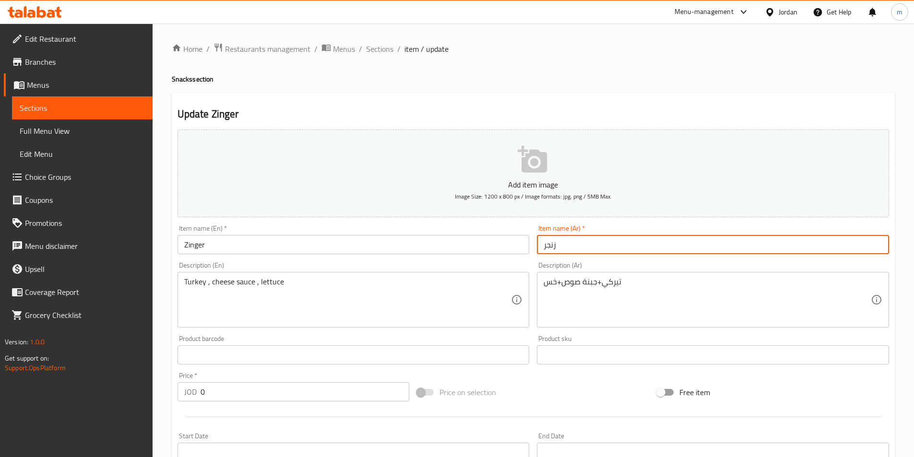
click at [592, 248] on input "زنجر" at bounding box center [713, 244] width 352 height 19
paste input "(150غرام)"
type input "زنجر(150غرام)"
click at [411, 247] on input "Zinger" at bounding box center [354, 244] width 352 height 19
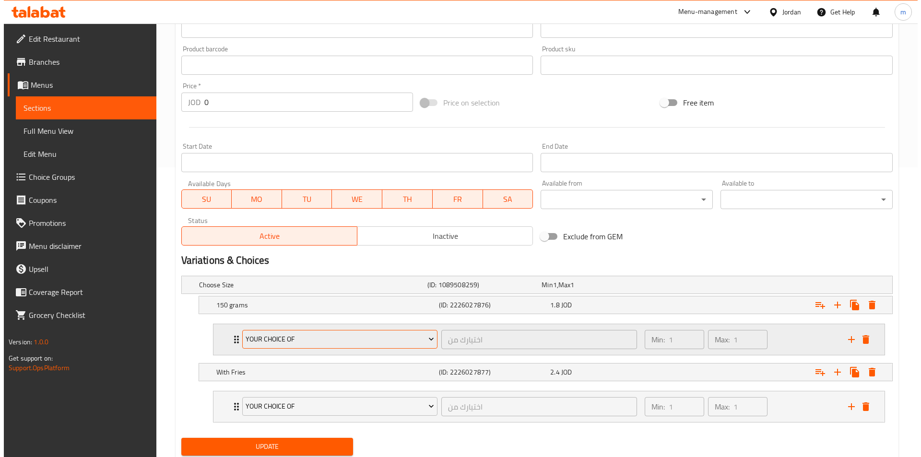
scroll to position [273, 0]
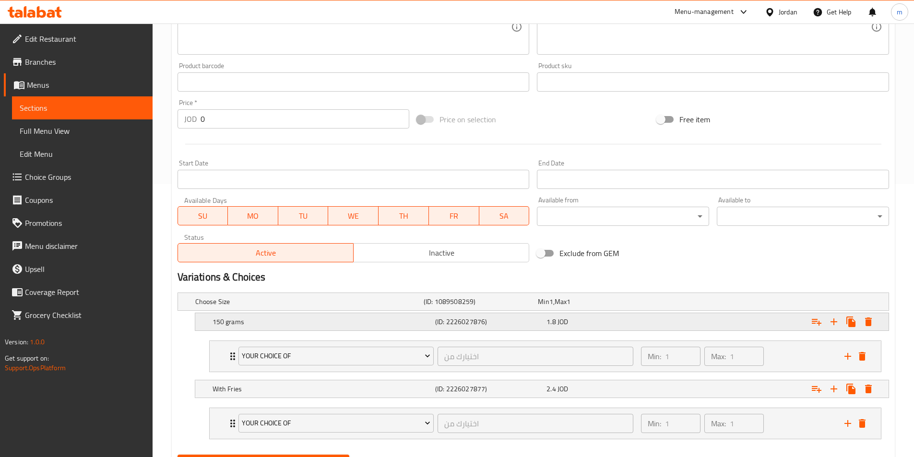
click at [371, 312] on div "150 grams (ID: 2226027876) 1.8 JOD" at bounding box center [536, 301] width 686 height 21
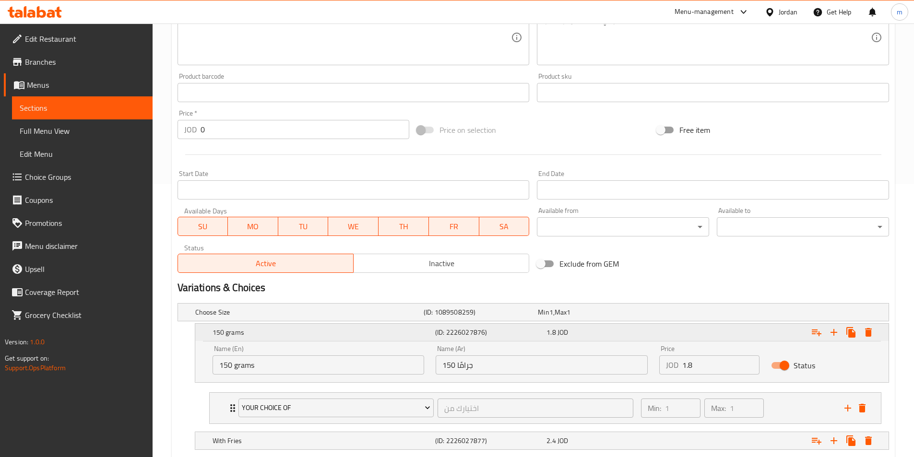
click at [371, 329] on h5 "150 grams" at bounding box center [322, 333] width 219 height 10
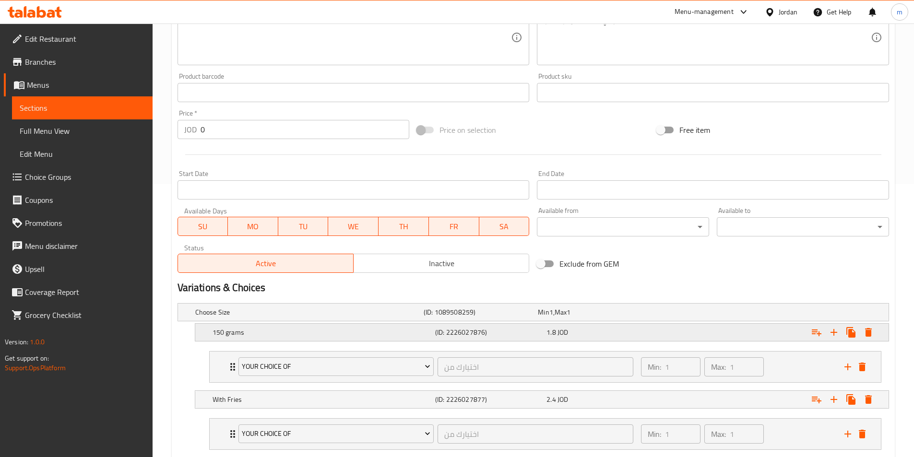
click at [869, 331] on icon "Expand" at bounding box center [868, 332] width 7 height 9
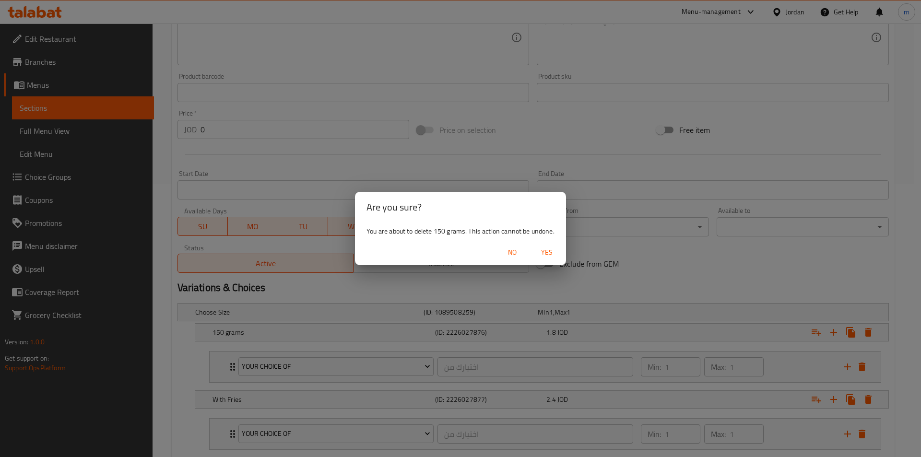
click at [539, 248] on span "Yes" at bounding box center [546, 253] width 23 height 12
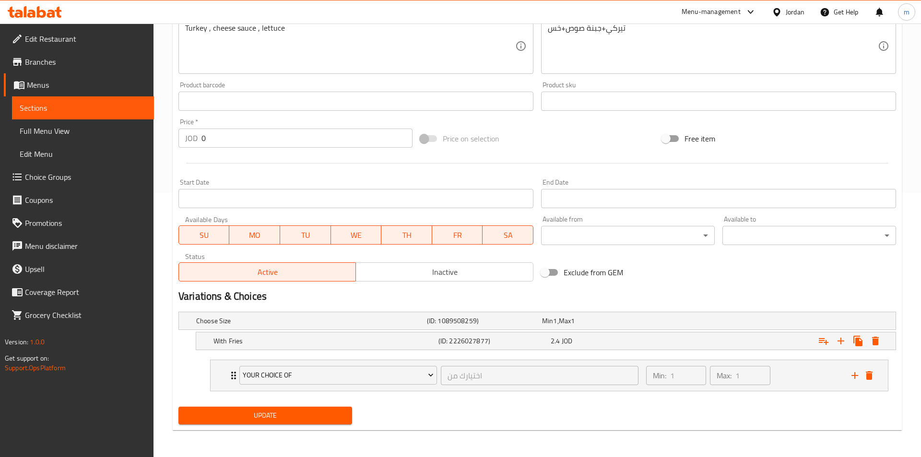
scroll to position [264, 0]
click at [294, 328] on div "With Fries" at bounding box center [307, 320] width 228 height 13
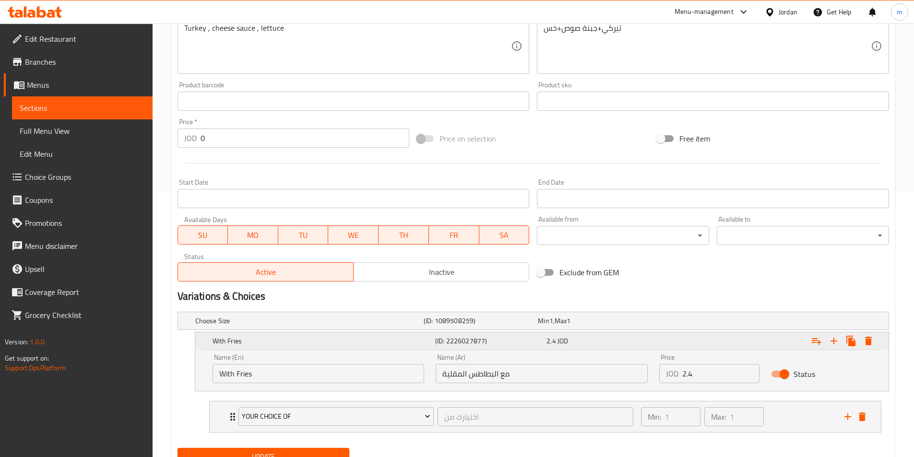
click at [865, 344] on icon "Expand" at bounding box center [869, 341] width 12 height 12
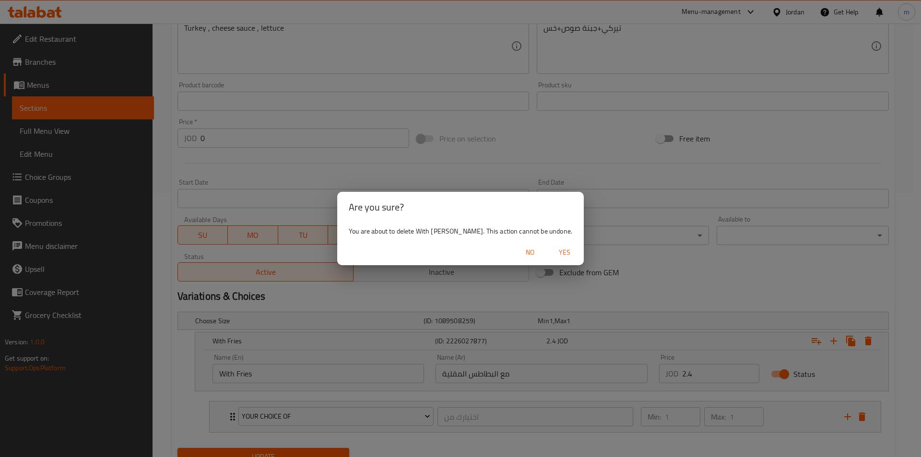
click at [553, 252] on span "Yes" at bounding box center [564, 253] width 23 height 12
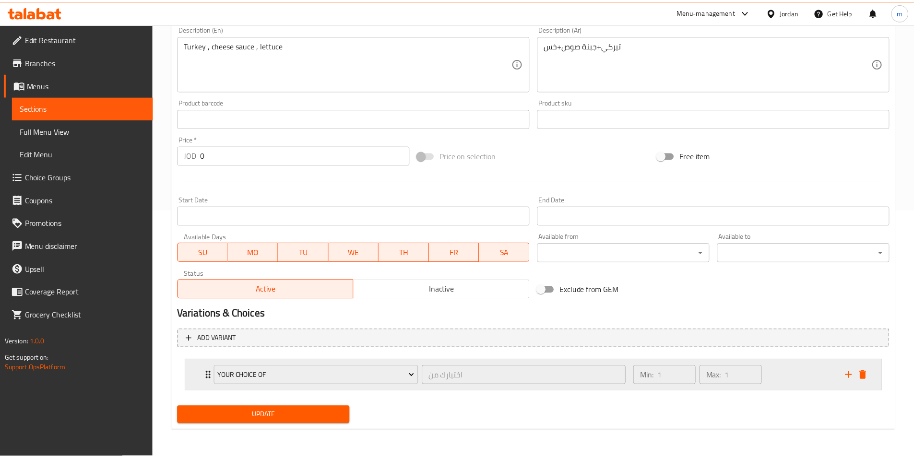
scroll to position [247, 0]
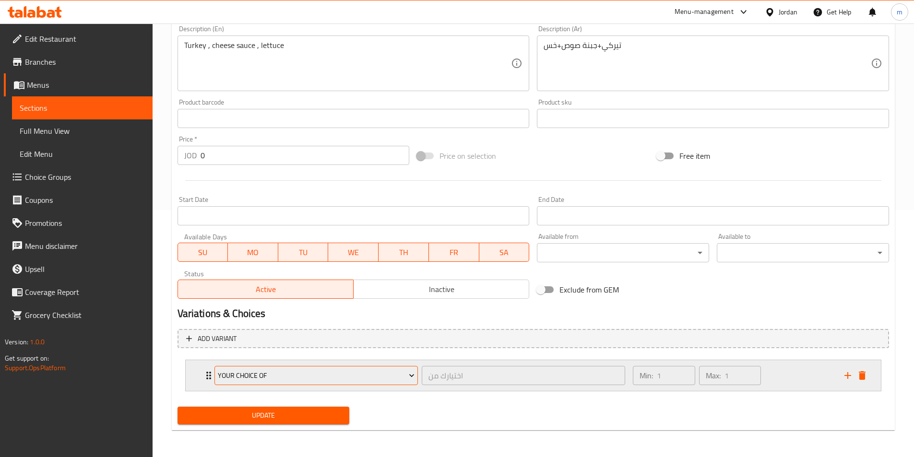
click at [253, 378] on span "Your Choice Of" at bounding box center [316, 376] width 197 height 12
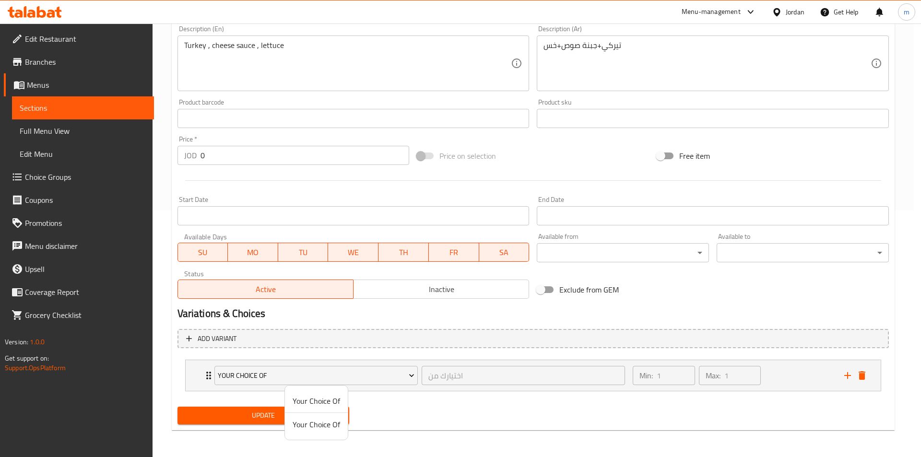
click at [492, 315] on div at bounding box center [460, 228] width 921 height 457
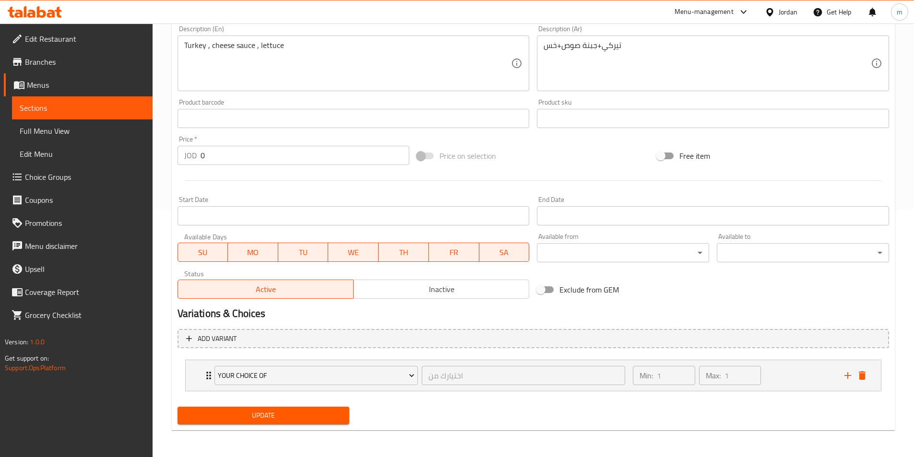
click at [288, 406] on div "Update" at bounding box center [264, 415] width 180 height 25
click at [285, 408] on button "Update" at bounding box center [264, 416] width 172 height 18
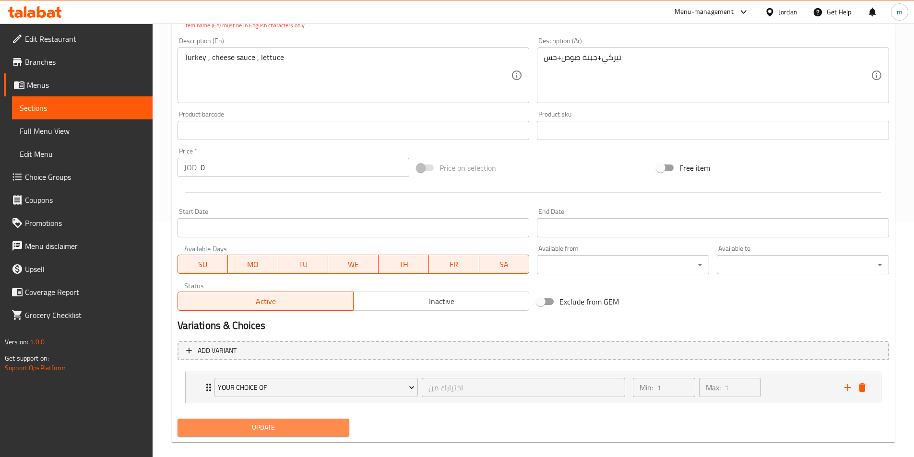
click at [279, 421] on button "Update" at bounding box center [264, 428] width 172 height 18
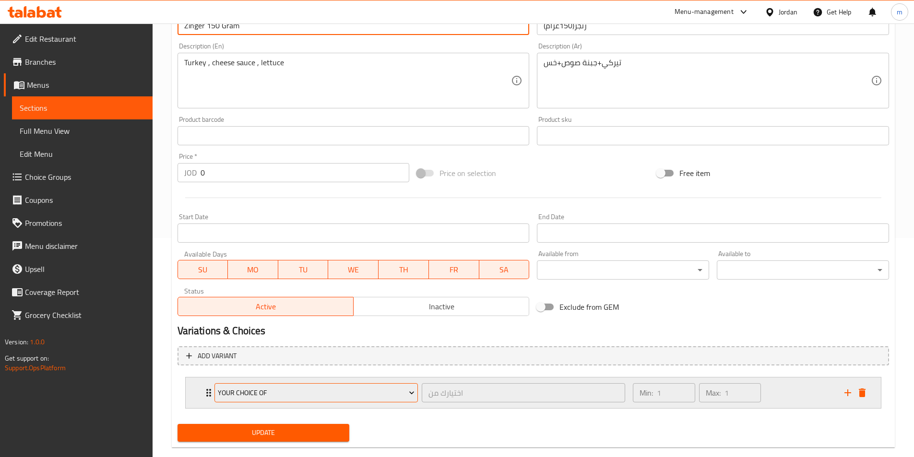
scroll to position [237, 0]
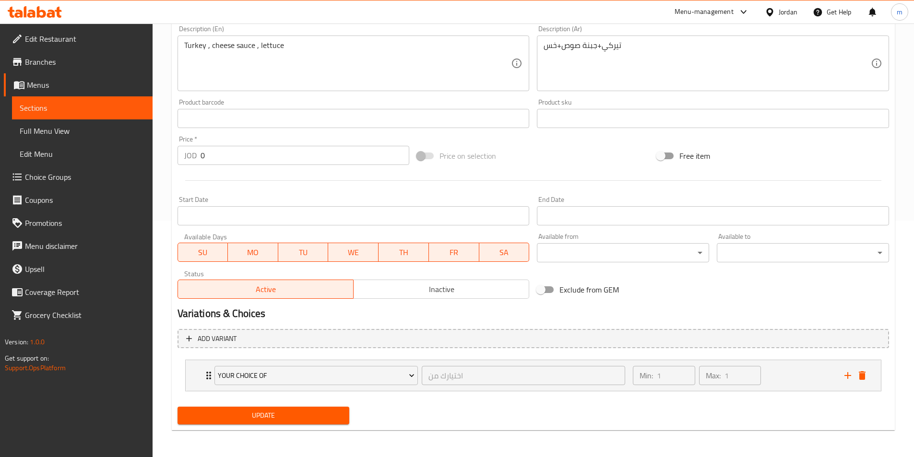
type input "Zinger 150 Gram"
click at [251, 417] on span "Update" at bounding box center [263, 416] width 157 height 12
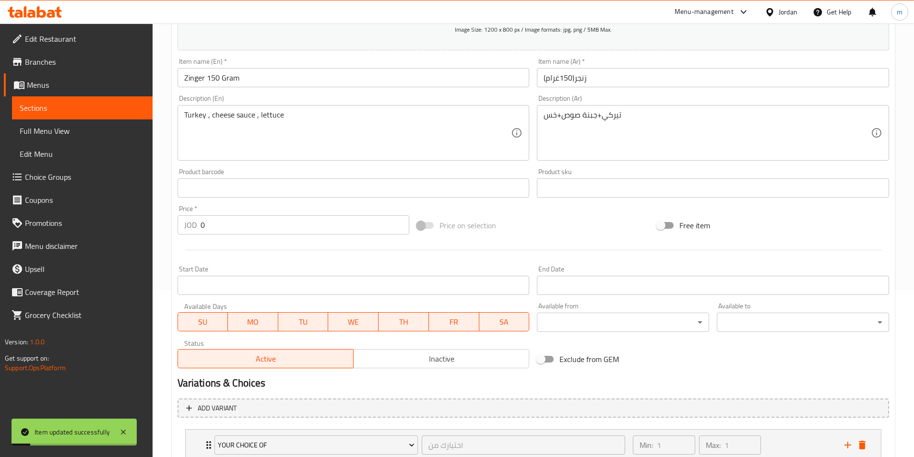
scroll to position [93, 0]
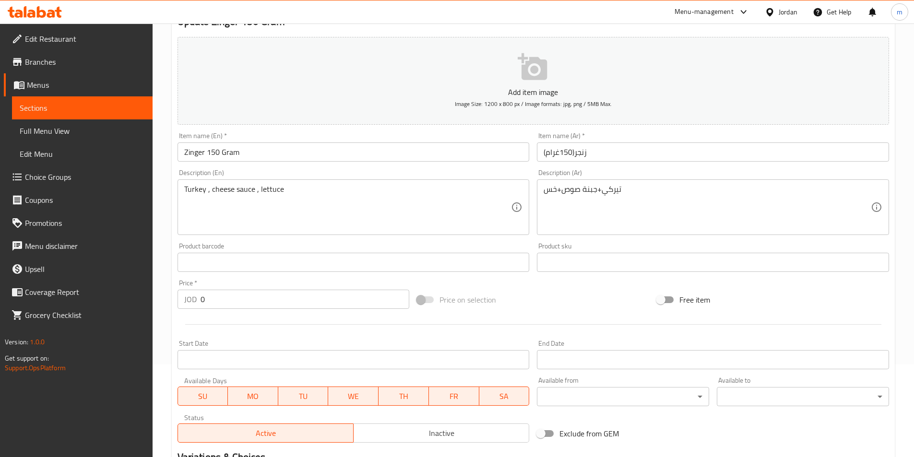
click at [42, 103] on span "Sections" at bounding box center [82, 108] width 125 height 12
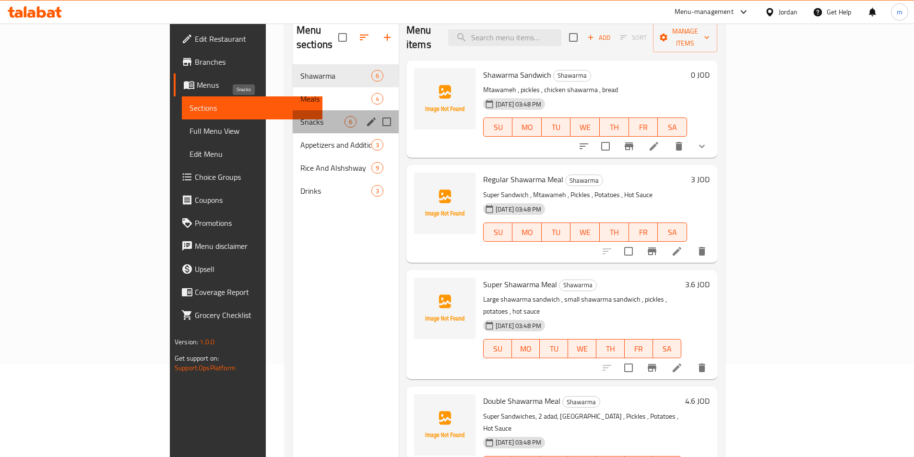
click at [300, 116] on span "Snacks" at bounding box center [322, 122] width 44 height 12
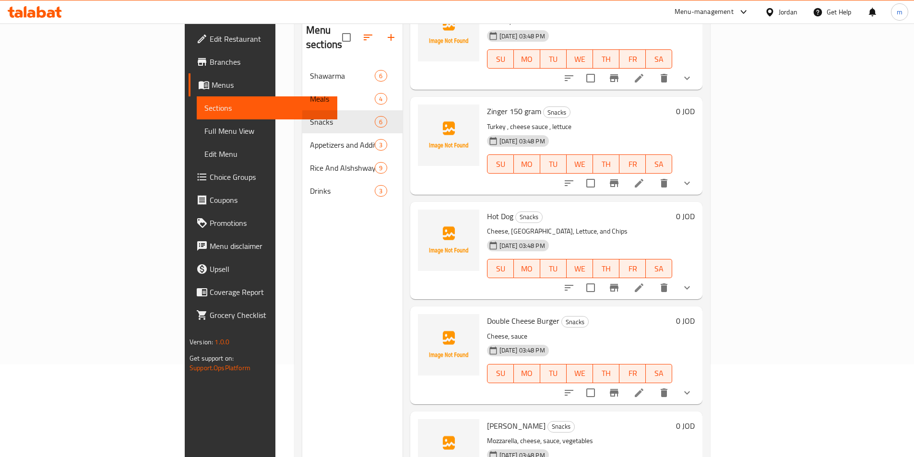
scroll to position [196, 0]
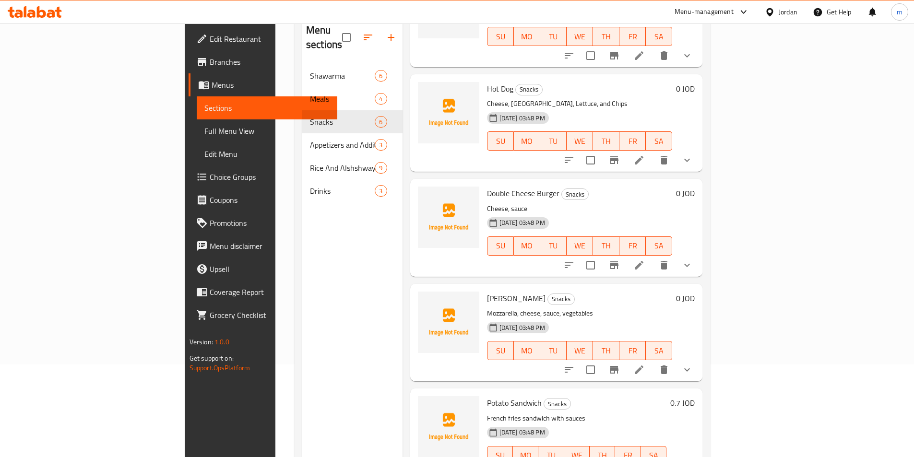
click at [645, 154] on icon at bounding box center [639, 160] width 12 height 12
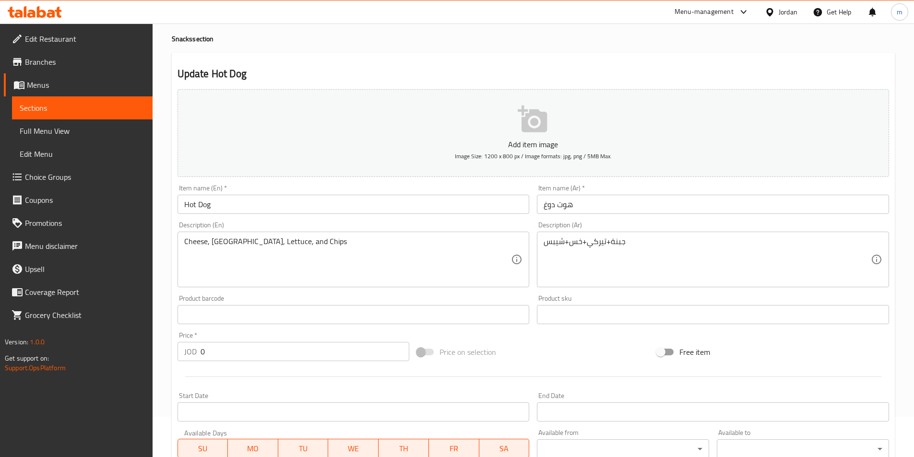
scroll to position [242, 0]
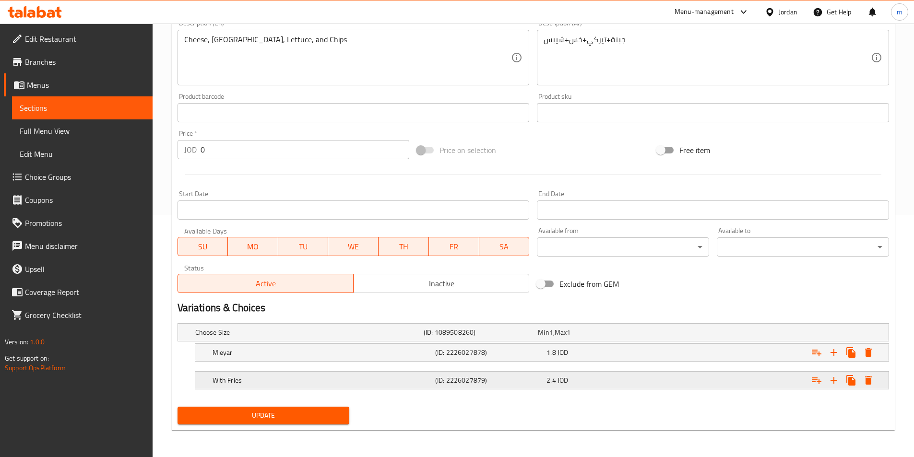
click at [278, 337] on h5 "With Fries" at bounding box center [307, 333] width 225 height 10
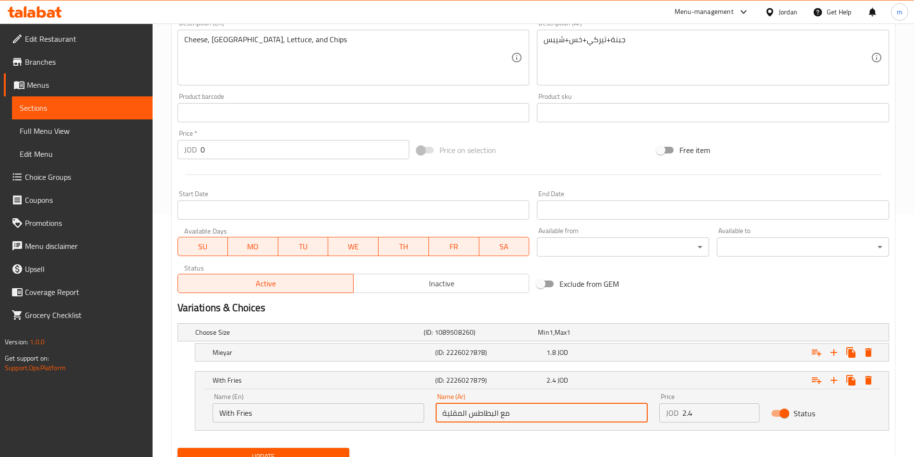
click at [464, 413] on input "مع البطاطس المقلية" at bounding box center [542, 412] width 212 height 19
click at [449, 422] on input "مع البطاطس المقلية" at bounding box center [542, 412] width 212 height 19
click at [451, 417] on input "مع البطاطس المقلية" at bounding box center [542, 412] width 212 height 19
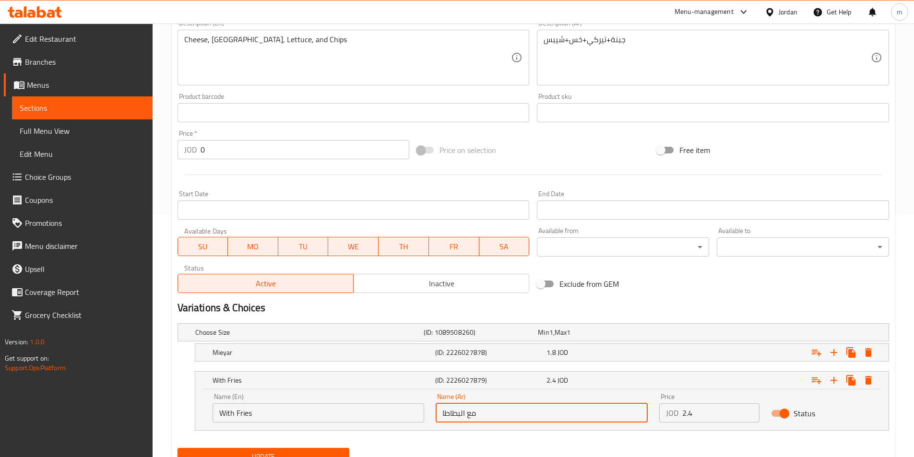
type input "مع البطاطا"
click at [308, 415] on input "With Fries" at bounding box center [319, 412] width 212 height 19
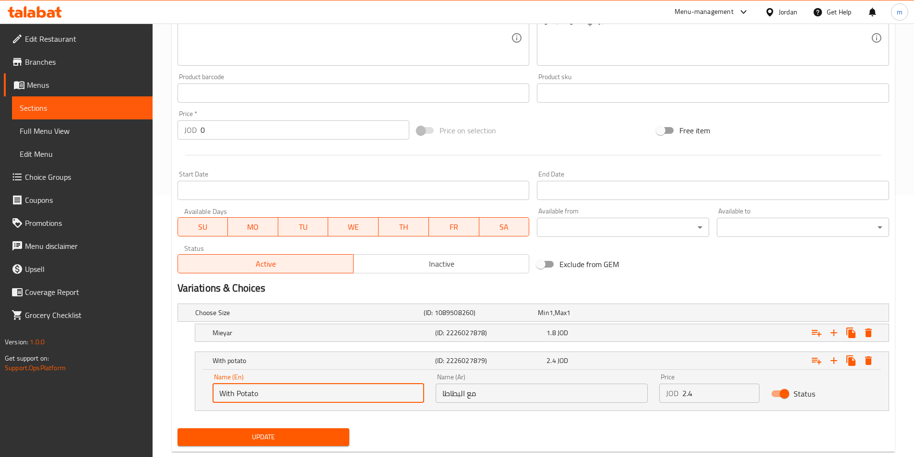
scroll to position [284, 0]
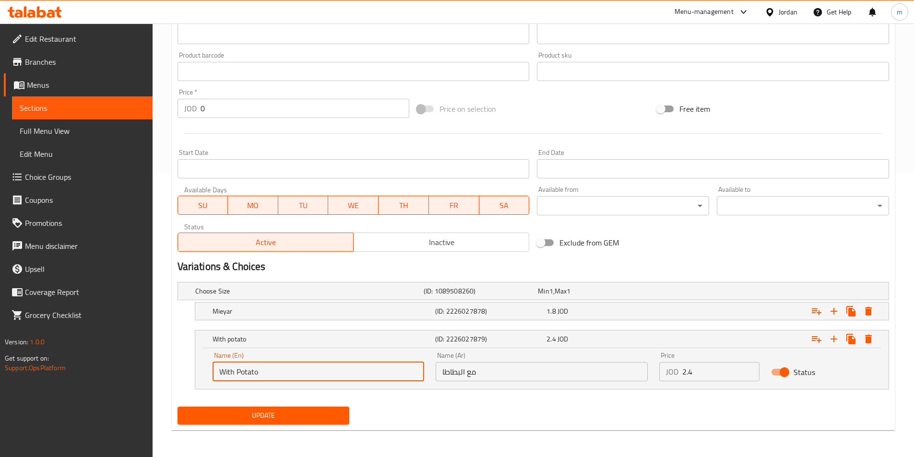
type input "With Potato"
click at [288, 419] on span "Update" at bounding box center [263, 416] width 157 height 12
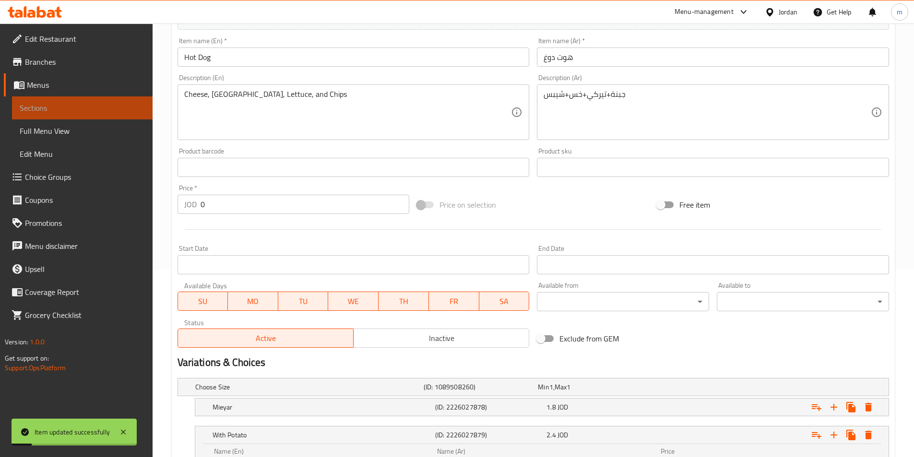
click at [46, 105] on span "Sections" at bounding box center [82, 108] width 125 height 12
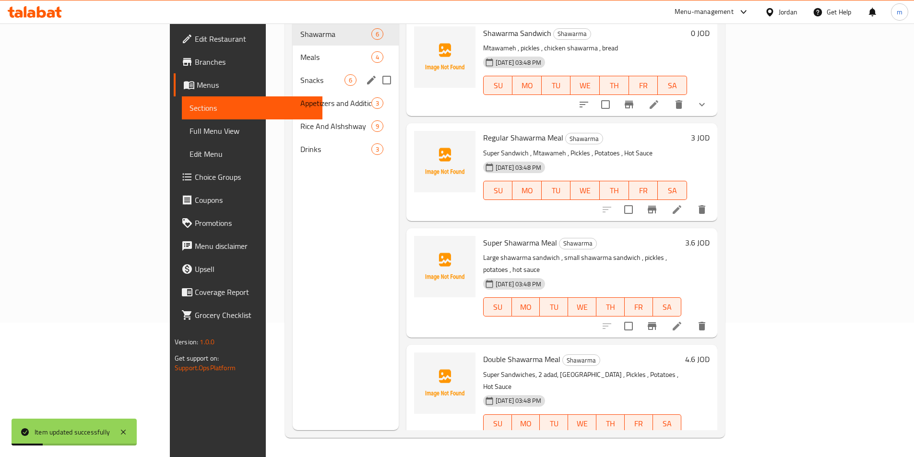
click at [300, 74] on span "Snacks" at bounding box center [322, 80] width 44 height 12
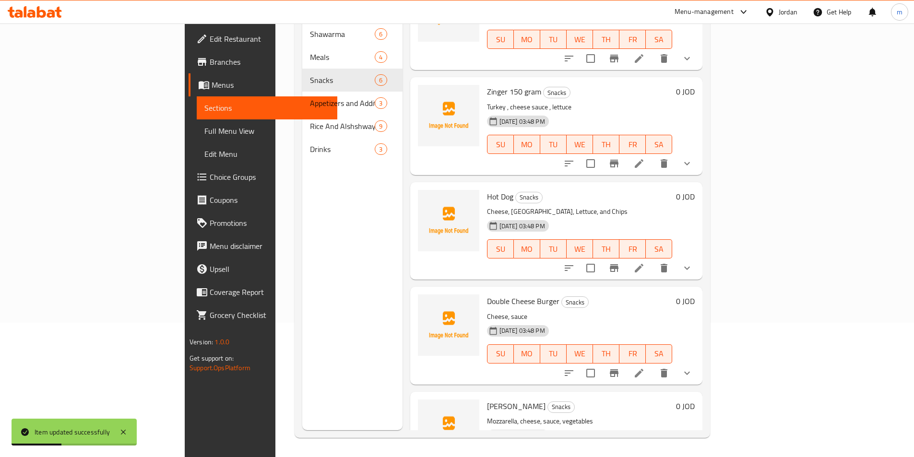
scroll to position [144, 0]
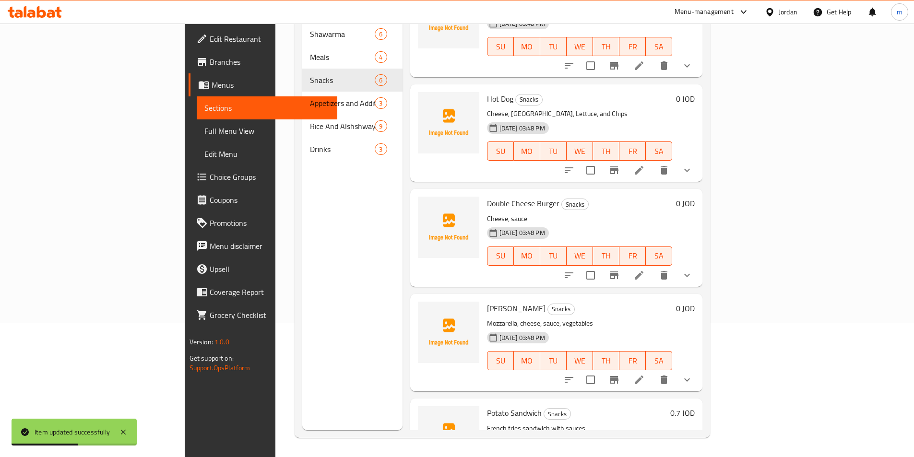
click at [652, 267] on li at bounding box center [639, 275] width 27 height 17
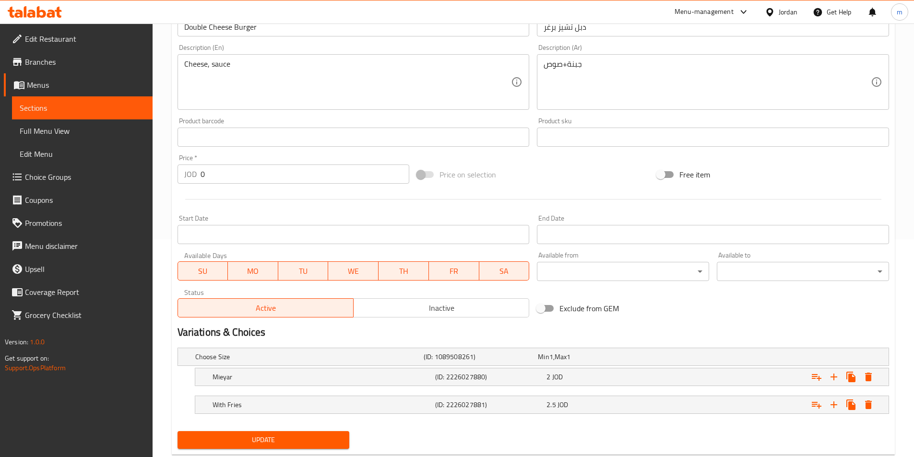
scroll to position [242, 0]
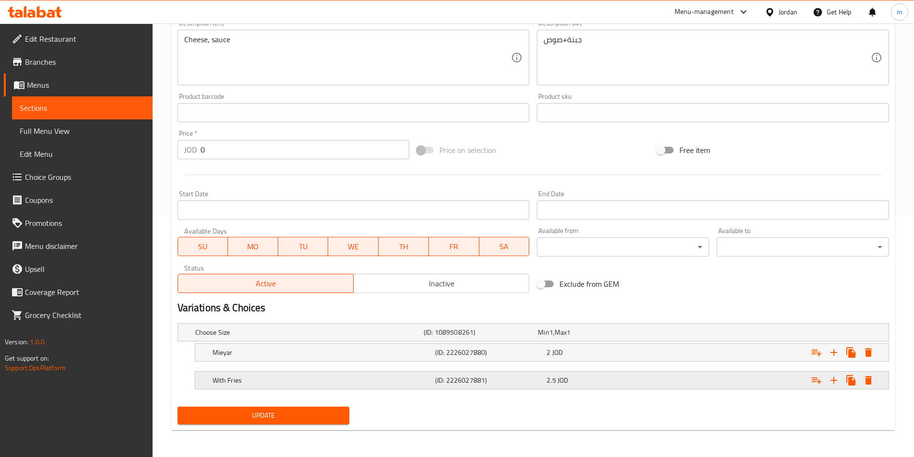
click at [293, 337] on h5 "With Fries" at bounding box center [307, 333] width 225 height 10
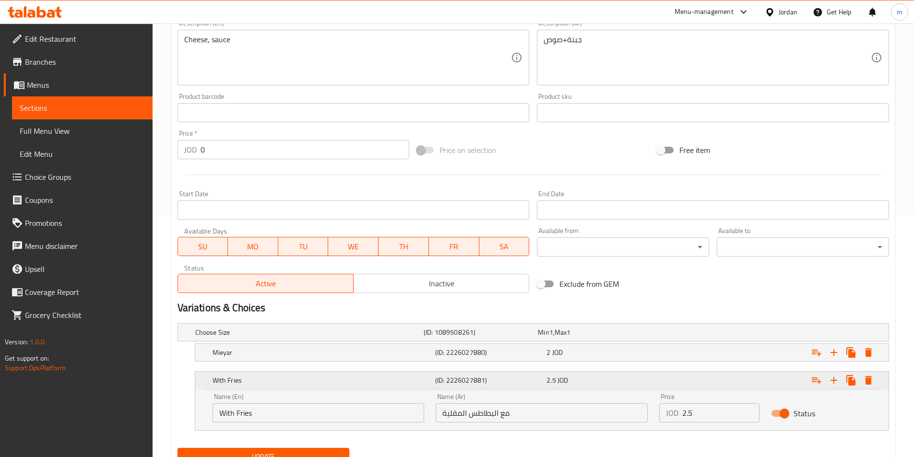
scroll to position [284, 0]
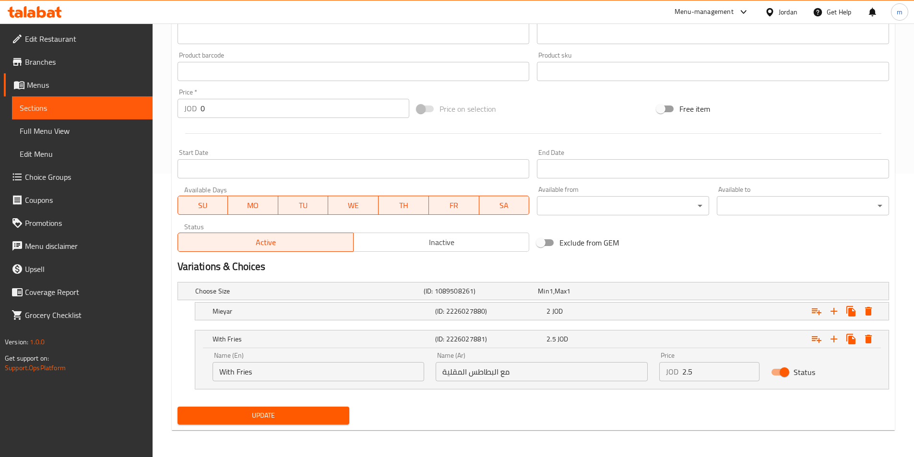
click at [450, 376] on input "مع البطاطس المقلية" at bounding box center [542, 371] width 212 height 19
type input "مع البطاطا"
click at [245, 377] on input "With Fries" at bounding box center [319, 371] width 212 height 19
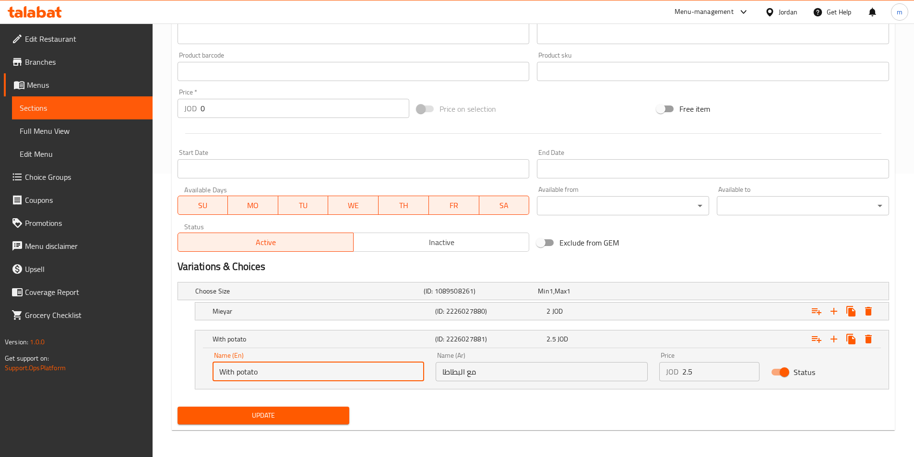
type input "With Potato"
click at [258, 414] on span "Update" at bounding box center [263, 416] width 157 height 12
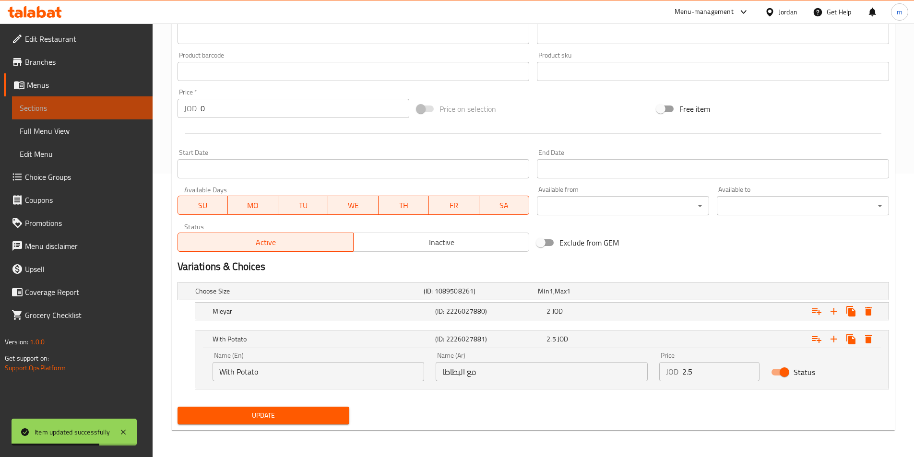
click at [67, 111] on span "Sections" at bounding box center [82, 108] width 125 height 12
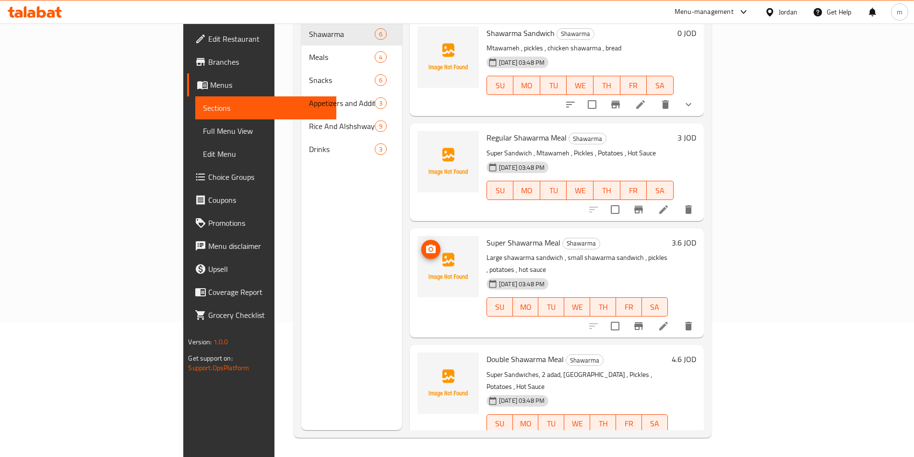
scroll to position [96, 0]
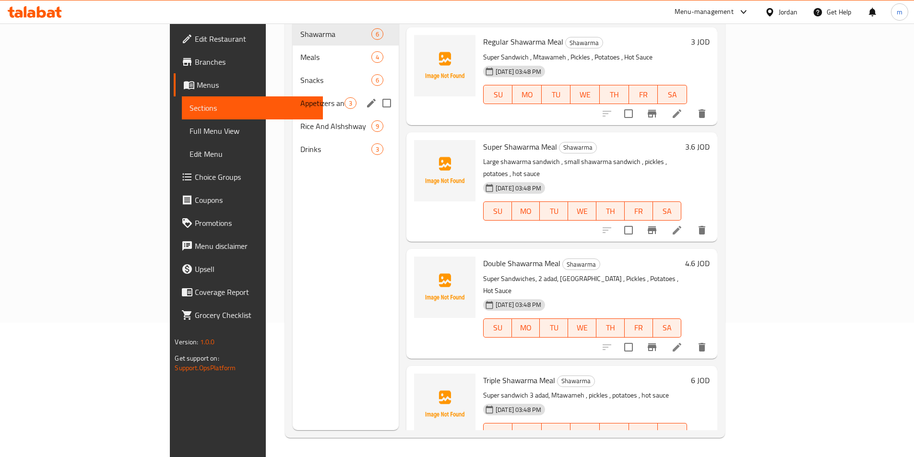
click at [293, 69] on div "Snacks 6" at bounding box center [346, 80] width 106 height 23
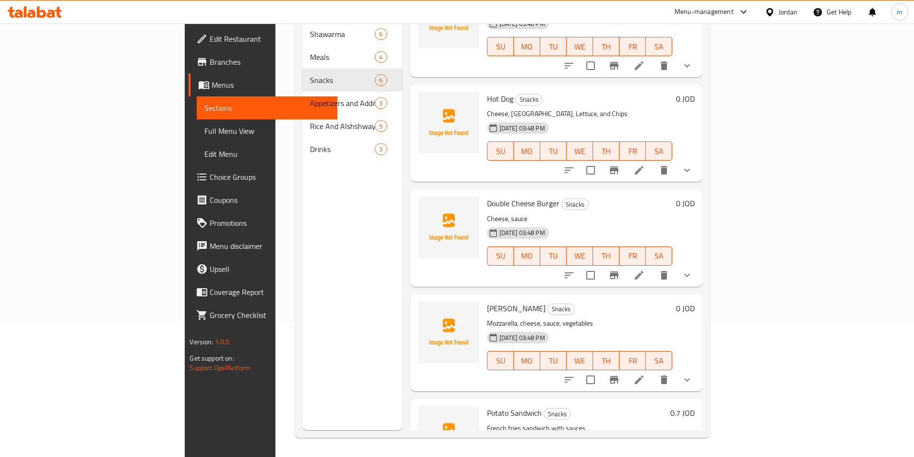
scroll to position [196, 0]
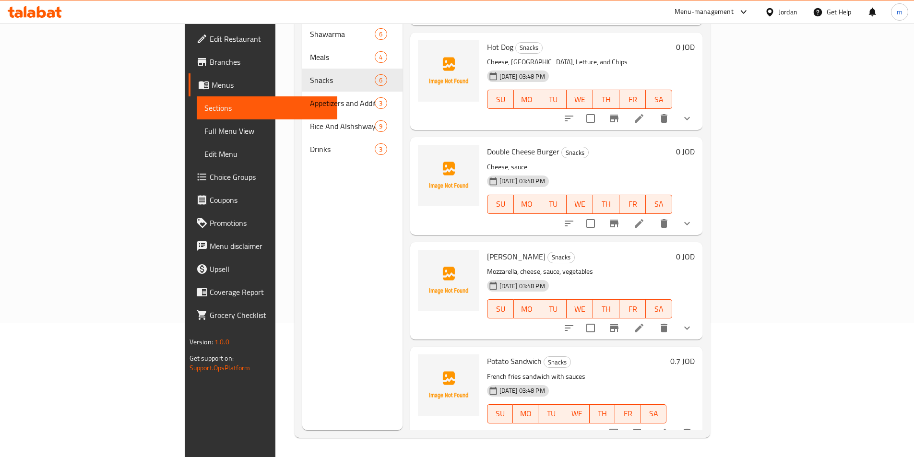
click at [645, 322] on icon at bounding box center [639, 328] width 12 height 12
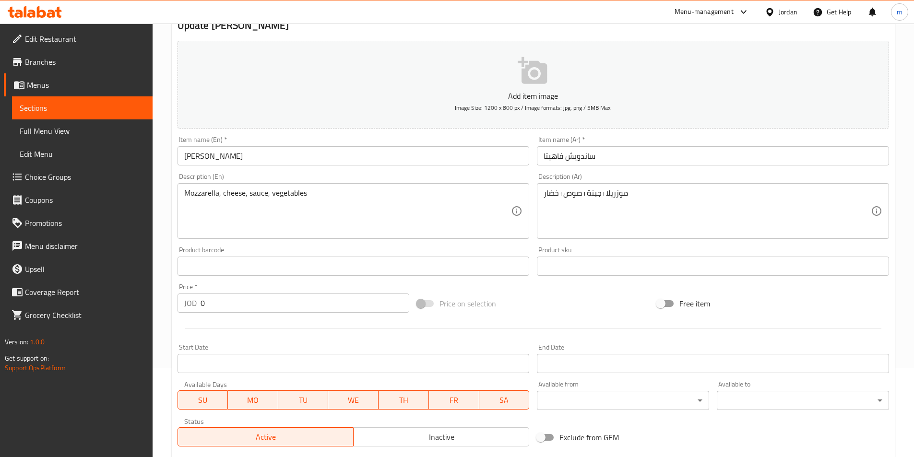
scroll to position [242, 0]
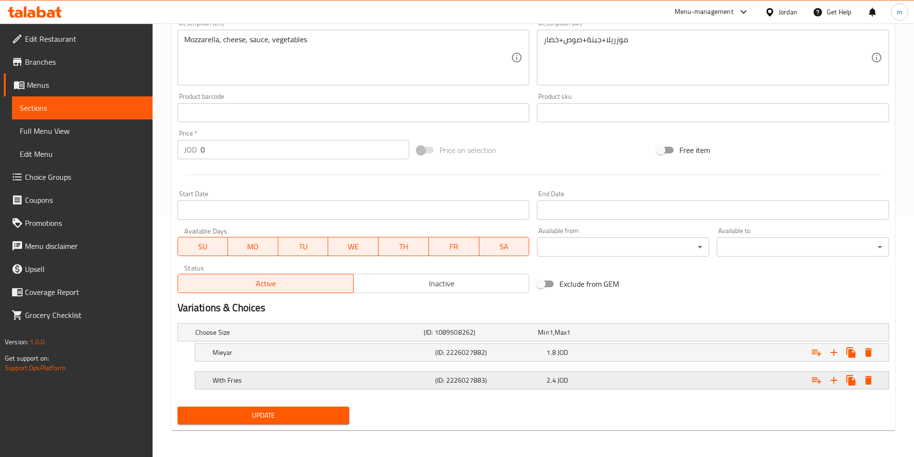
click at [379, 337] on h5 "With Fries" at bounding box center [307, 333] width 225 height 10
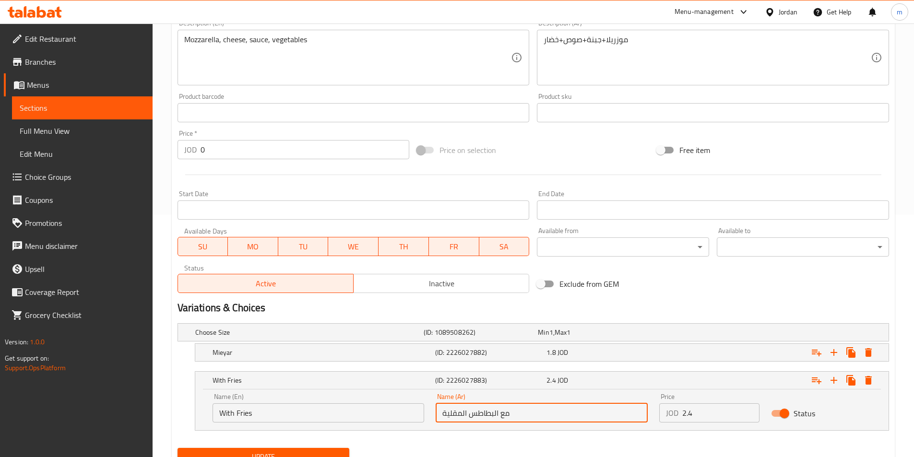
click at [455, 416] on input "مع البطاطس المقلية" at bounding box center [542, 412] width 212 height 19
type input "مع البطاطا"
click at [250, 416] on input "With Fries" at bounding box center [319, 412] width 212 height 19
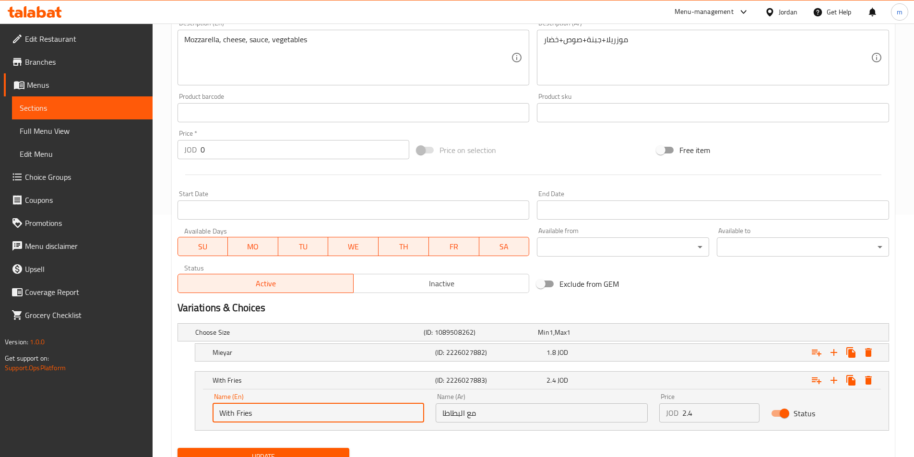
click at [250, 416] on input "With Fries" at bounding box center [319, 412] width 212 height 19
click at [178, 448] on button "Update" at bounding box center [264, 457] width 172 height 18
click at [250, 407] on input "With" at bounding box center [319, 412] width 212 height 19
type input "With Potato"
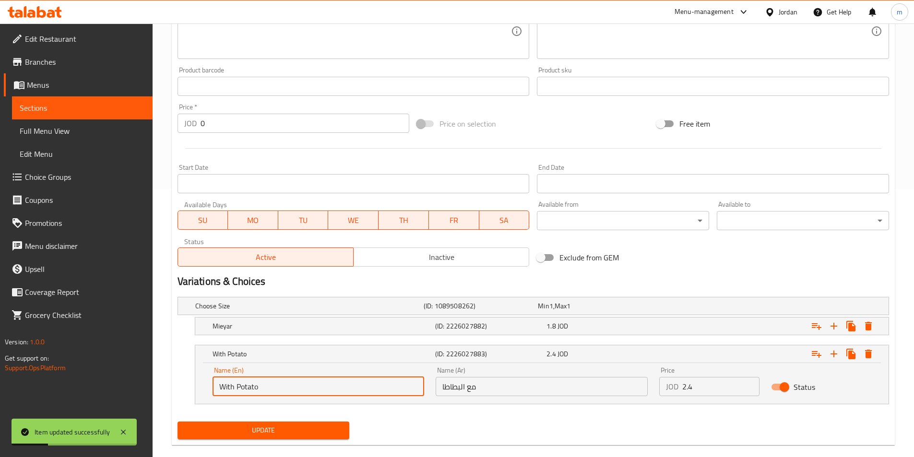
scroll to position [284, 0]
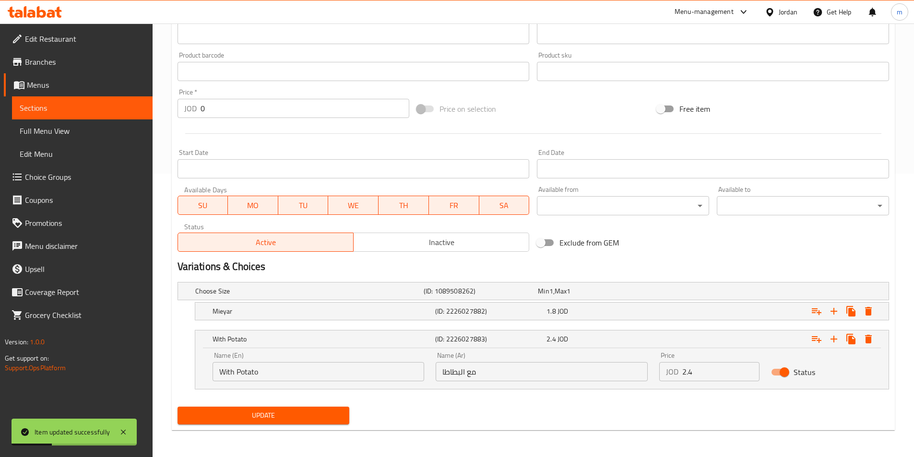
click at [250, 406] on div "Update" at bounding box center [264, 415] width 180 height 25
click at [237, 419] on span "Update" at bounding box center [263, 416] width 157 height 12
click at [45, 103] on span "Sections" at bounding box center [82, 108] width 125 height 12
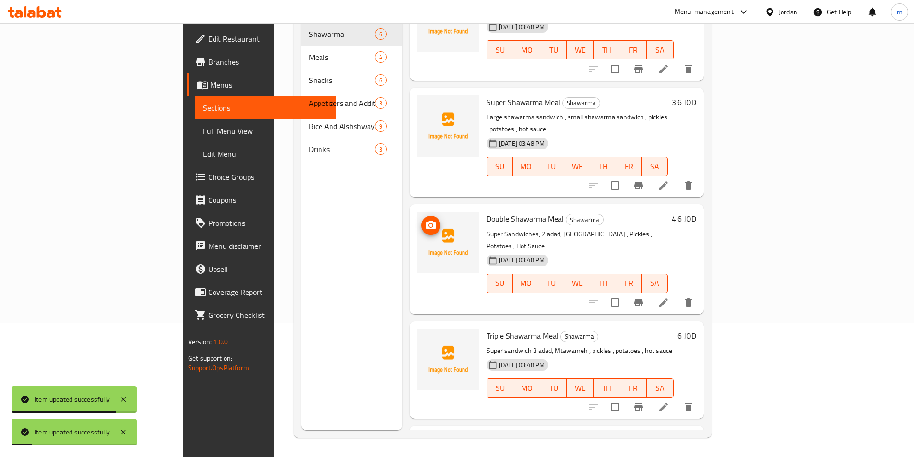
scroll to position [196, 0]
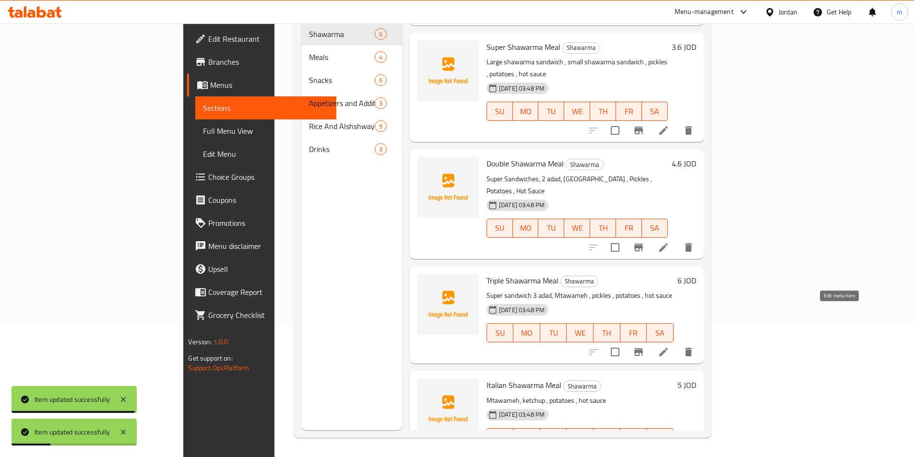
click at [669, 346] on icon at bounding box center [664, 352] width 12 height 12
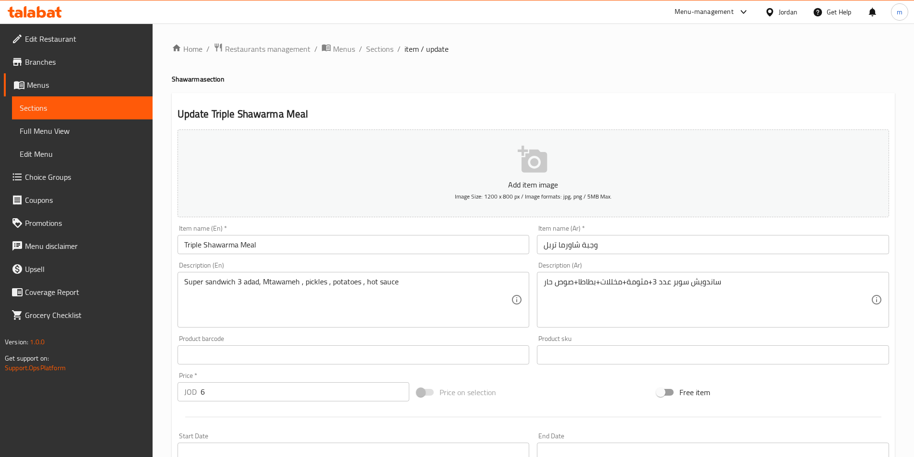
click at [578, 239] on input "وجبة شاورما تربل" at bounding box center [713, 244] width 352 height 19
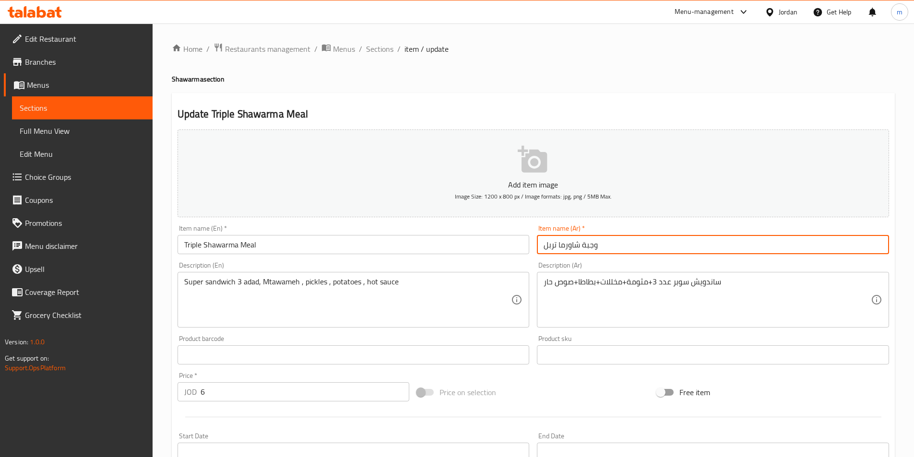
click at [578, 239] on input "وجبة شاورما تربل" at bounding box center [713, 244] width 352 height 19
click at [582, 247] on input "وجبة شاورما تربل" at bounding box center [713, 244] width 352 height 19
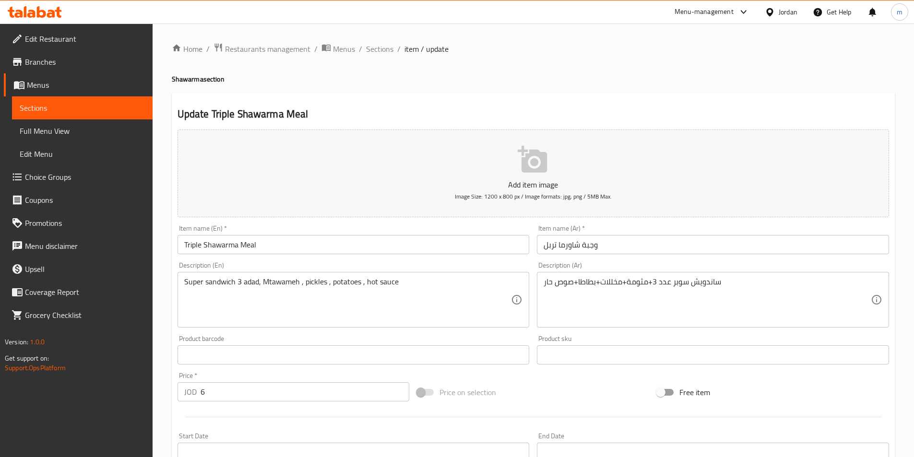
drag, startPoint x: 123, startPoint y: 106, endPoint x: 151, endPoint y: 116, distance: 29.6
click at [123, 106] on span "Sections" at bounding box center [82, 108] width 125 height 12
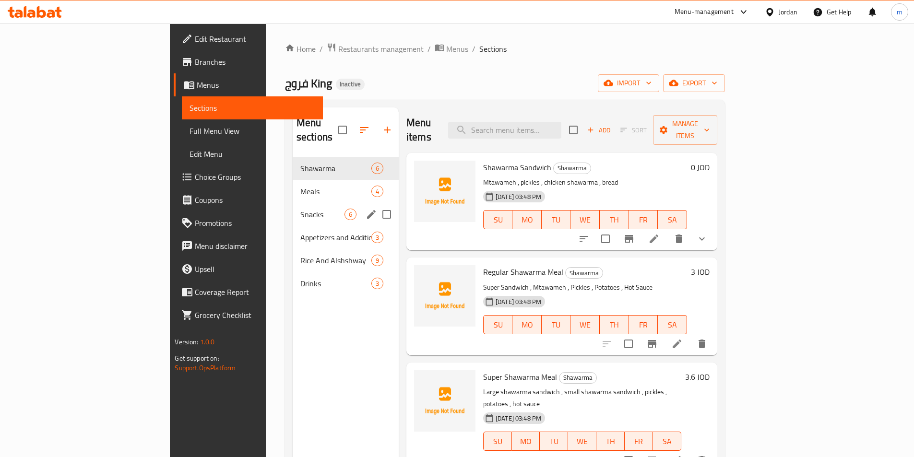
click at [293, 209] on div "Snacks 6" at bounding box center [346, 214] width 106 height 23
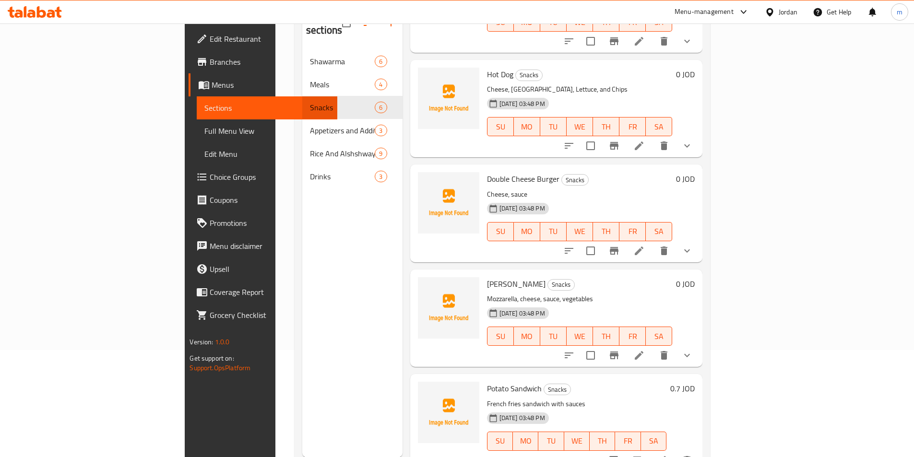
scroll to position [134, 0]
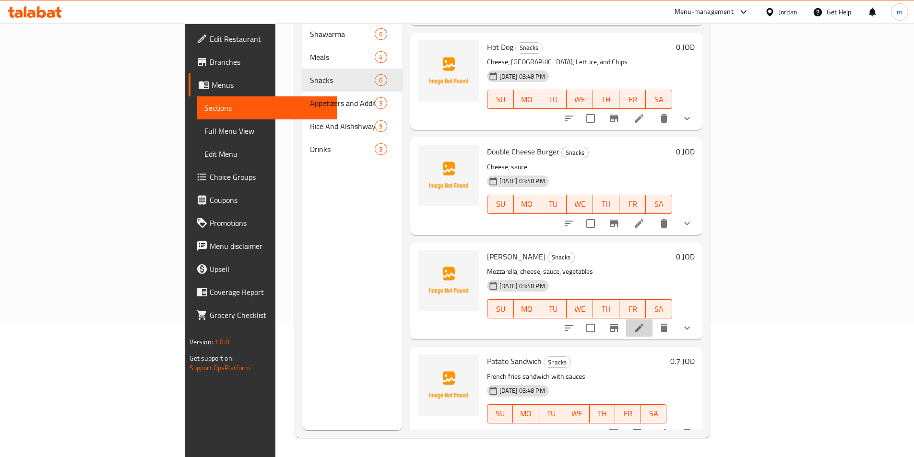
click at [652, 320] on li at bounding box center [639, 328] width 27 height 17
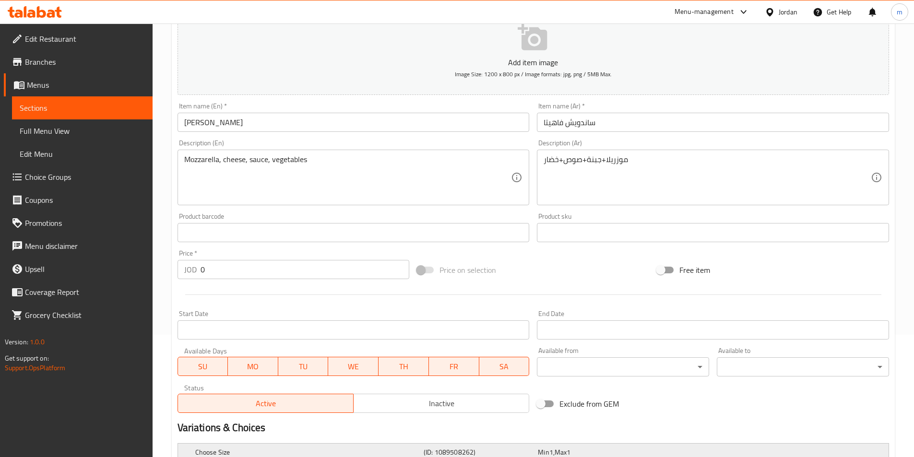
scroll to position [242, 0]
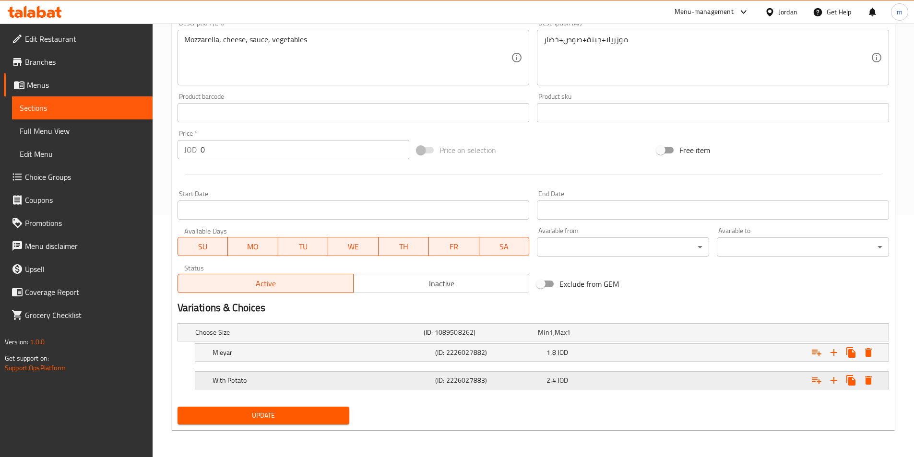
click at [502, 337] on h5 "(ID: 2226027883)" at bounding box center [479, 333] width 110 height 10
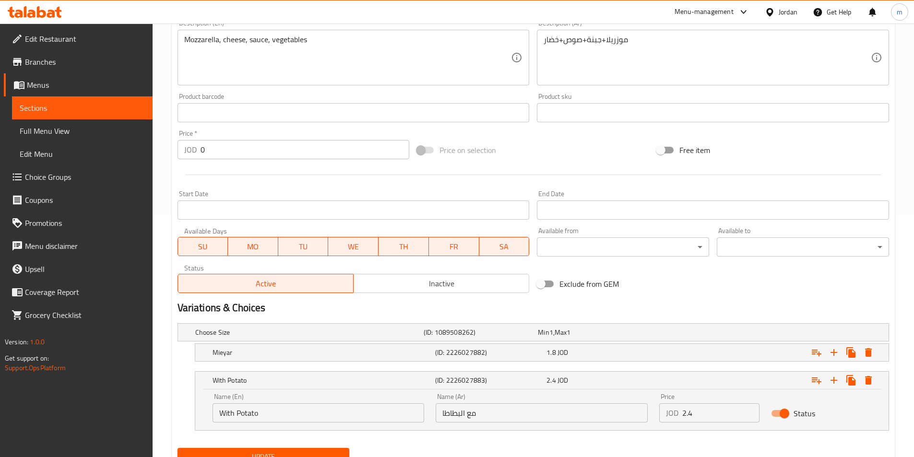
click at [93, 119] on link "Full Menu View" at bounding box center [82, 130] width 141 height 23
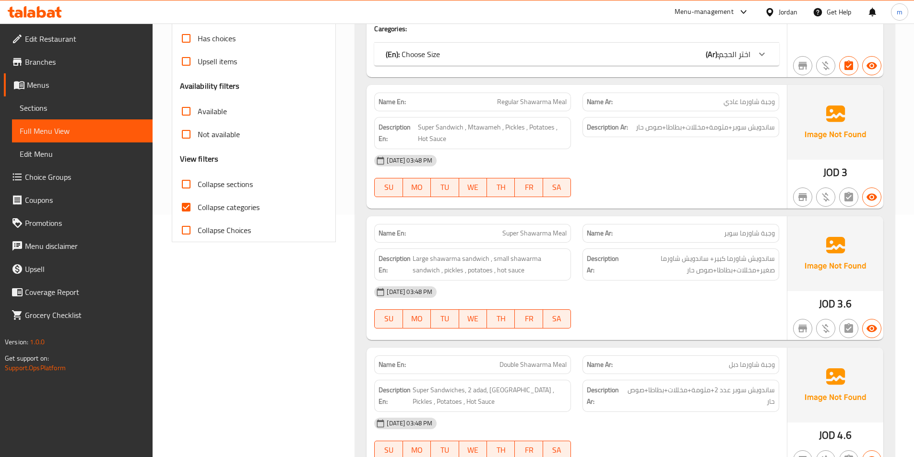
click at [74, 107] on span "Sections" at bounding box center [82, 108] width 125 height 12
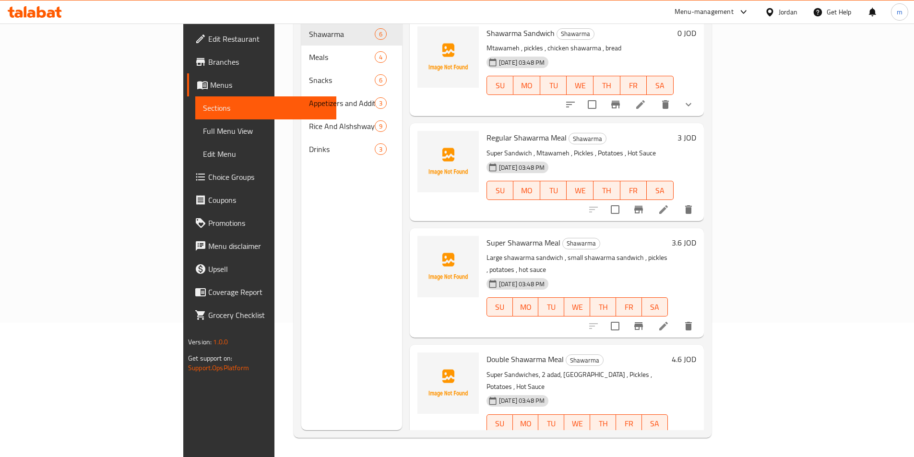
scroll to position [134, 0]
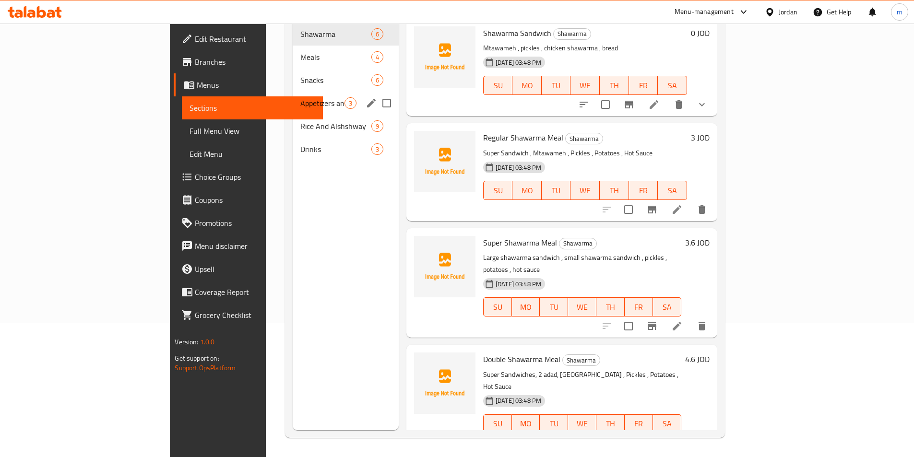
click at [293, 92] on div "Appetizers and Additions 3" at bounding box center [346, 103] width 106 height 23
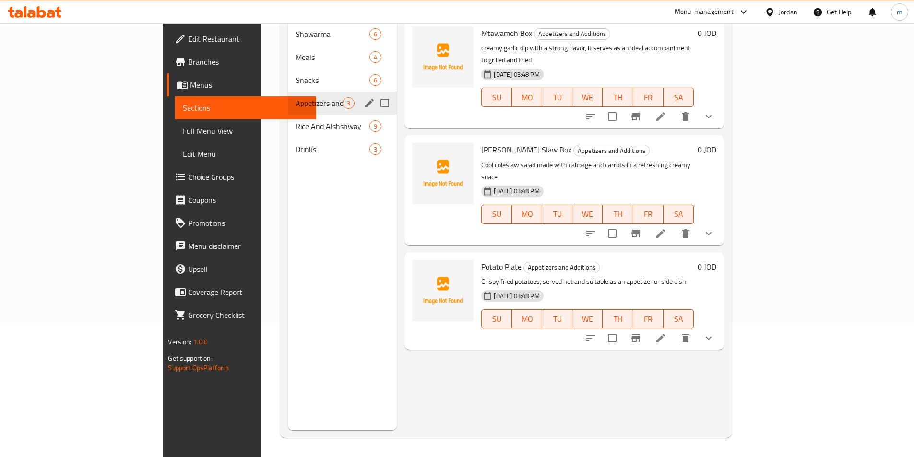
click at [296, 74] on span "Snacks" at bounding box center [333, 80] width 74 height 12
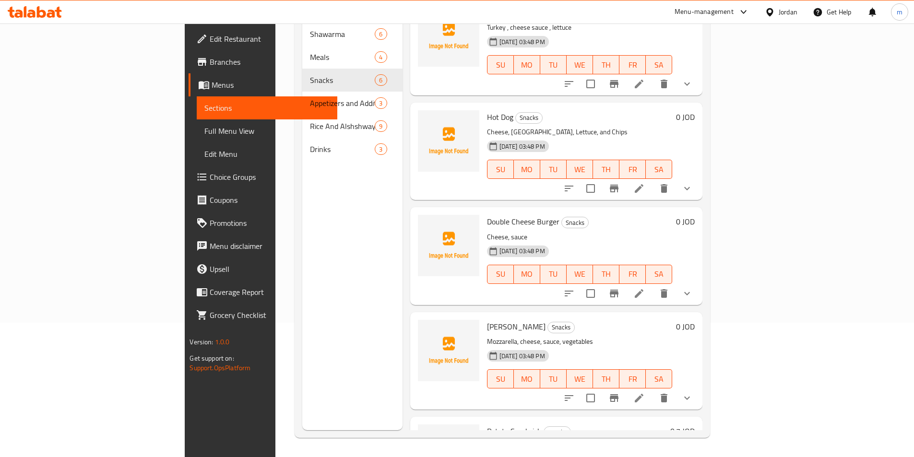
scroll to position [196, 0]
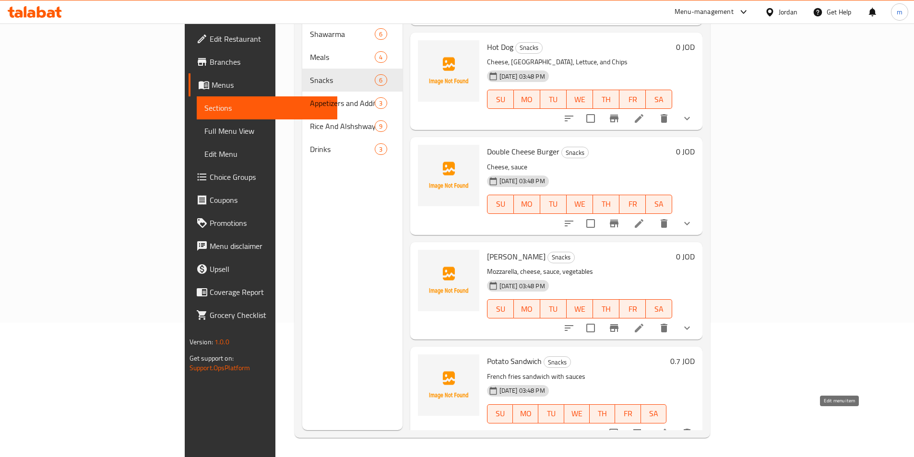
click at [666, 429] on icon at bounding box center [662, 433] width 9 height 9
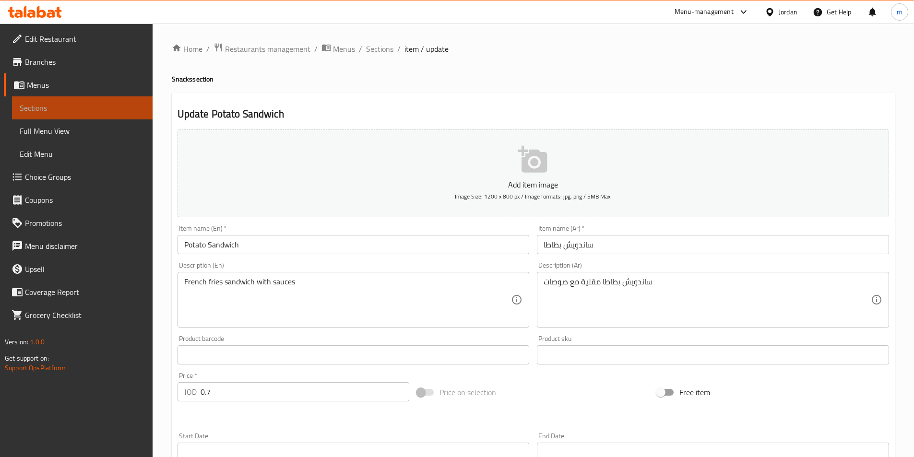
click at [86, 111] on span "Sections" at bounding box center [82, 108] width 125 height 12
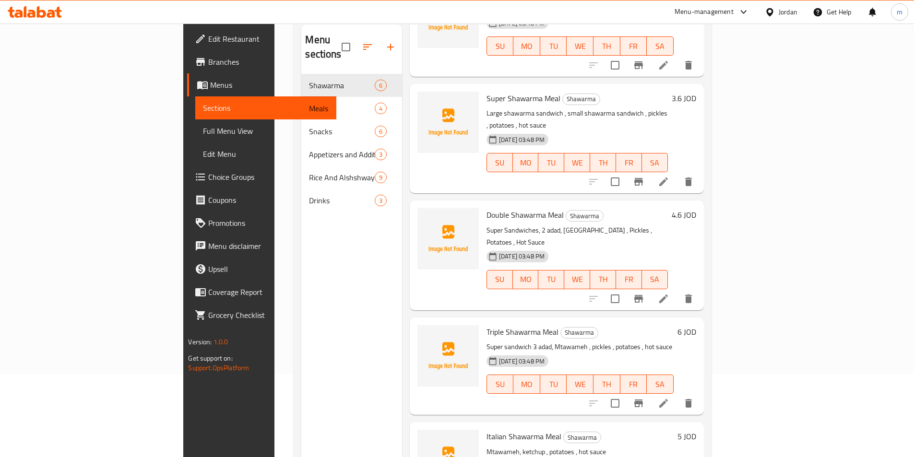
scroll to position [134, 0]
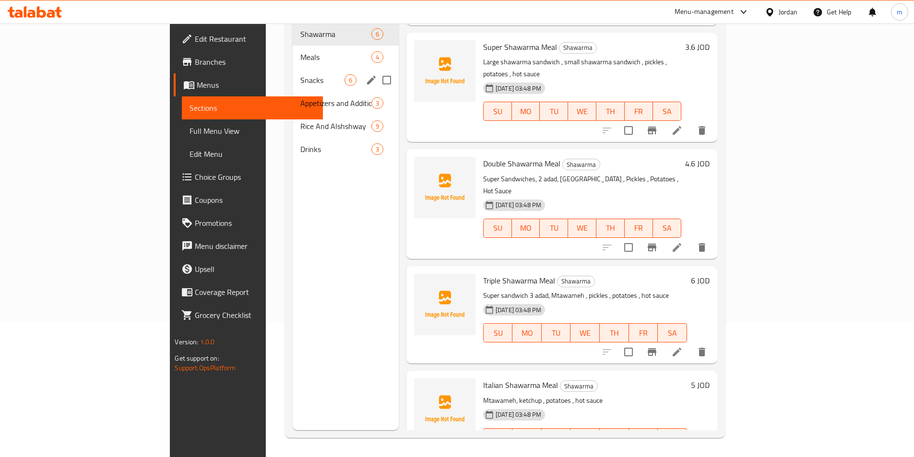
click at [293, 72] on div "Snacks 6" at bounding box center [346, 80] width 106 height 23
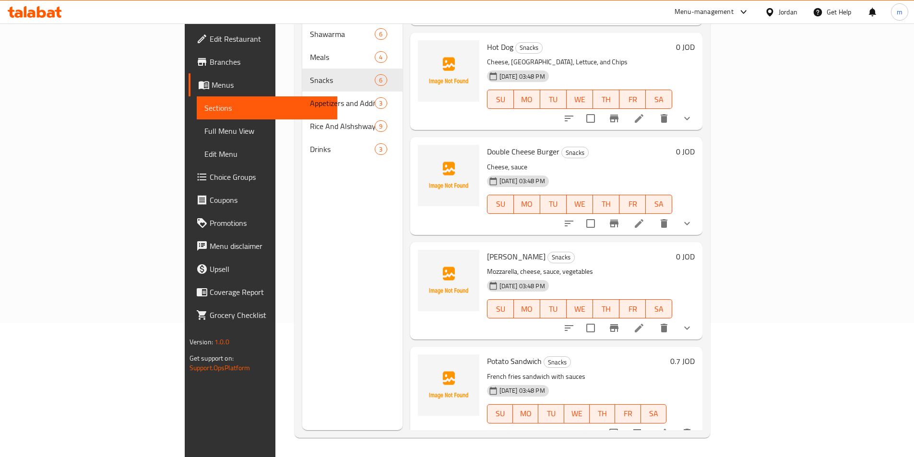
click at [645, 322] on icon at bounding box center [639, 328] width 12 height 12
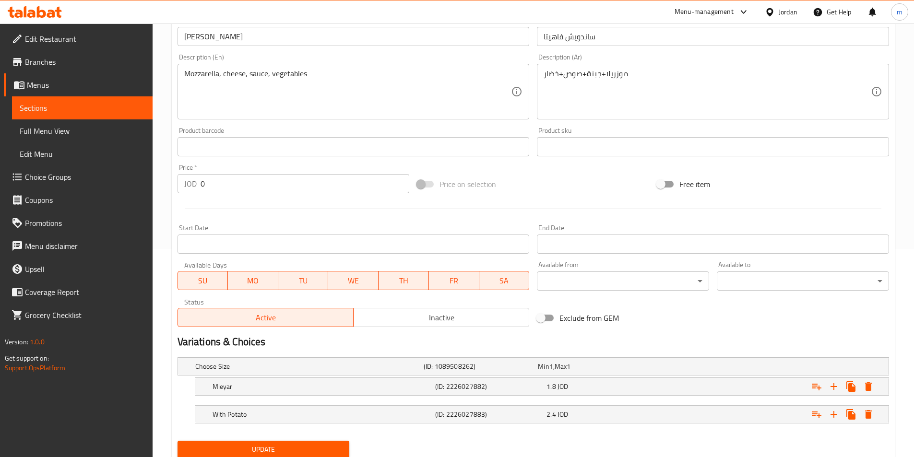
scroll to position [242, 0]
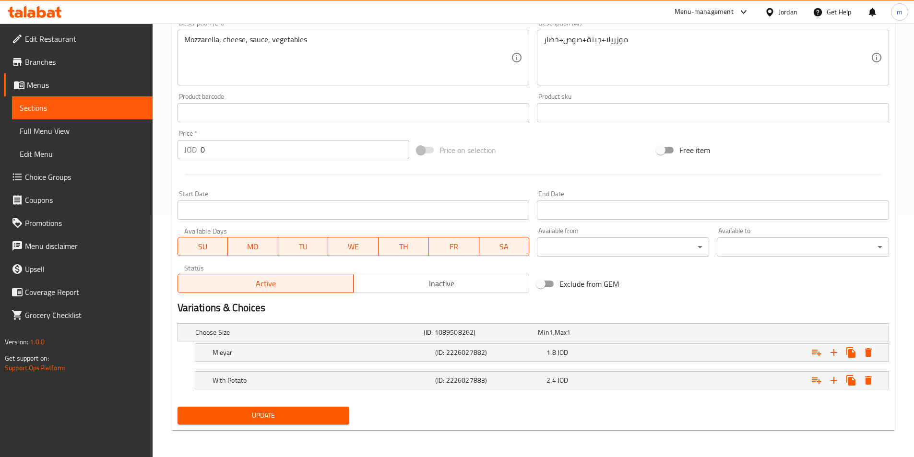
click at [277, 412] on span "Update" at bounding box center [263, 416] width 157 height 12
click at [60, 109] on span "Sections" at bounding box center [82, 108] width 125 height 12
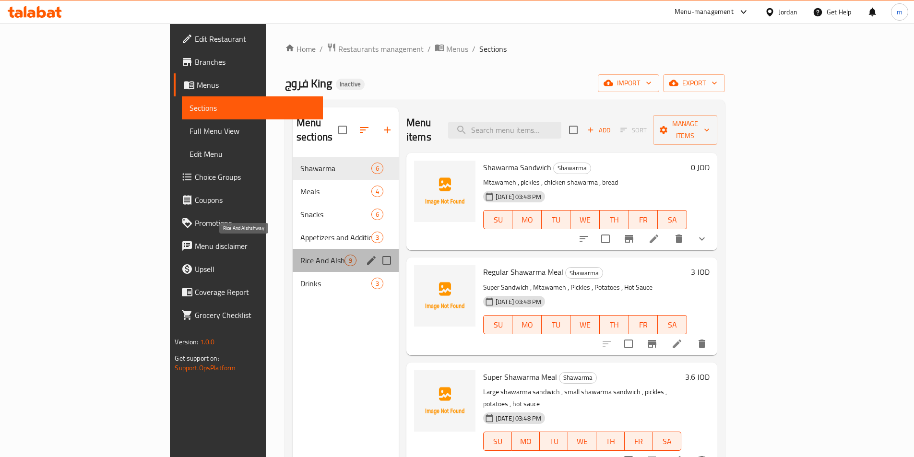
click at [300, 255] on span "Rice And Alshshway" at bounding box center [322, 261] width 44 height 12
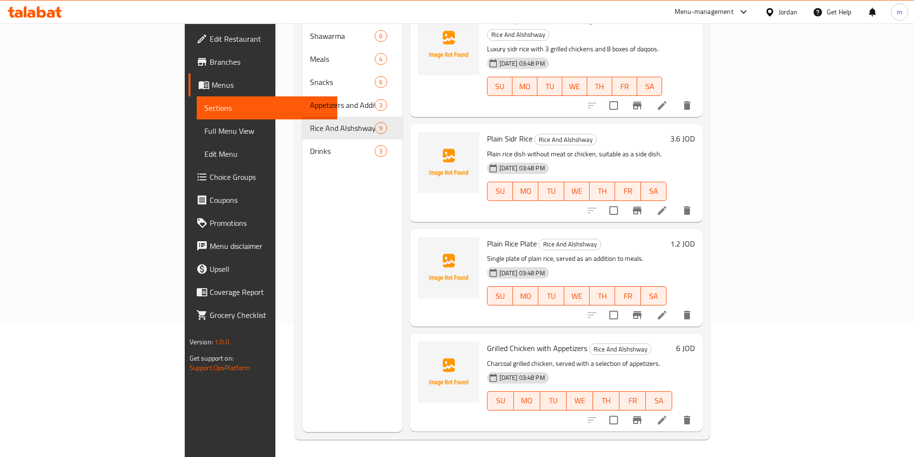
scroll to position [134, 0]
click at [668, 308] on icon at bounding box center [662, 314] width 12 height 12
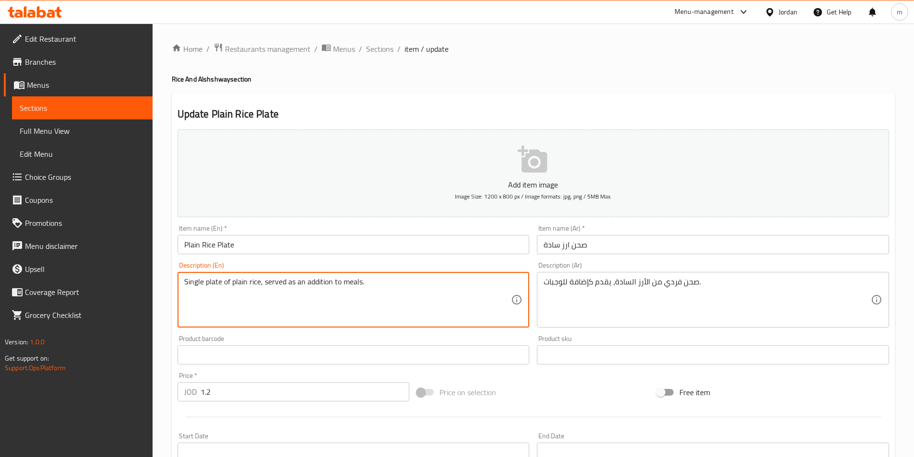
click at [191, 279] on textarea "Single plate of plain rice, served as an addition to meals." at bounding box center [347, 300] width 327 height 46
paste textarea "individual"
click at [208, 283] on textarea "individual plate of plain rice, served as an addition to meals." at bounding box center [347, 300] width 327 height 46
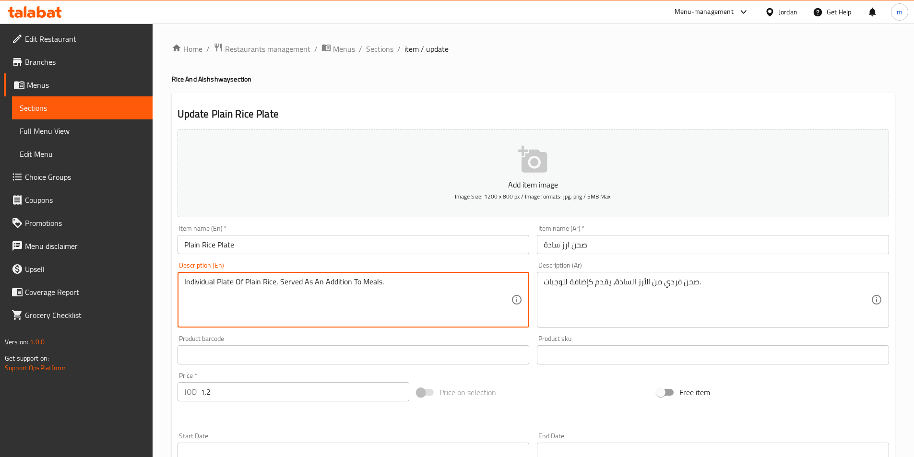
click at [275, 227] on div "Item name (En)   * Plain Rice Plate Item name (En) *" at bounding box center [354, 239] width 352 height 29
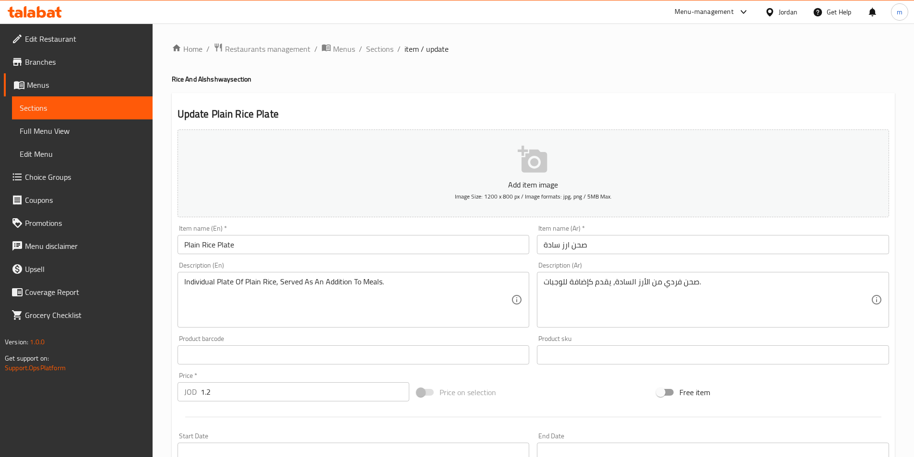
click at [276, 275] on div "Individual Plate Of Plain Rice, Served As An Addition To Meals. Description (En)" at bounding box center [354, 300] width 352 height 56
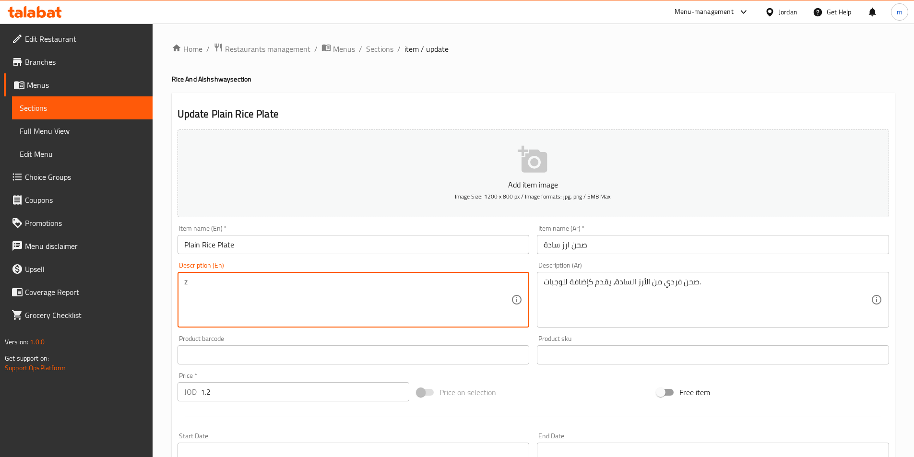
click at [265, 288] on textarea "z" at bounding box center [347, 300] width 327 height 46
type textarea "Individual Plate Of Plain Rice, Served As An Addition To Meals."
click at [265, 288] on textarea "Individual Plate Of Plain Rice, Served As An Addition To Meals." at bounding box center [347, 300] width 327 height 46
click at [220, 283] on textarea "Individual Plate Of Plain Rice, Served As An Addition To Meals." at bounding box center [347, 300] width 327 height 46
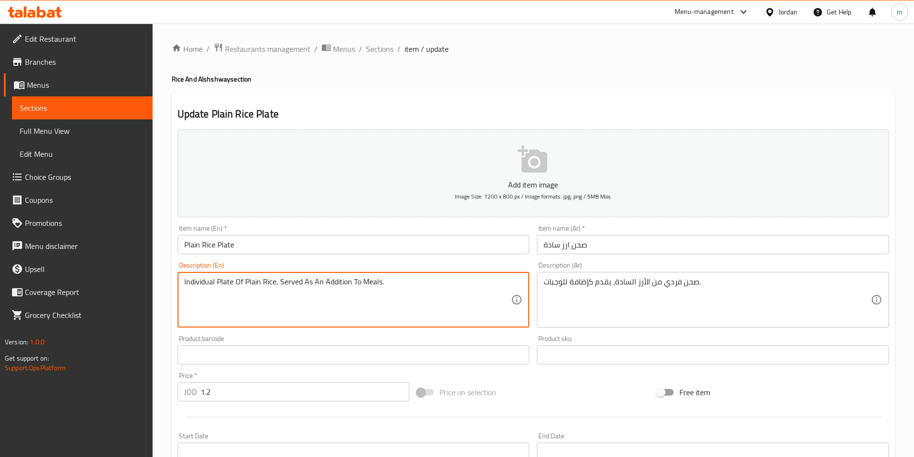
click at [220, 283] on textarea "Individual Plate Of Plain Rice, Served As An Addition To Meals." at bounding box center [347, 300] width 327 height 46
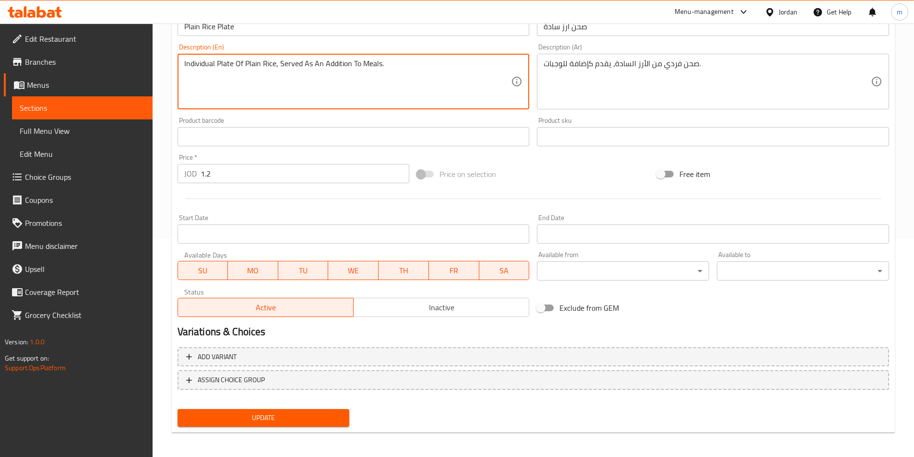
scroll to position [221, 0]
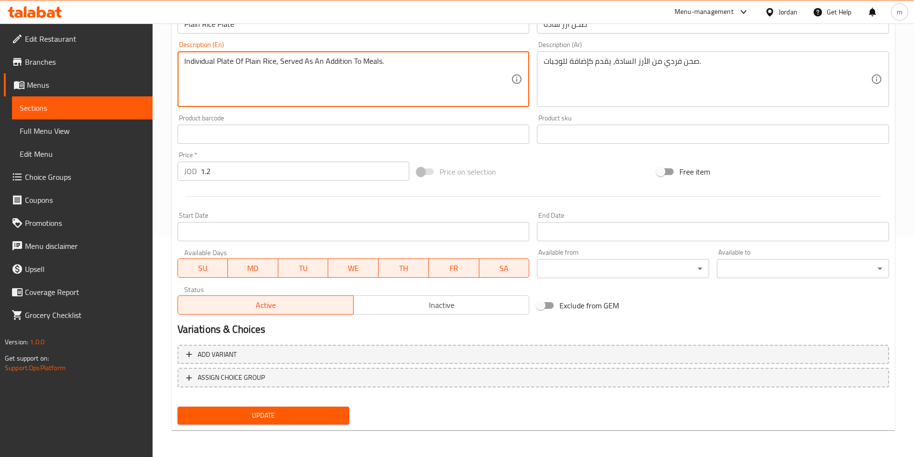
click at [220, 419] on span "Update" at bounding box center [263, 416] width 157 height 12
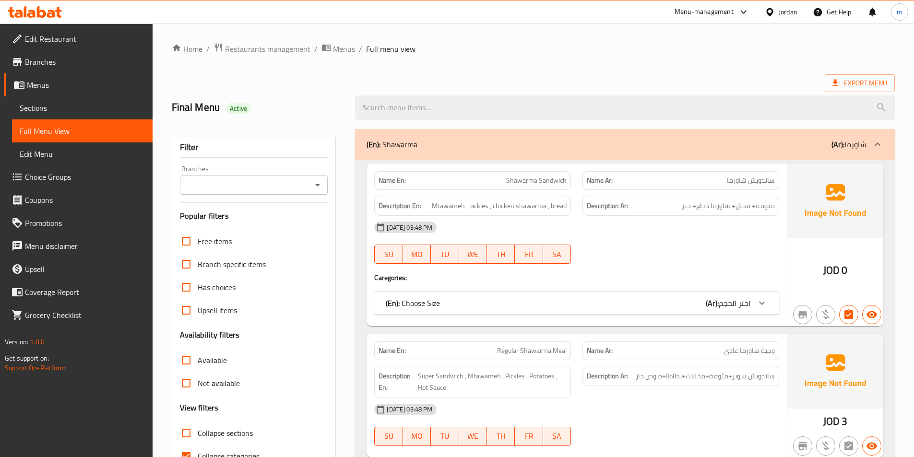
scroll to position [288, 0]
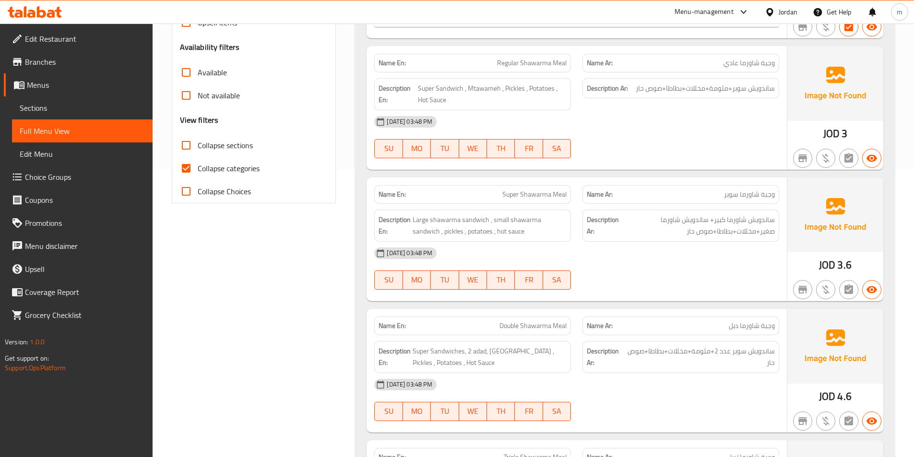
click at [182, 167] on input "Collapse categories" at bounding box center [186, 168] width 23 height 23
checkbox input "false"
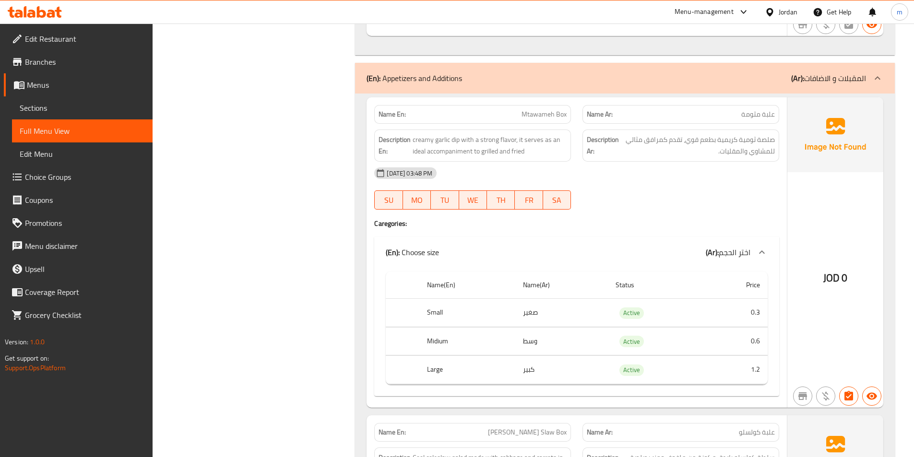
scroll to position [3186, 0]
drag, startPoint x: 520, startPoint y: 144, endPoint x: 523, endPoint y: 161, distance: 17.2
click at [520, 140] on span "creamy garlic dip with a strong flavor, it serves as an ideal accompaniment to …" at bounding box center [490, 145] width 154 height 24
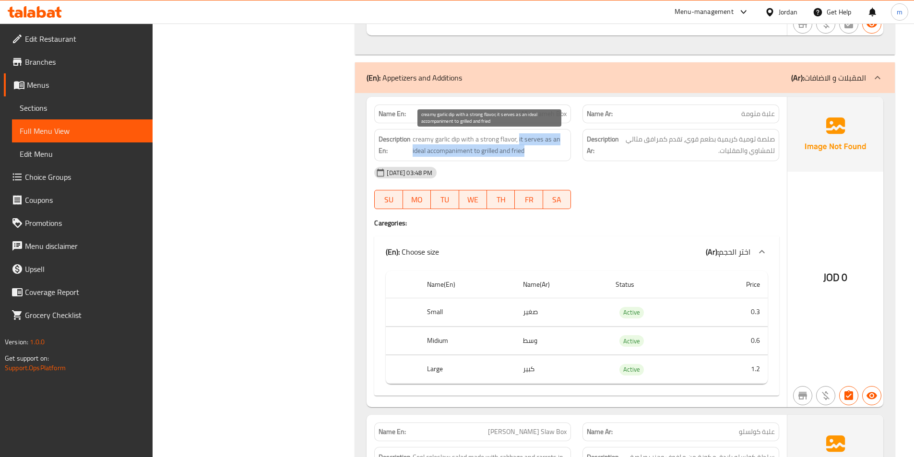
drag, startPoint x: 520, startPoint y: 140, endPoint x: 559, endPoint y: 152, distance: 41.0
click at [559, 152] on span "creamy garlic dip with a strong flavor, it serves as an ideal accompaniment to …" at bounding box center [490, 145] width 154 height 24
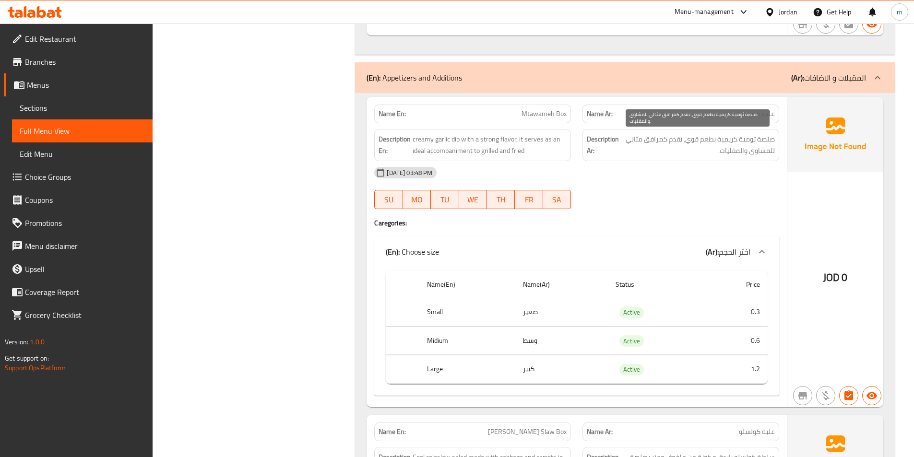
click at [674, 142] on span "صلصة ثومية كريمية بطعم قوي، تقدم كمرافق مثالي للمشاوي والمقليات." at bounding box center [698, 145] width 154 height 24
drag, startPoint x: 674, startPoint y: 142, endPoint x: 674, endPoint y: 155, distance: 13.4
click at [674, 155] on span "صلصة ثومية كريمية بطعم قوي، تقدم كمرافق مثالي للمشاوي والمقليات." at bounding box center [698, 145] width 154 height 24
copy div "تقدم كمرافق مثالي للمشاوي والمقليات."
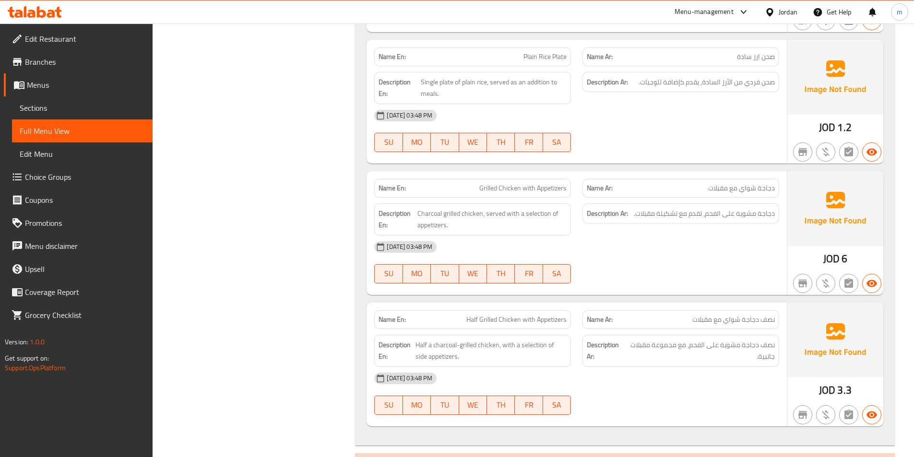
scroll to position [5012, 0]
click at [748, 74] on div "Description Ar: صحن فردي من الأرز السادة، يقدم كإضافة للوجبات." at bounding box center [680, 81] width 197 height 21
click at [748, 83] on span "صحن فردي من الأرز السادة، يقدم كإضافة للوجبات." at bounding box center [707, 81] width 136 height 12
copy span "فردي"
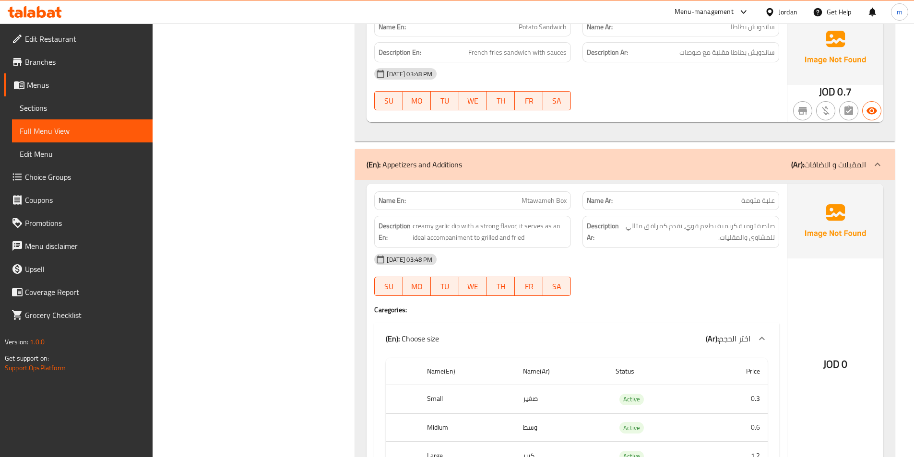
scroll to position [3045, 0]
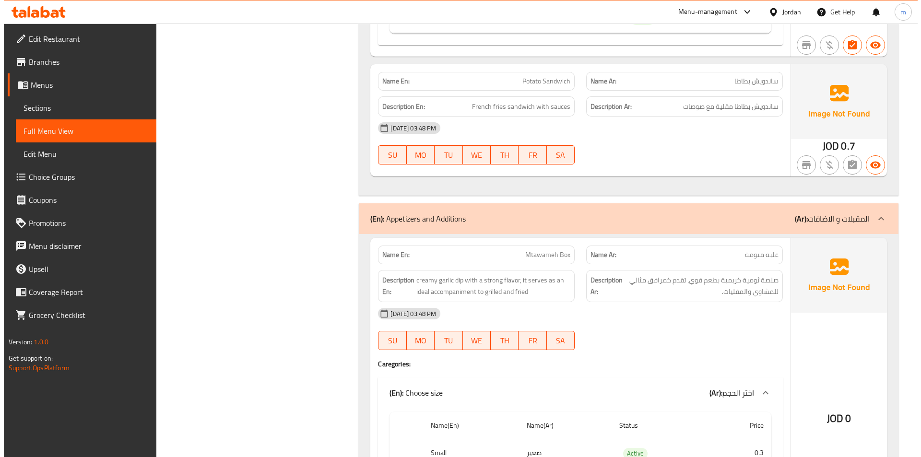
scroll to position [0, 0]
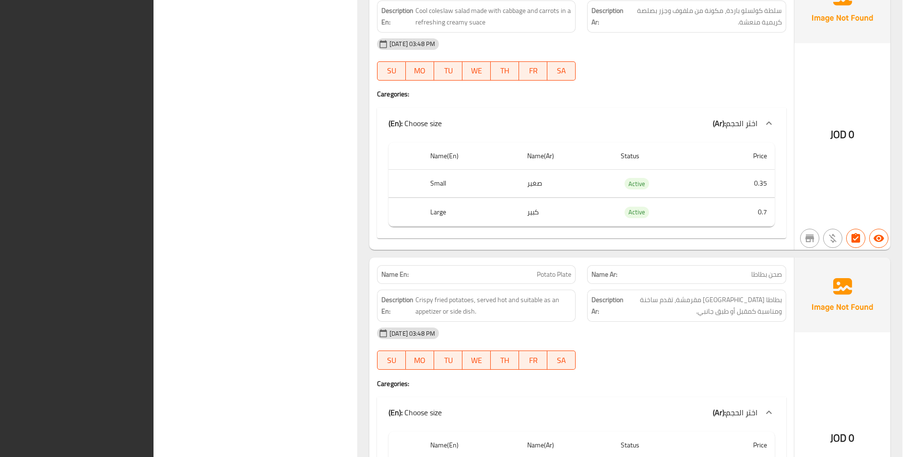
scroll to position [3585, 0]
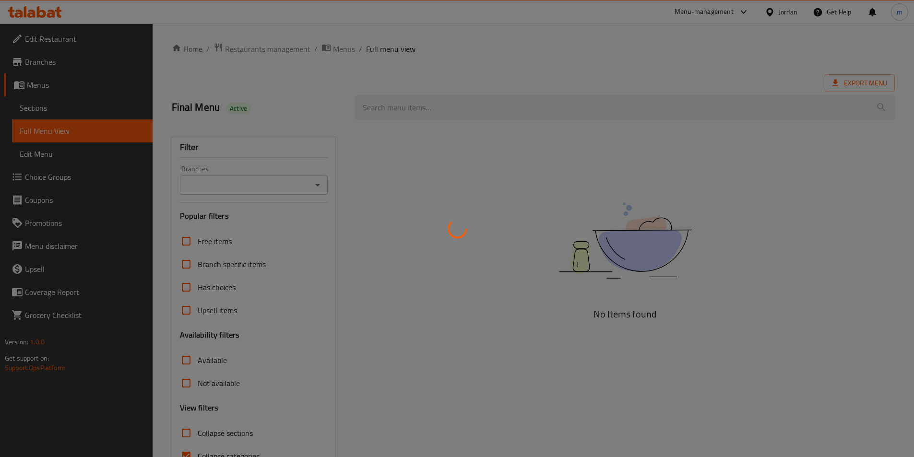
click at [98, 123] on div at bounding box center [457, 228] width 914 height 457
click at [102, 131] on div at bounding box center [457, 228] width 914 height 457
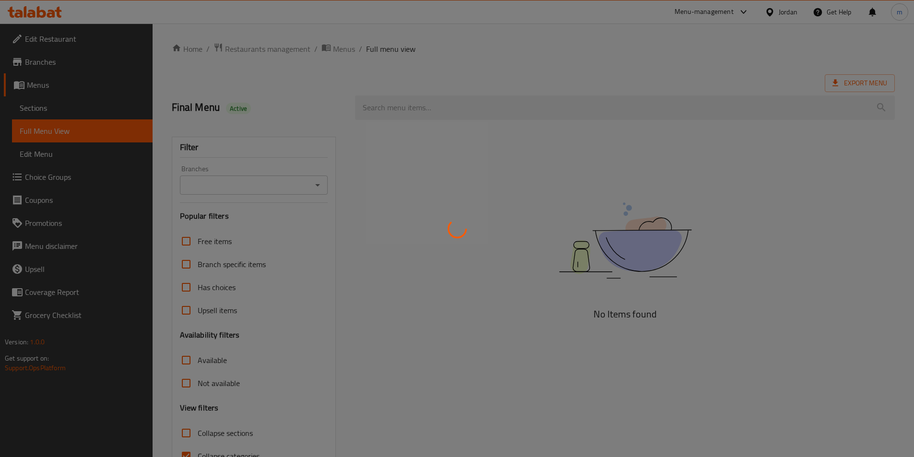
click at [102, 131] on div at bounding box center [457, 228] width 914 height 457
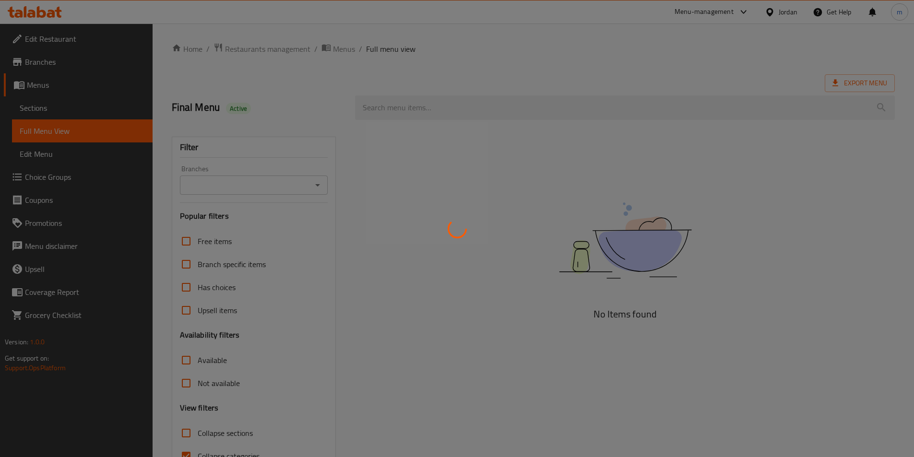
click at [102, 131] on div at bounding box center [457, 228] width 914 height 457
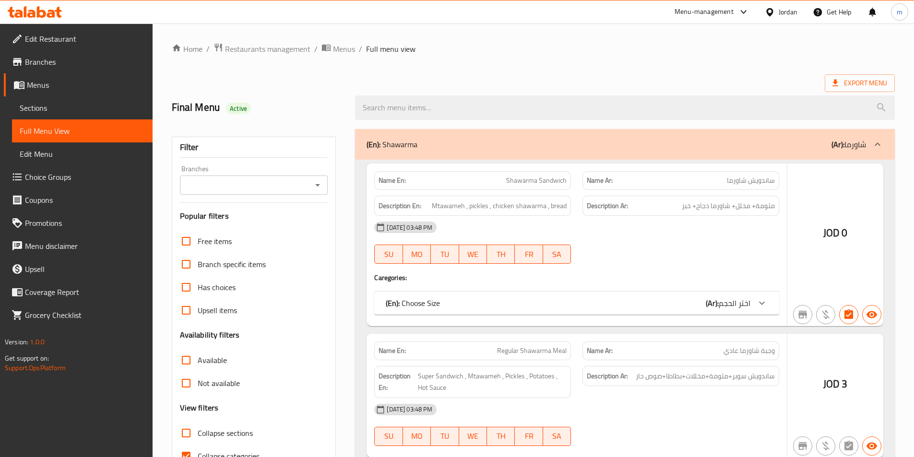
click at [102, 131] on div at bounding box center [457, 228] width 914 height 457
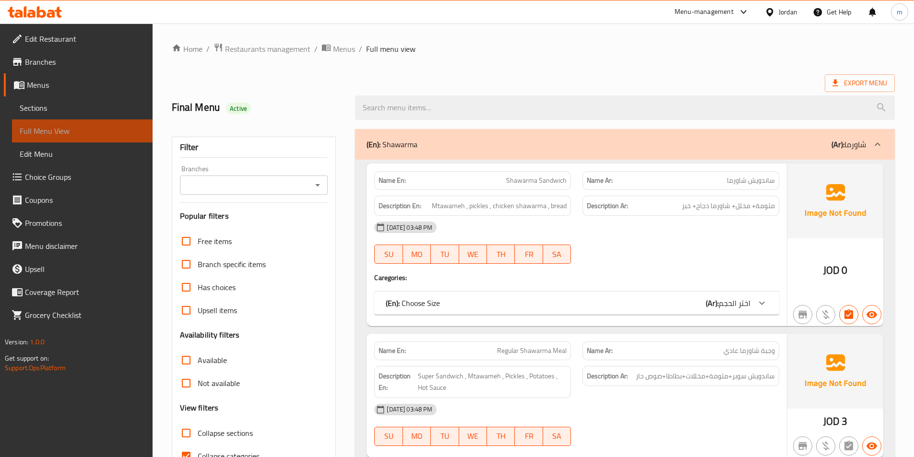
click at [102, 131] on span "Full Menu View" at bounding box center [82, 131] width 125 height 12
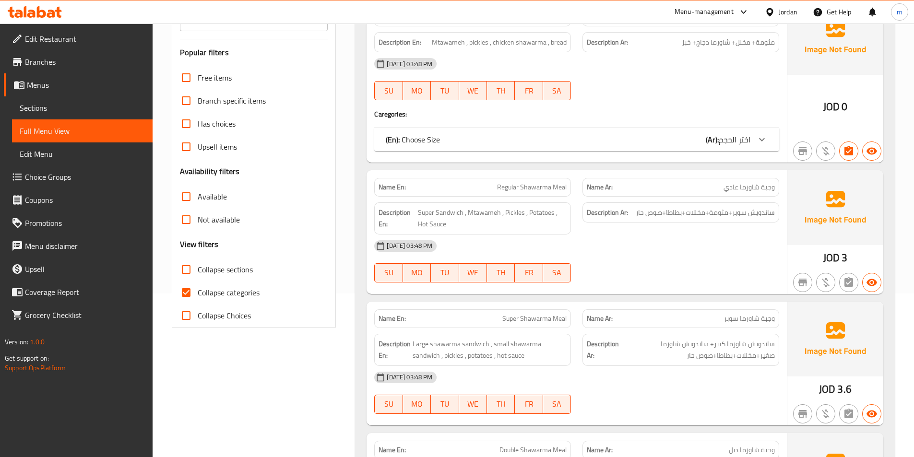
scroll to position [240, 0]
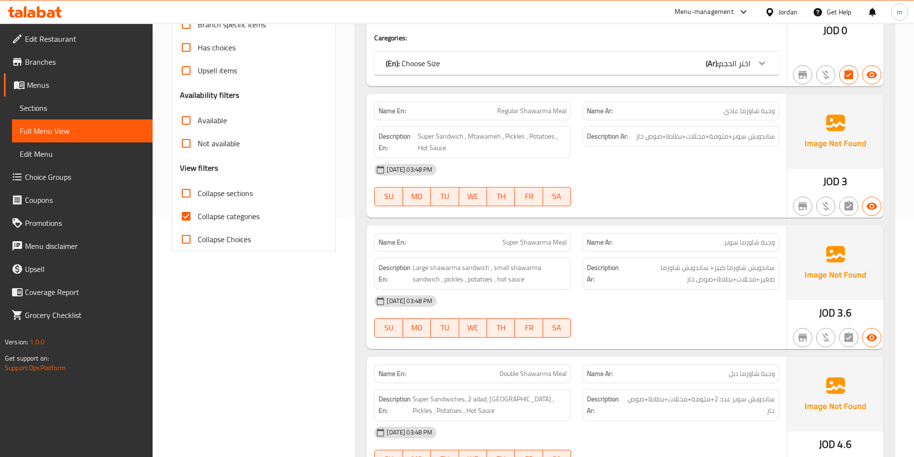
click at [192, 216] on input "Collapse categories" at bounding box center [186, 216] width 23 height 23
checkbox input "false"
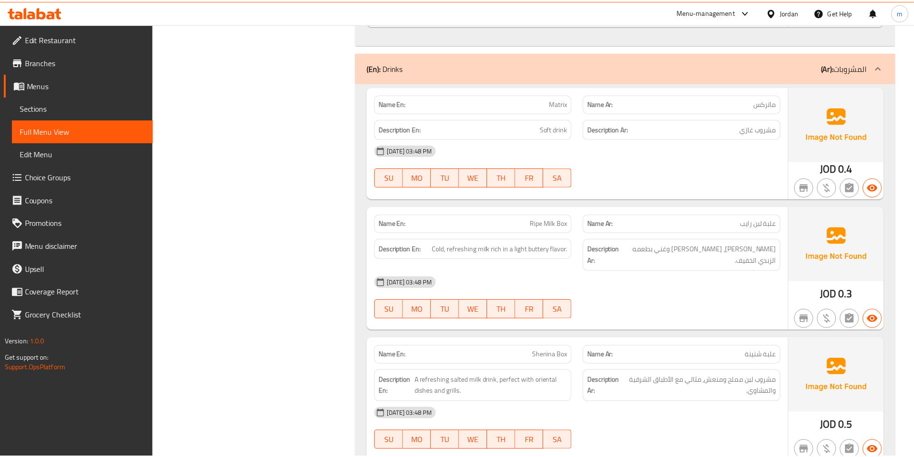
scroll to position [5443, 0]
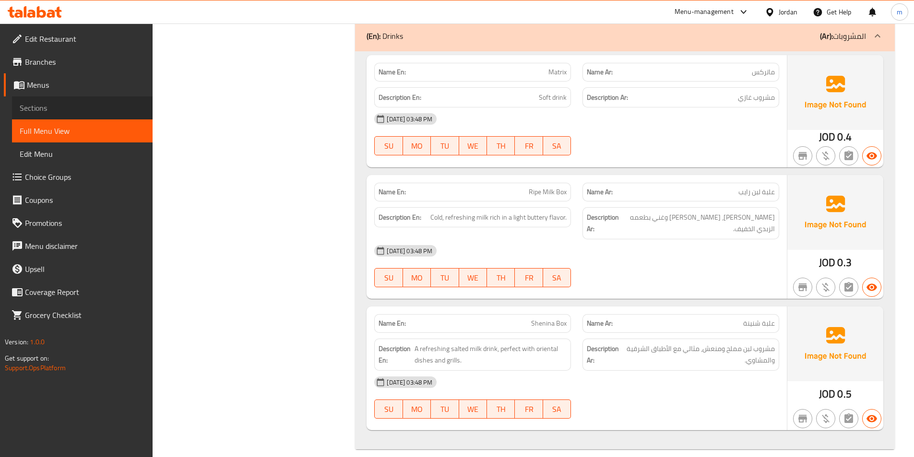
click at [49, 108] on span "Sections" at bounding box center [82, 108] width 125 height 12
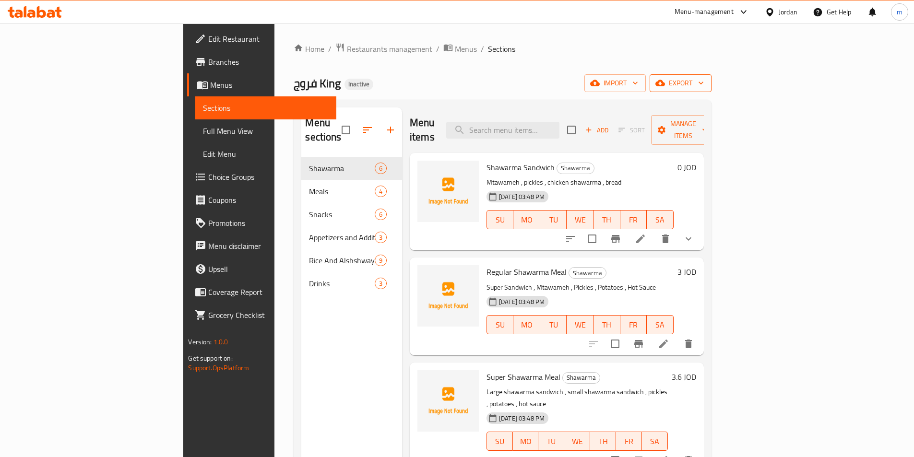
click at [704, 87] on span "export" at bounding box center [680, 83] width 47 height 12
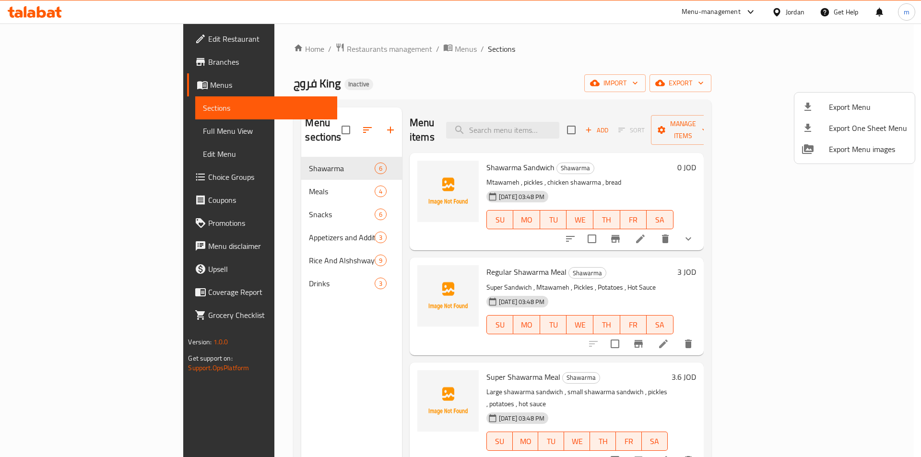
click at [821, 107] on div at bounding box center [815, 107] width 27 height 12
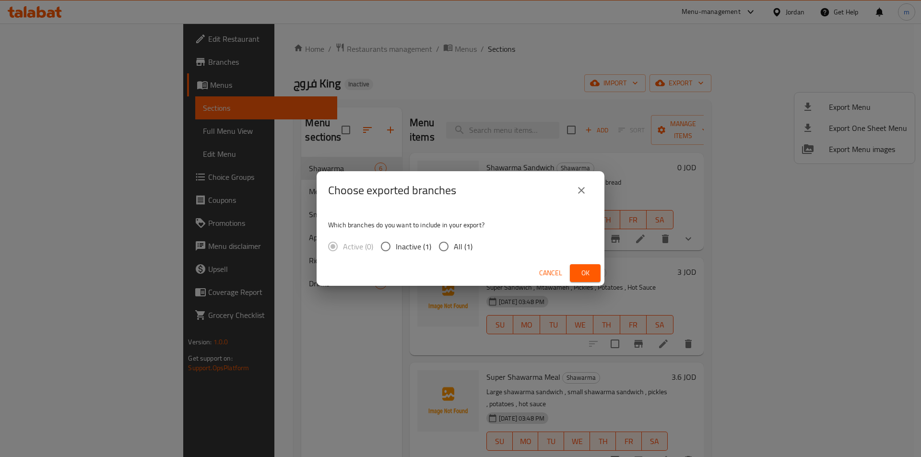
click at [447, 243] on input "All (1)" at bounding box center [444, 247] width 20 height 20
radio input "true"
click at [580, 270] on span "Ok" at bounding box center [585, 273] width 15 height 12
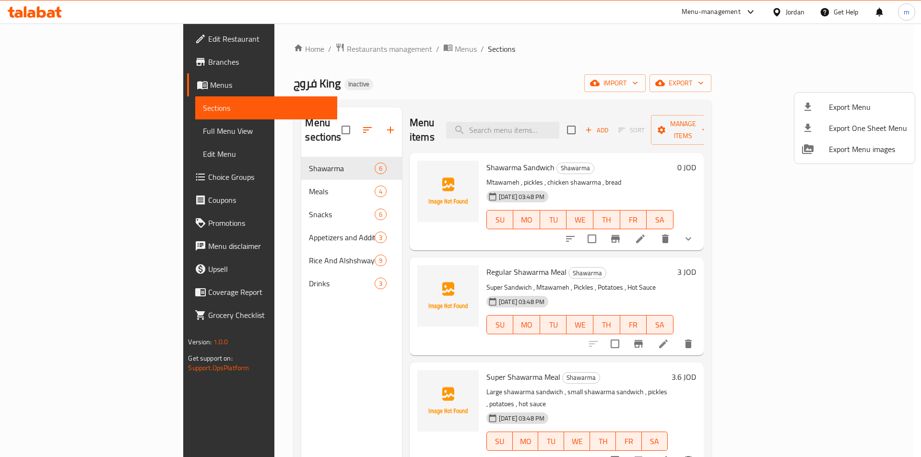
click at [441, 101] on div at bounding box center [460, 228] width 921 height 457
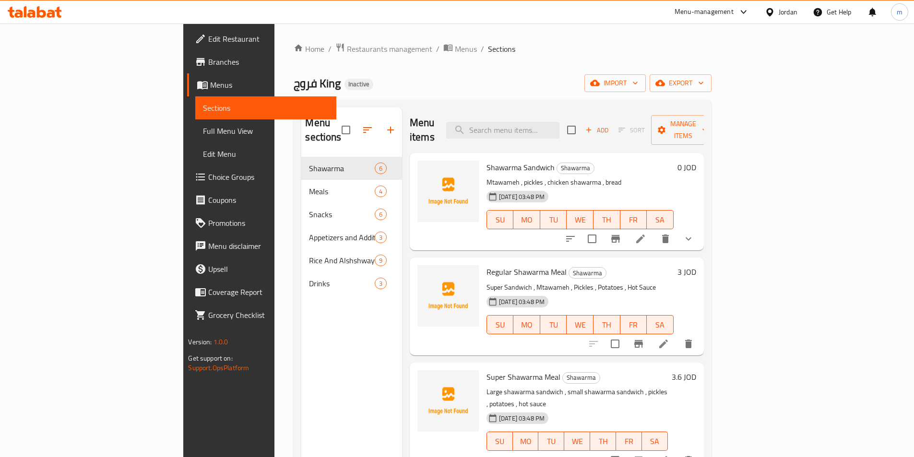
click at [208, 44] on span "Edit Restaurant" at bounding box center [268, 39] width 120 height 12
